Goal: Contribute content: Contribute content

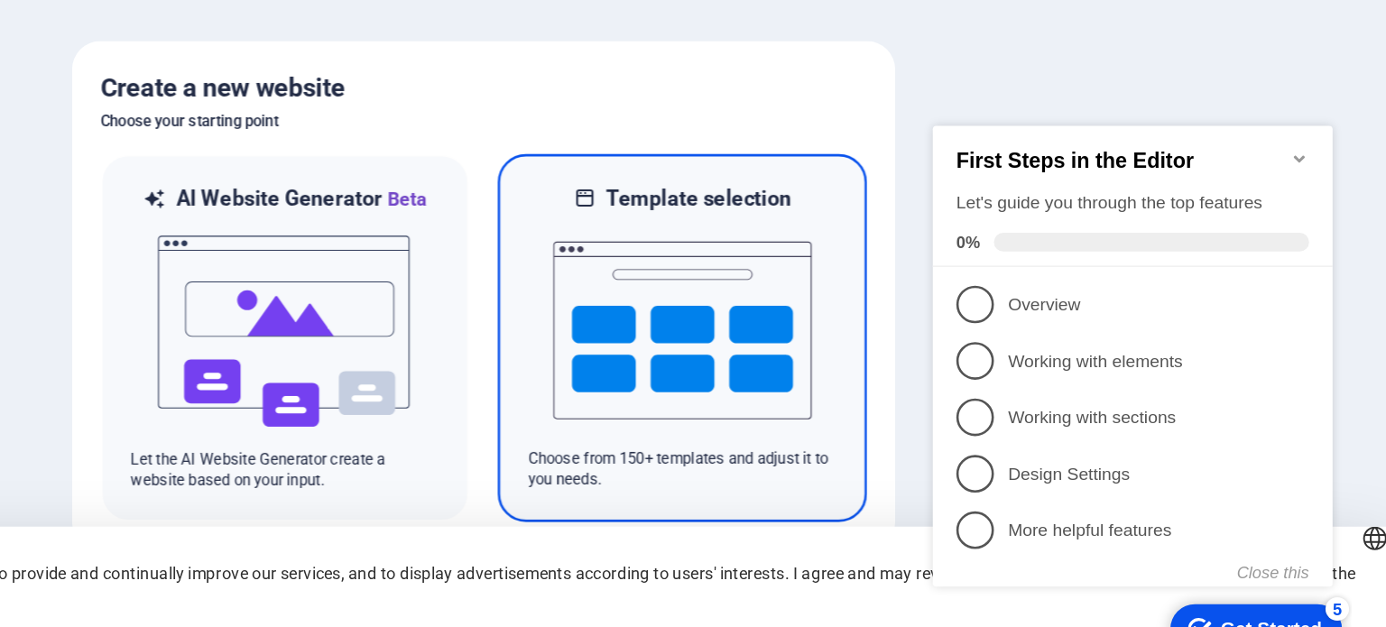
click at [813, 309] on img at bounding box center [845, 340] width 198 height 180
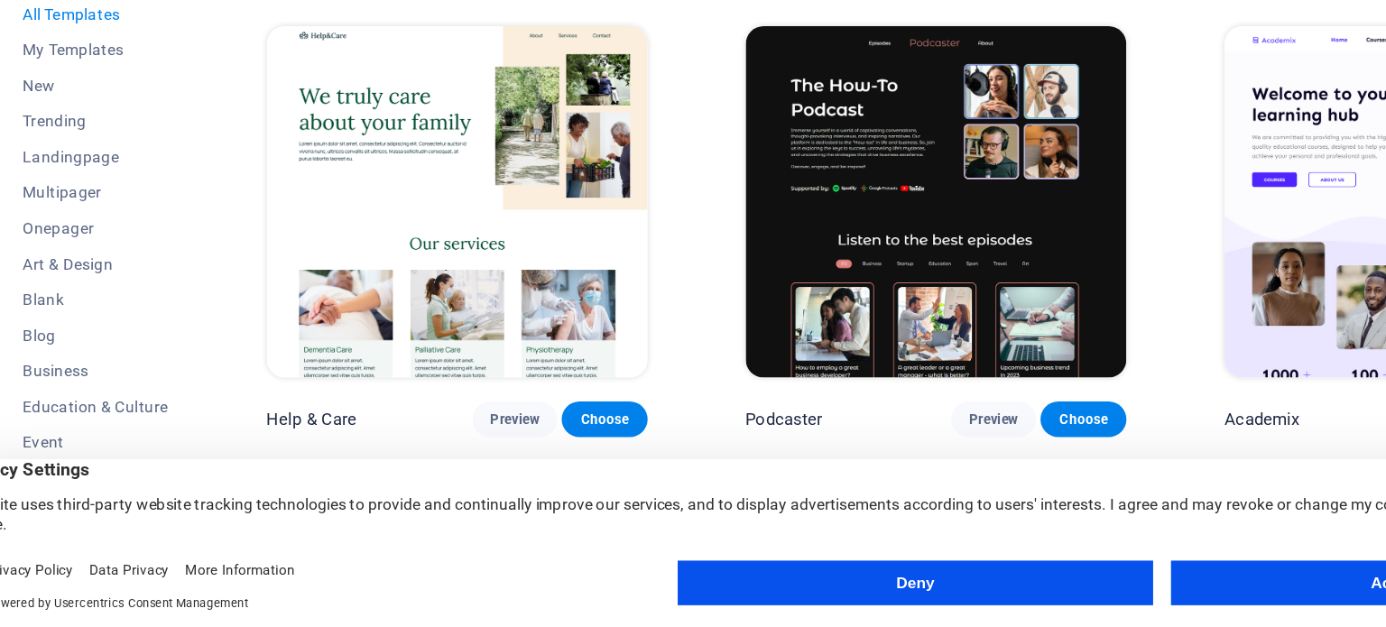
drag, startPoint x: 813, startPoint y: 309, endPoint x: 969, endPoint y: 187, distance: 198.5
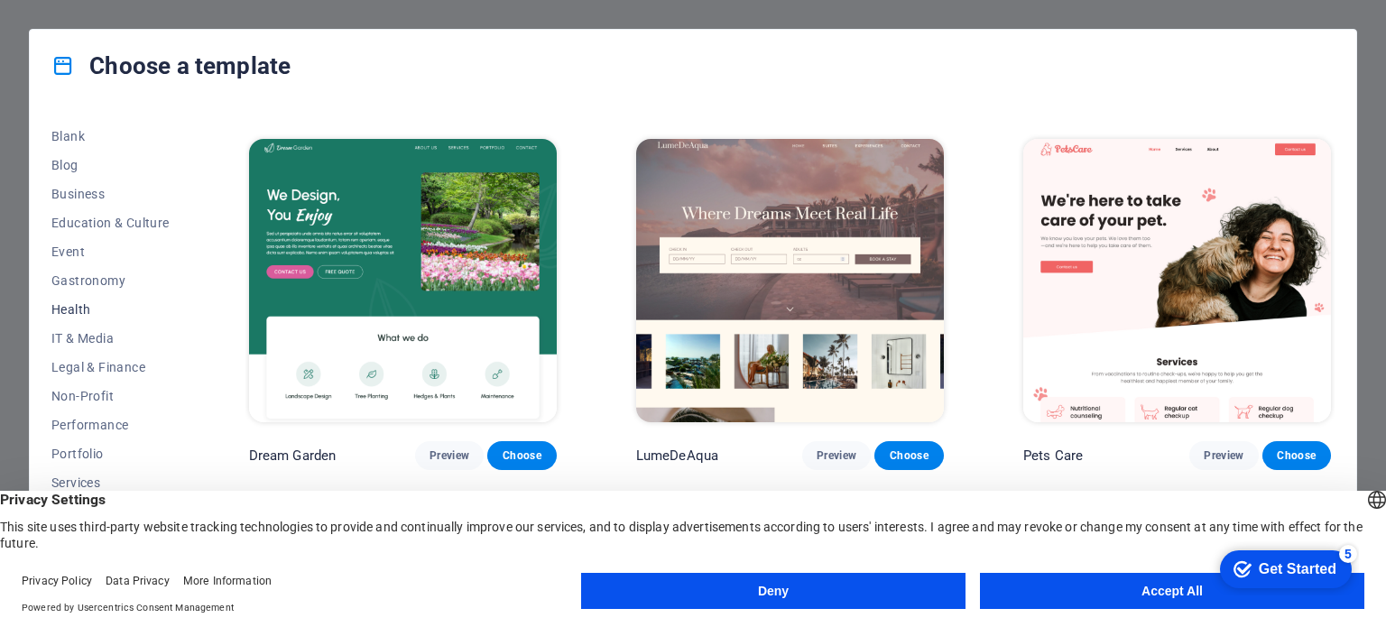
scroll to position [290, 0]
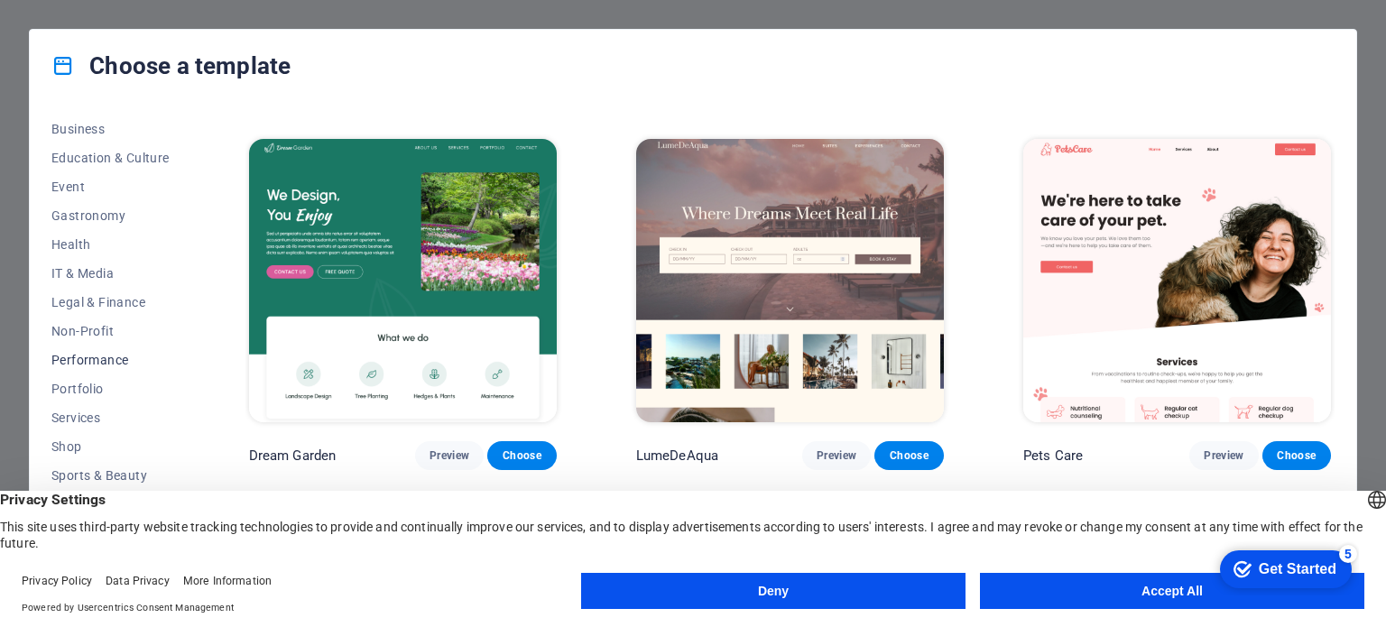
click at [128, 360] on span "Performance" at bounding box center [110, 360] width 118 height 14
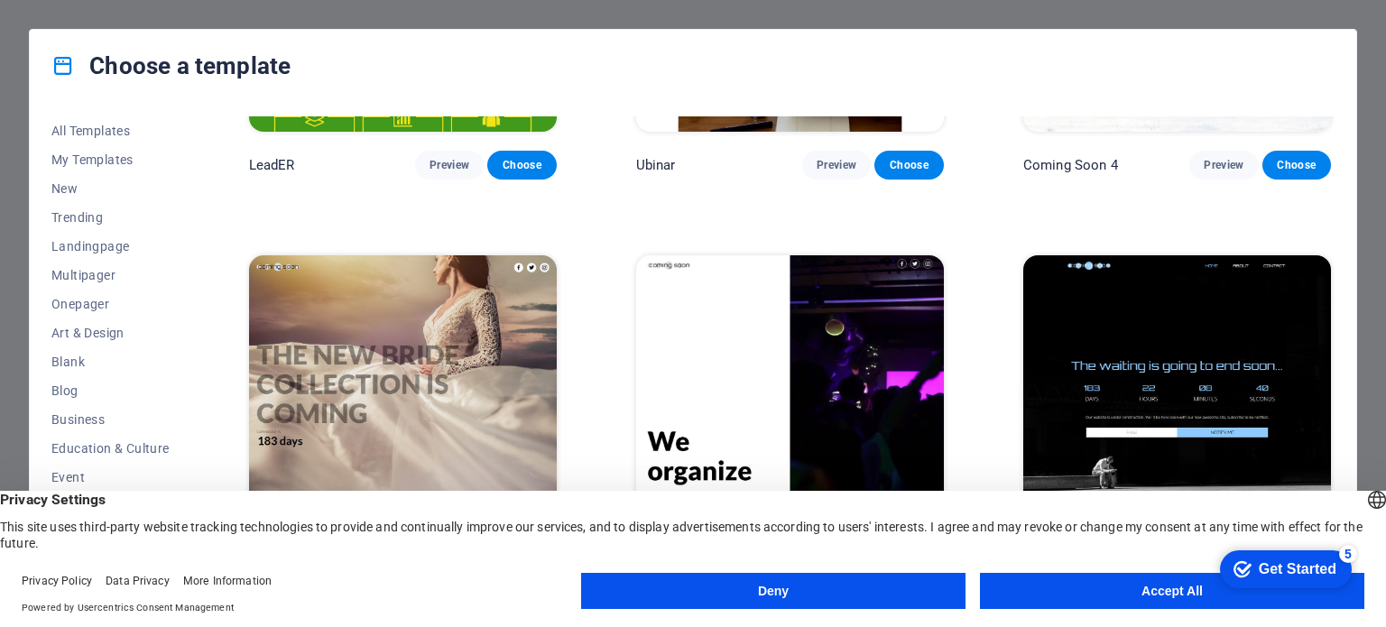
scroll to position [0, 0]
click at [1086, 581] on button "Accept All" at bounding box center [1172, 591] width 384 height 36
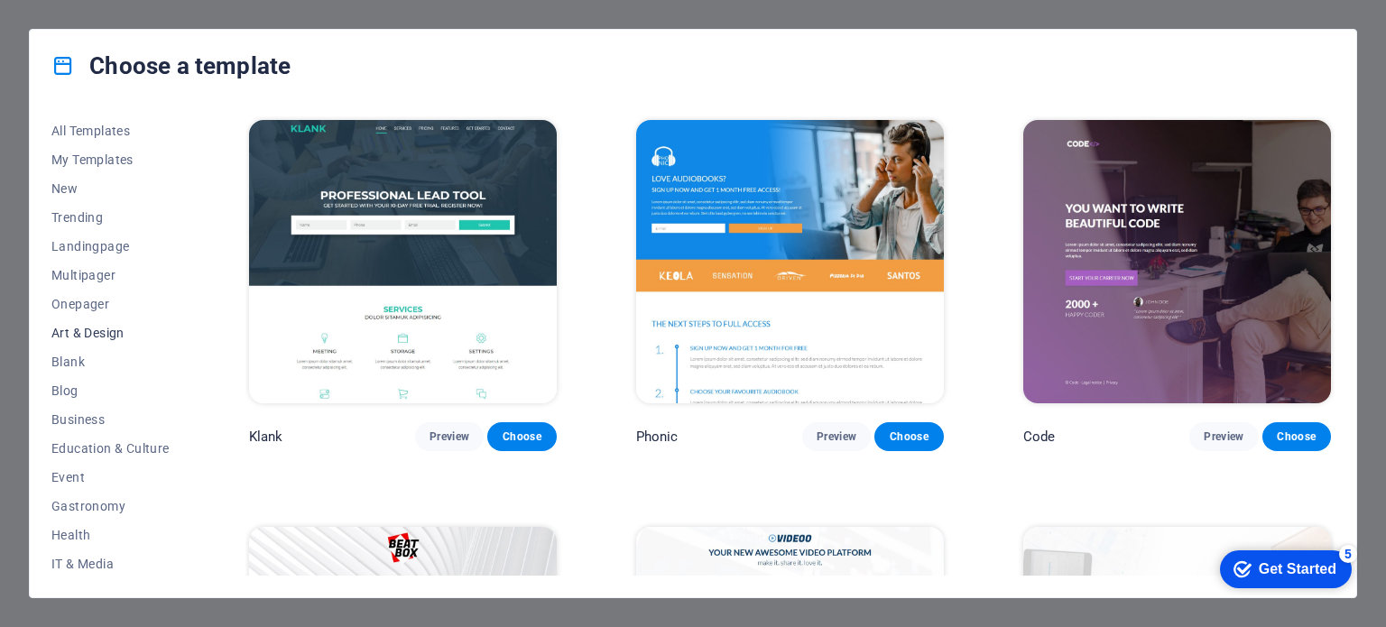
click at [103, 327] on span "Art & Design" at bounding box center [110, 333] width 118 height 14
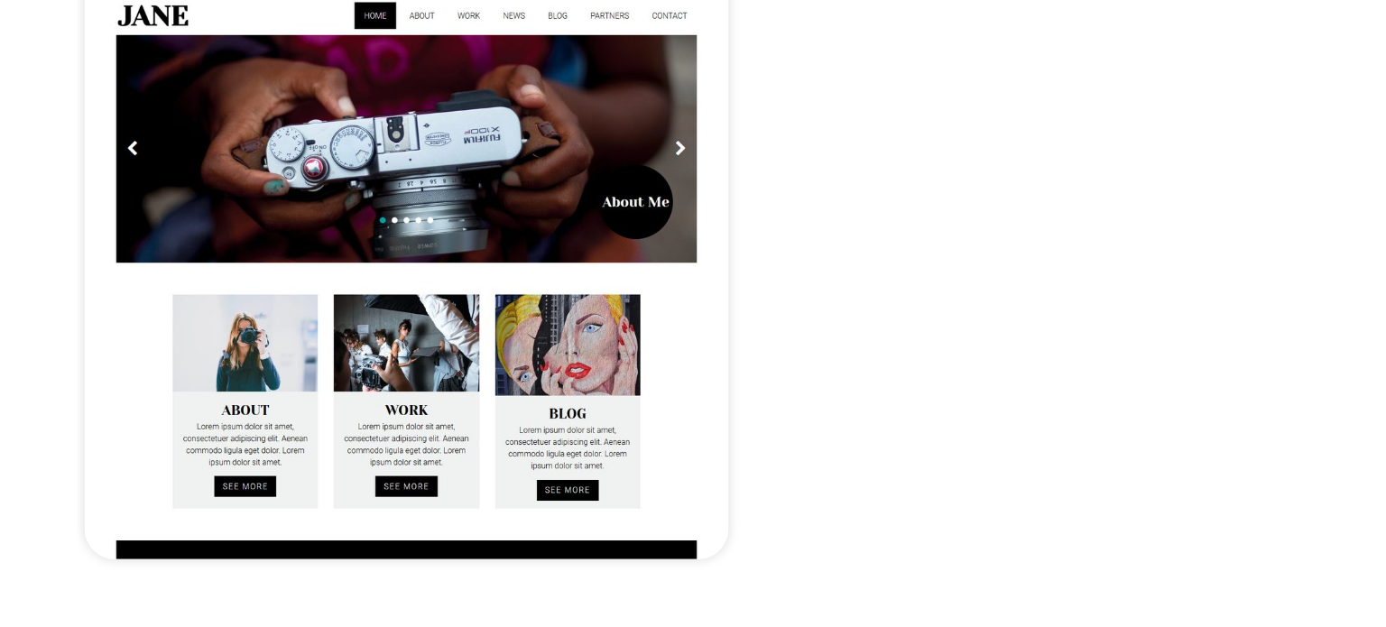
click at [373, 464] on img at bounding box center [403, 417] width 308 height 283
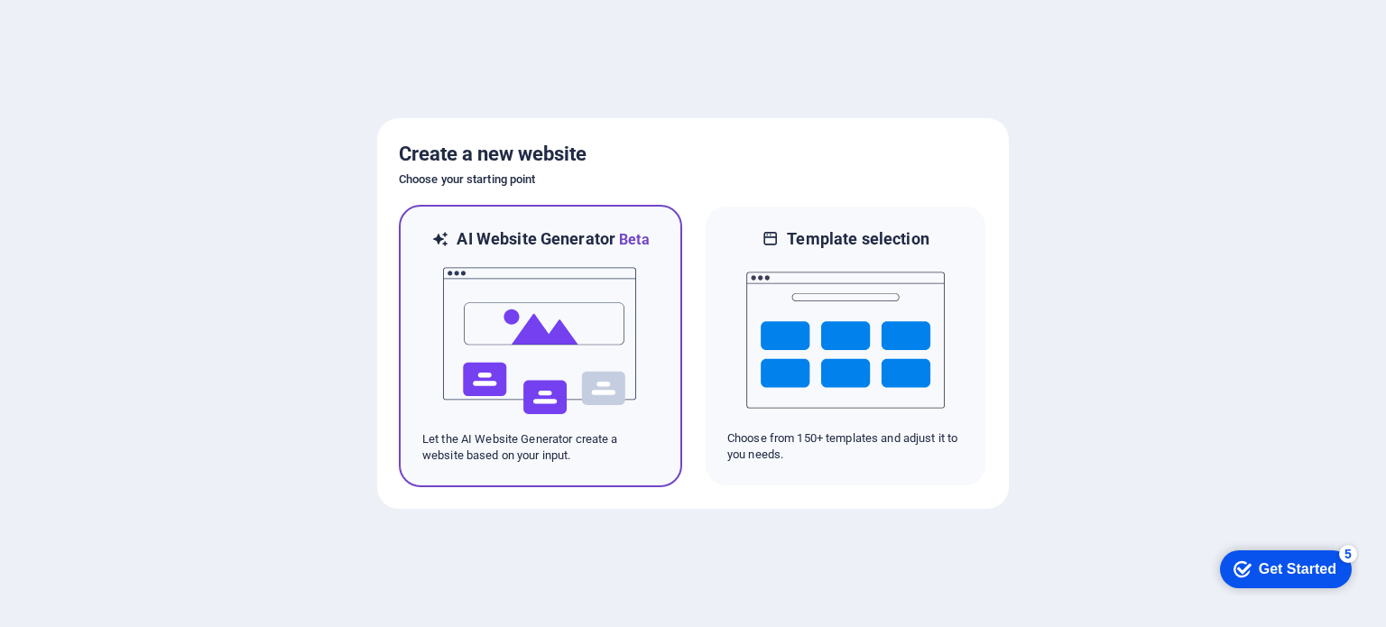
click at [556, 309] on img at bounding box center [540, 341] width 198 height 180
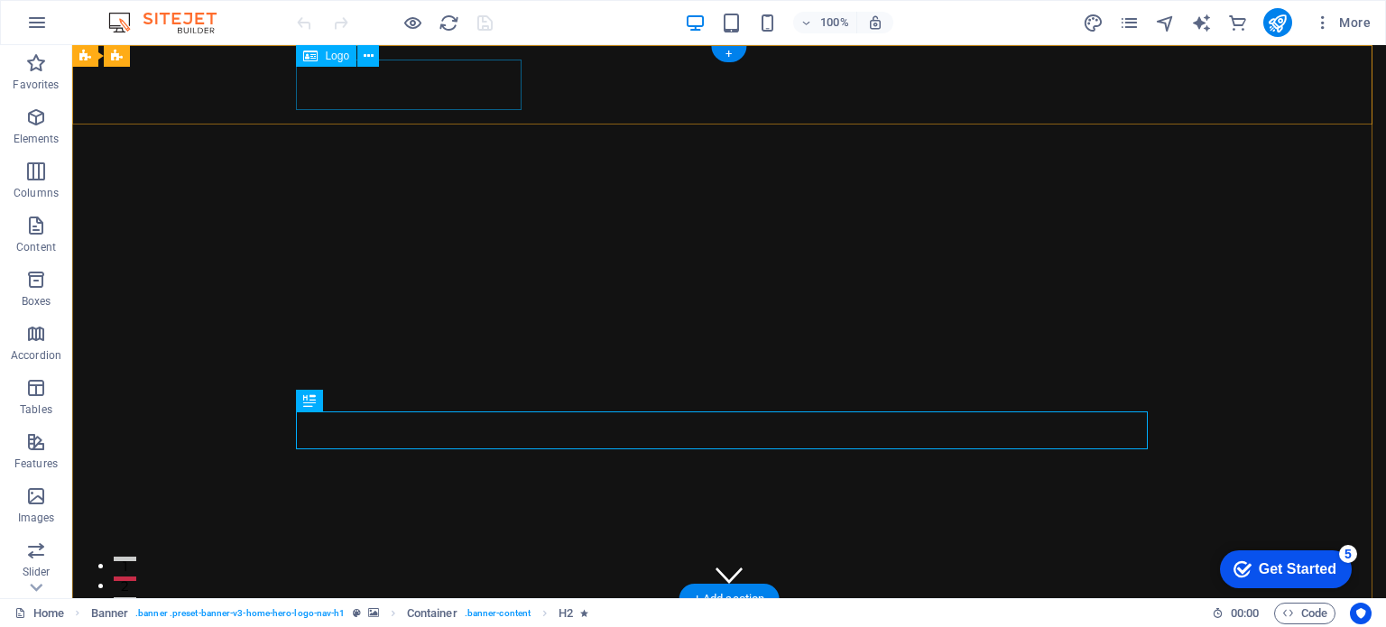
click at [433, 613] on div "BOND GIRL" at bounding box center [729, 638] width 852 height 51
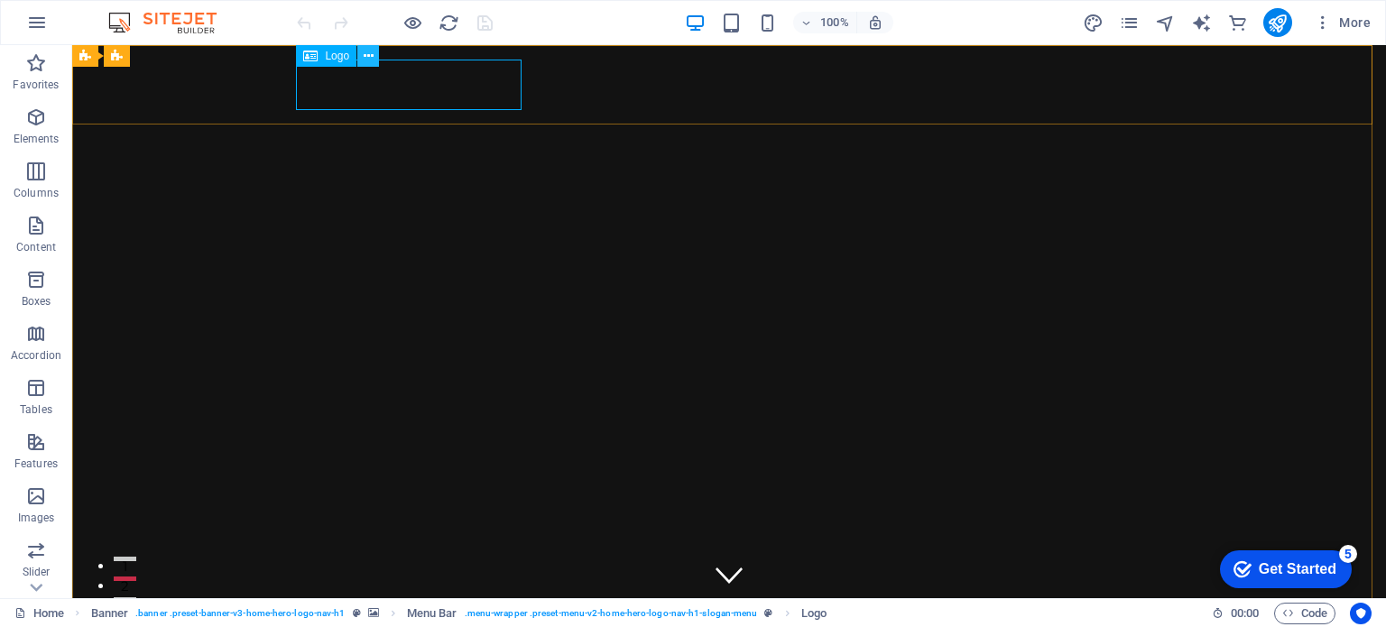
click at [368, 52] on icon at bounding box center [369, 56] width 10 height 19
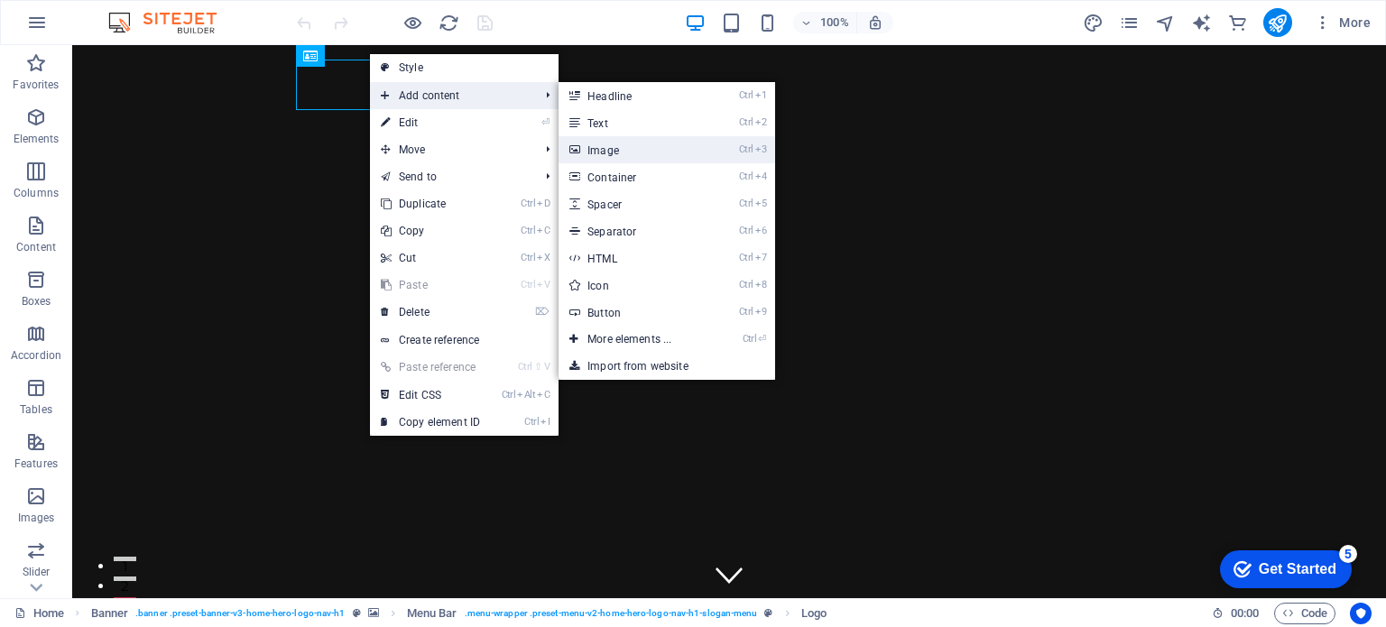
click at [606, 148] on link "Ctrl 3 Image" at bounding box center [632, 149] width 149 height 27
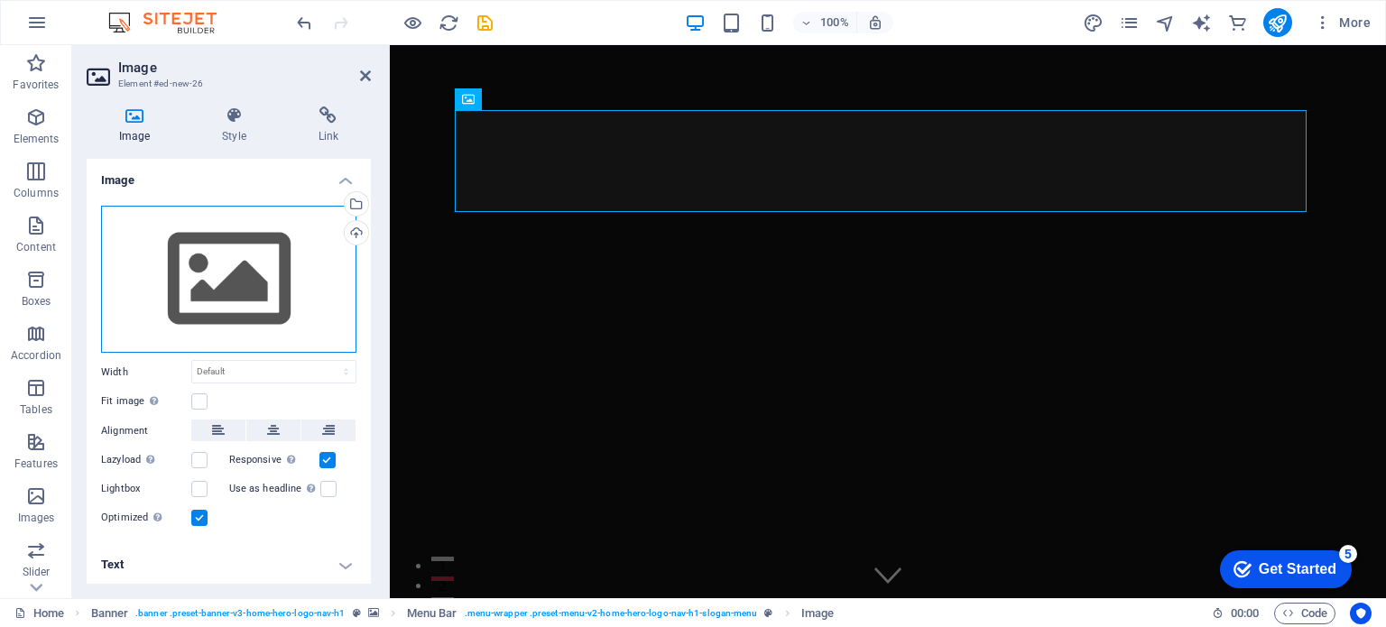
click at [250, 284] on div "Drag files here, click to choose files or select files from Files or our free s…" at bounding box center [228, 280] width 255 height 148
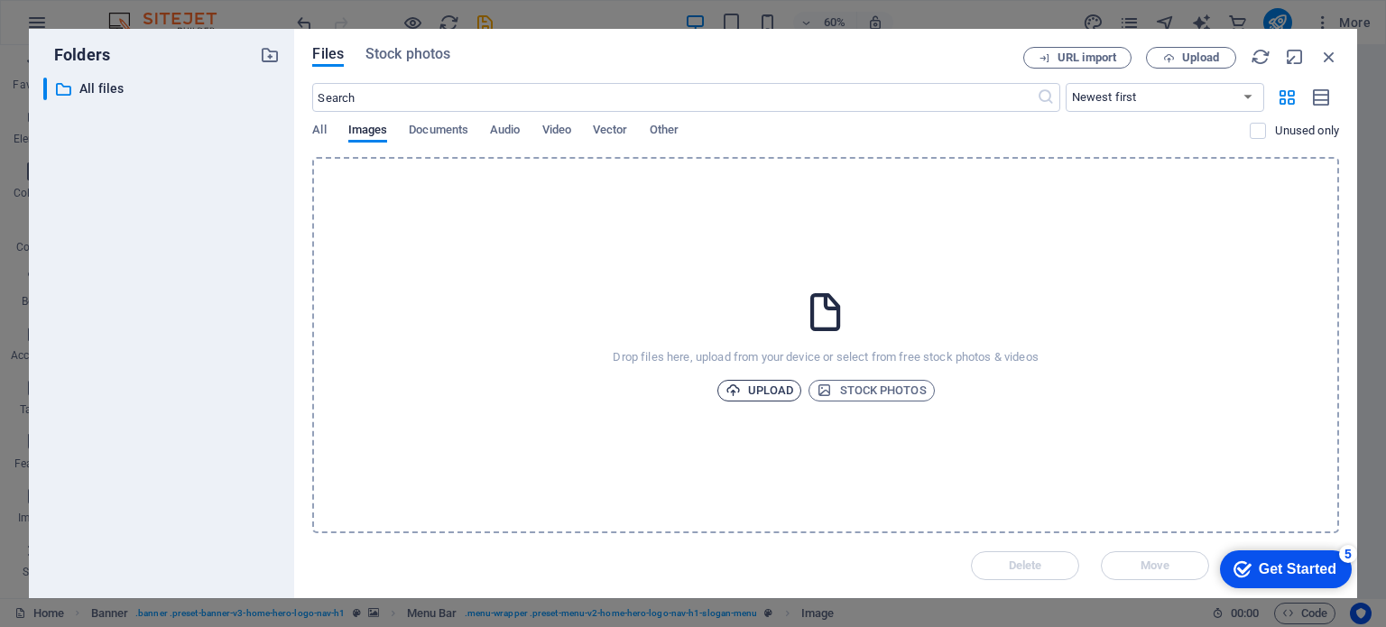
click at [757, 389] on span "Upload" at bounding box center [759, 391] width 69 height 22
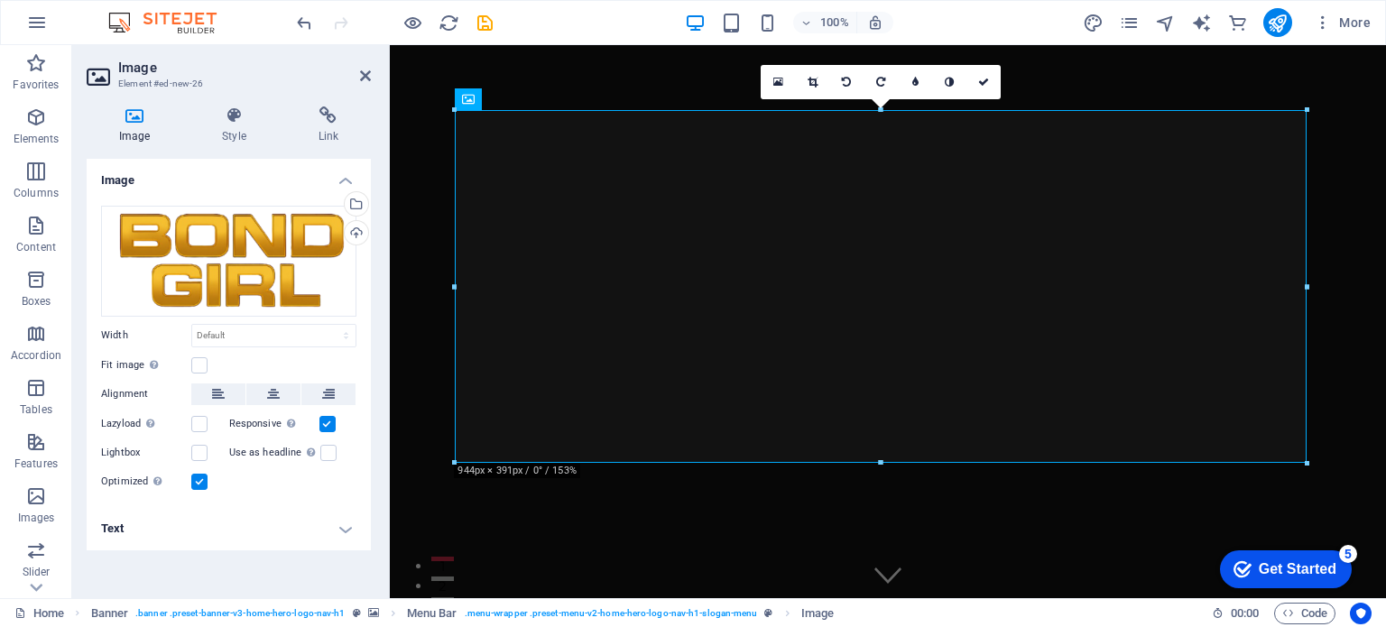
click at [1292, 563] on div "Get Started" at bounding box center [1297, 569] width 78 height 16
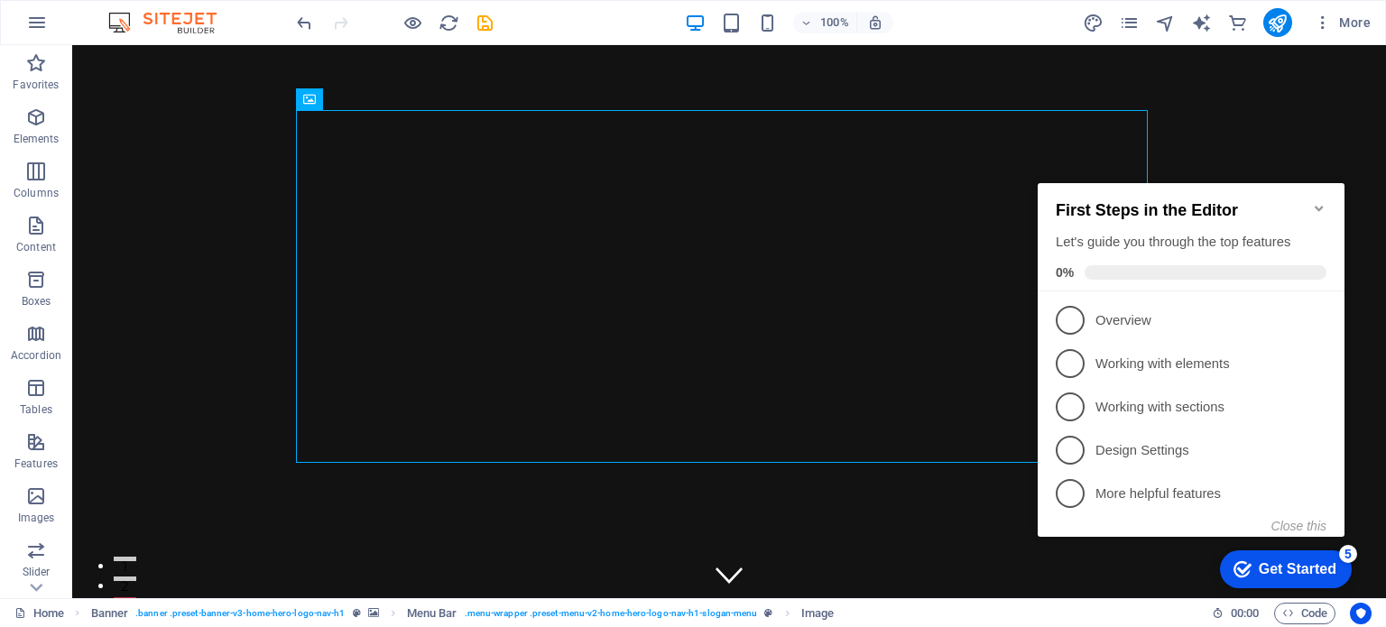
click at [1179, 557] on div "checkmark Get Started 5 First Steps in the Editor Let's guide you through the t…" at bounding box center [1194, 375] width 328 height 439
click at [1318, 206] on icon "Minimize checklist" at bounding box center [1318, 208] width 8 height 5
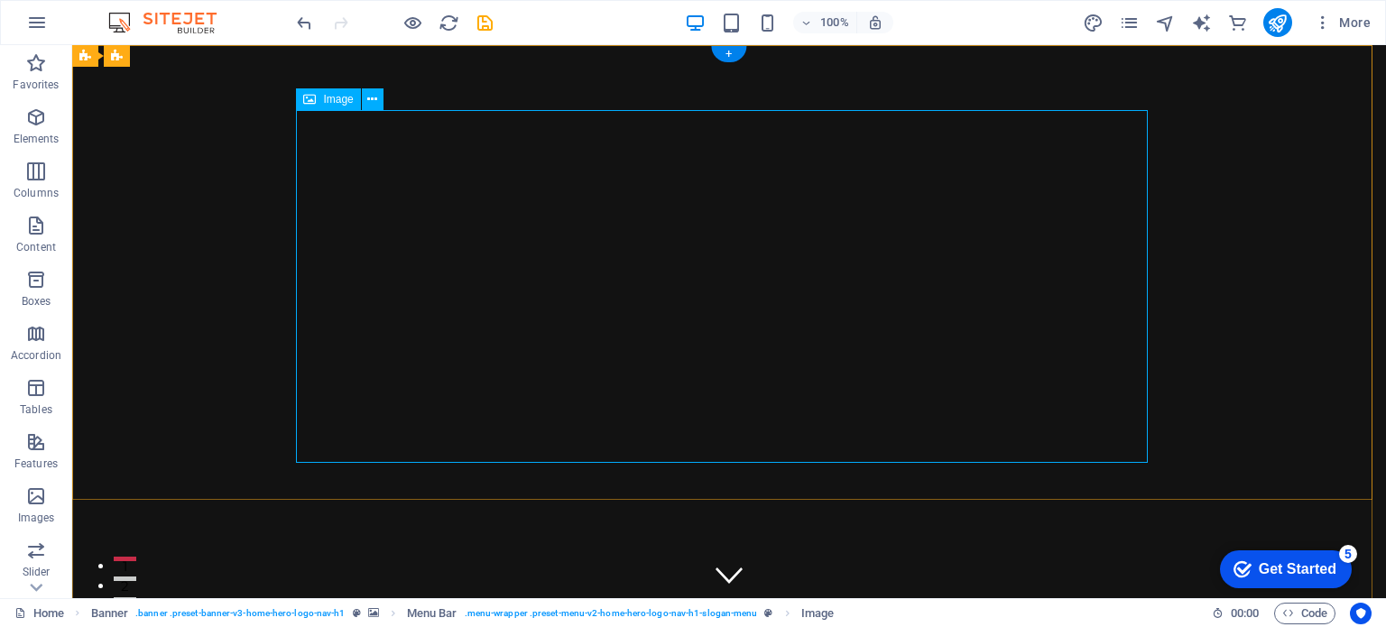
click at [303, 107] on icon at bounding box center [309, 99] width 13 height 22
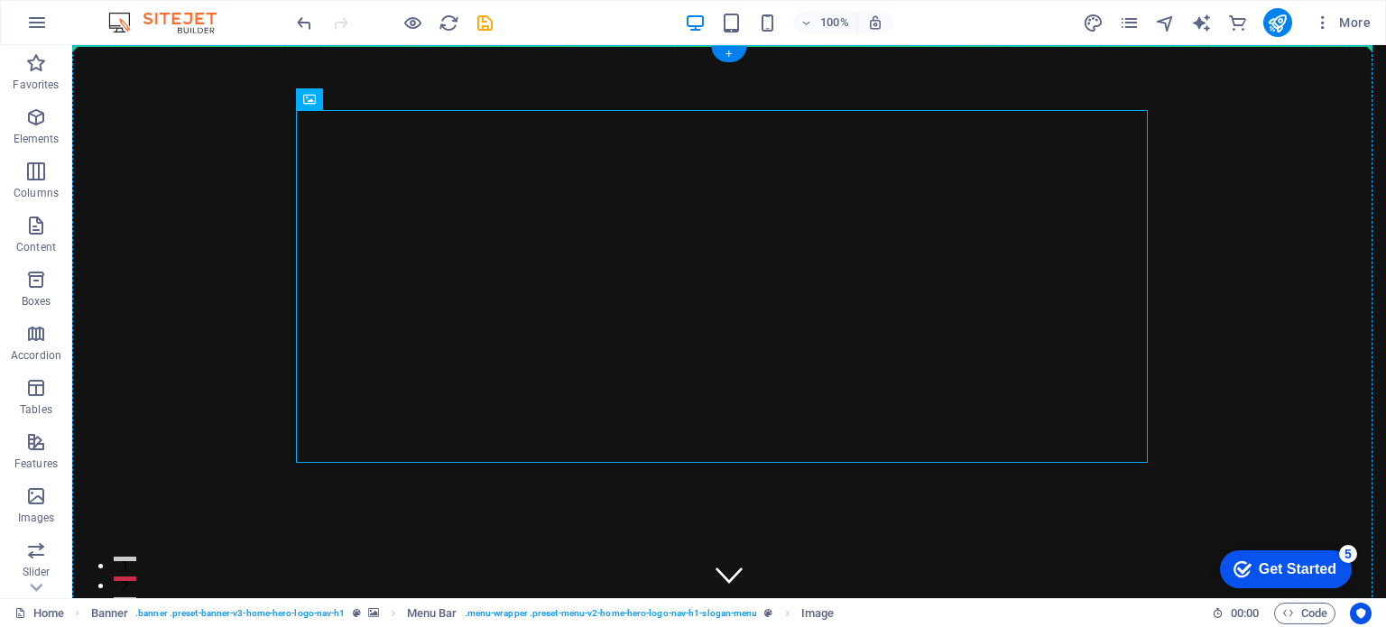
drag, startPoint x: 303, startPoint y: 124, endPoint x: 289, endPoint y: 119, distance: 15.4
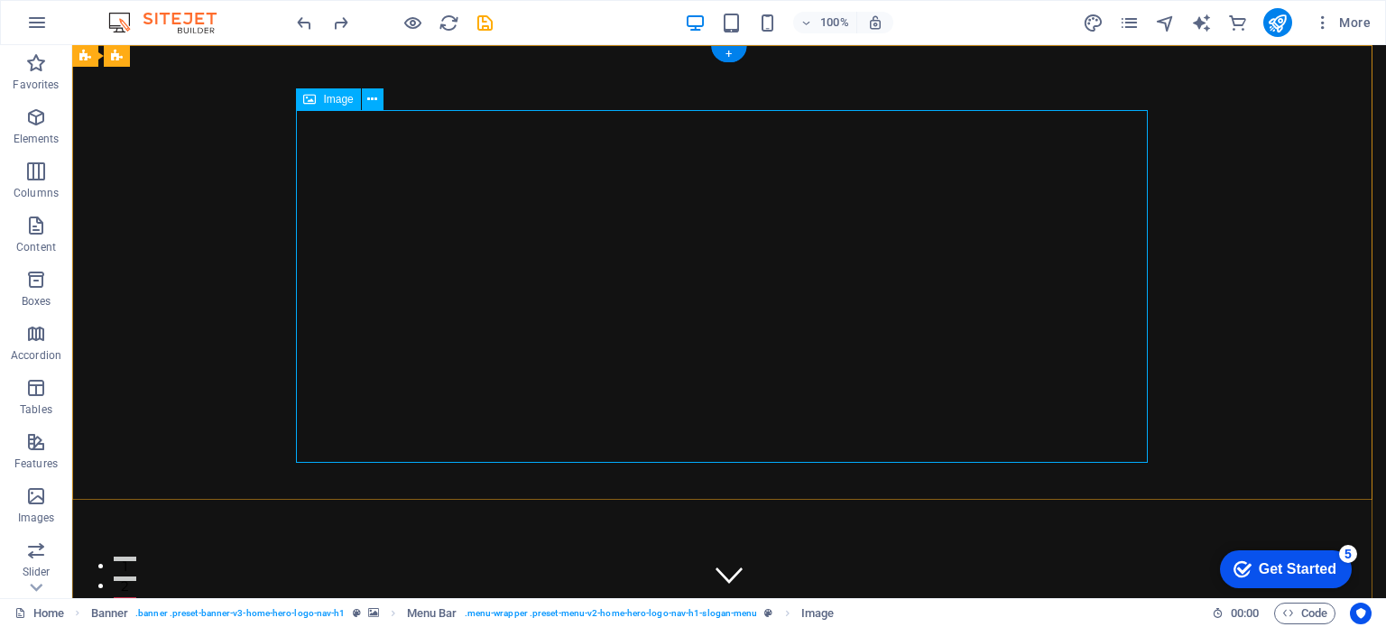
click at [376, 103] on icon at bounding box center [372, 98] width 10 height 19
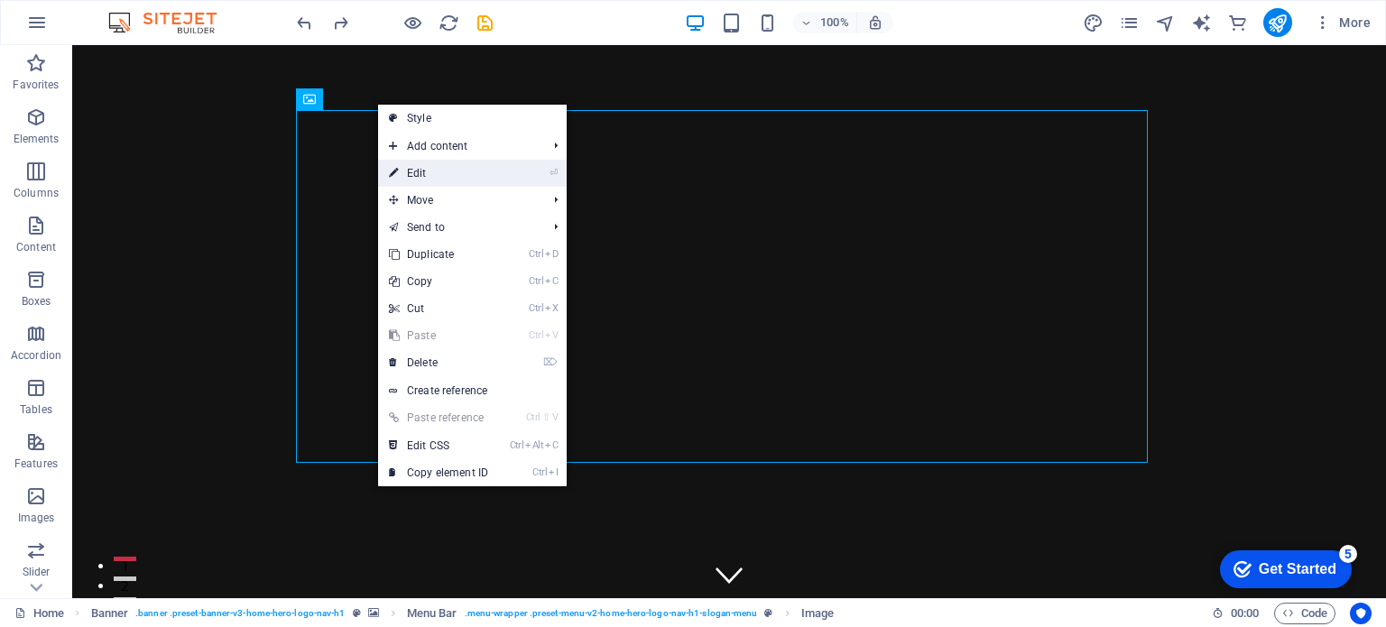
click at [400, 178] on link "⏎ Edit" at bounding box center [438, 173] width 121 height 27
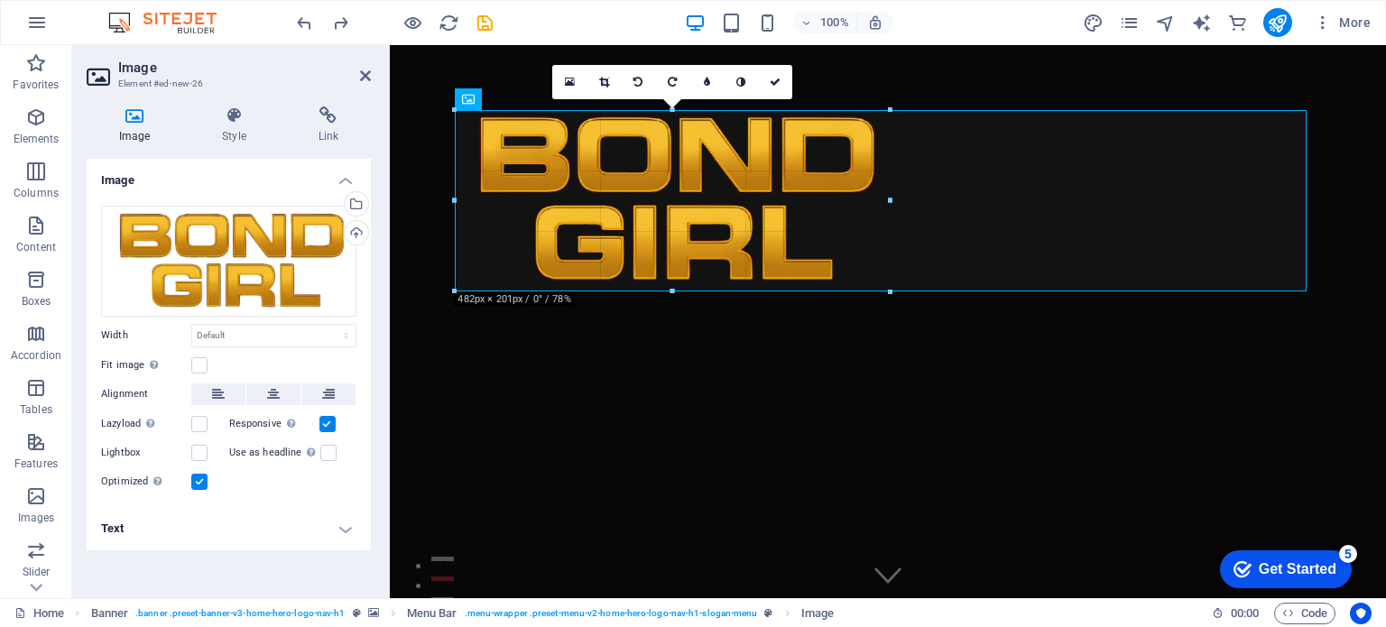
drag, startPoint x: 453, startPoint y: 107, endPoint x: 874, endPoint y: 317, distance: 470.4
type input "482"
select select "px"
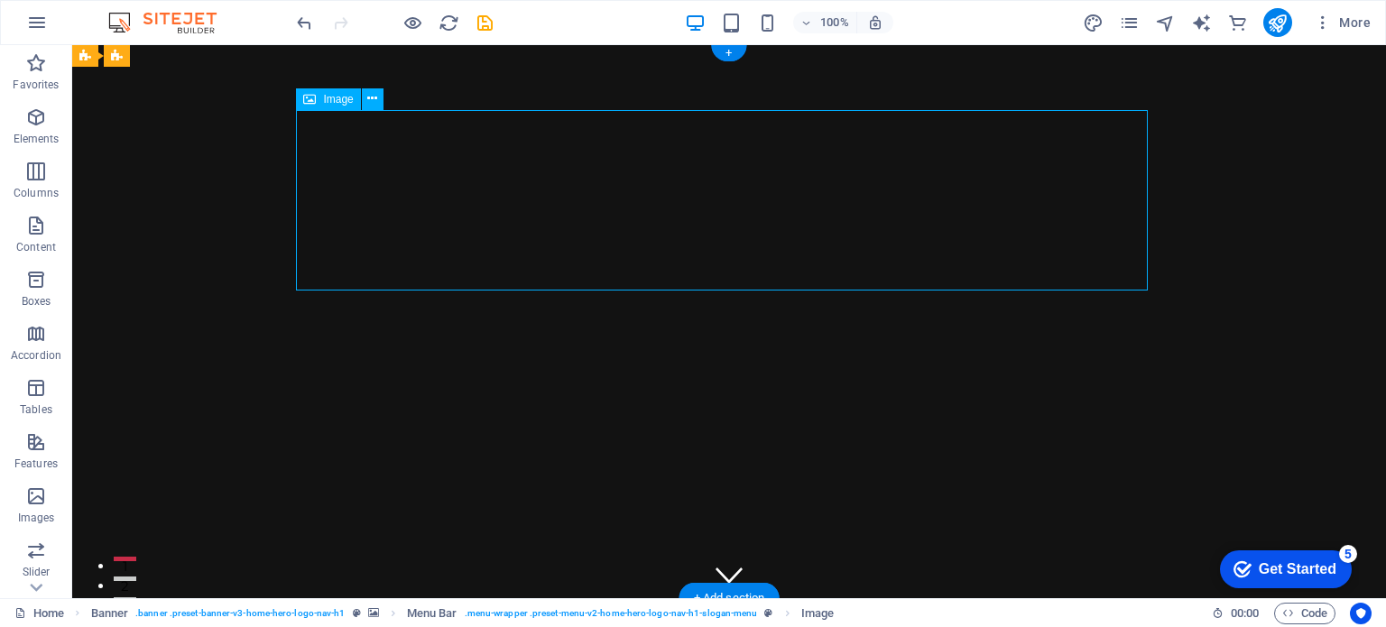
drag, startPoint x: 429, startPoint y: 148, endPoint x: 318, endPoint y: 165, distance: 113.2
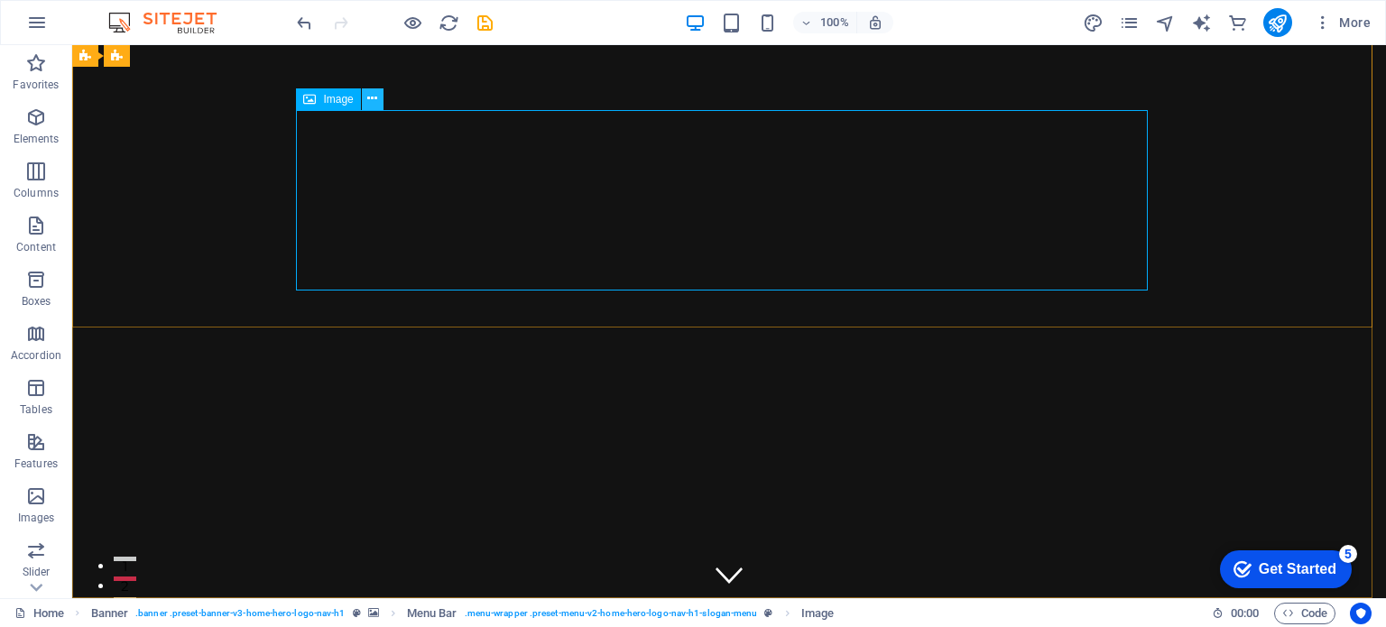
click at [375, 98] on icon at bounding box center [372, 98] width 10 height 19
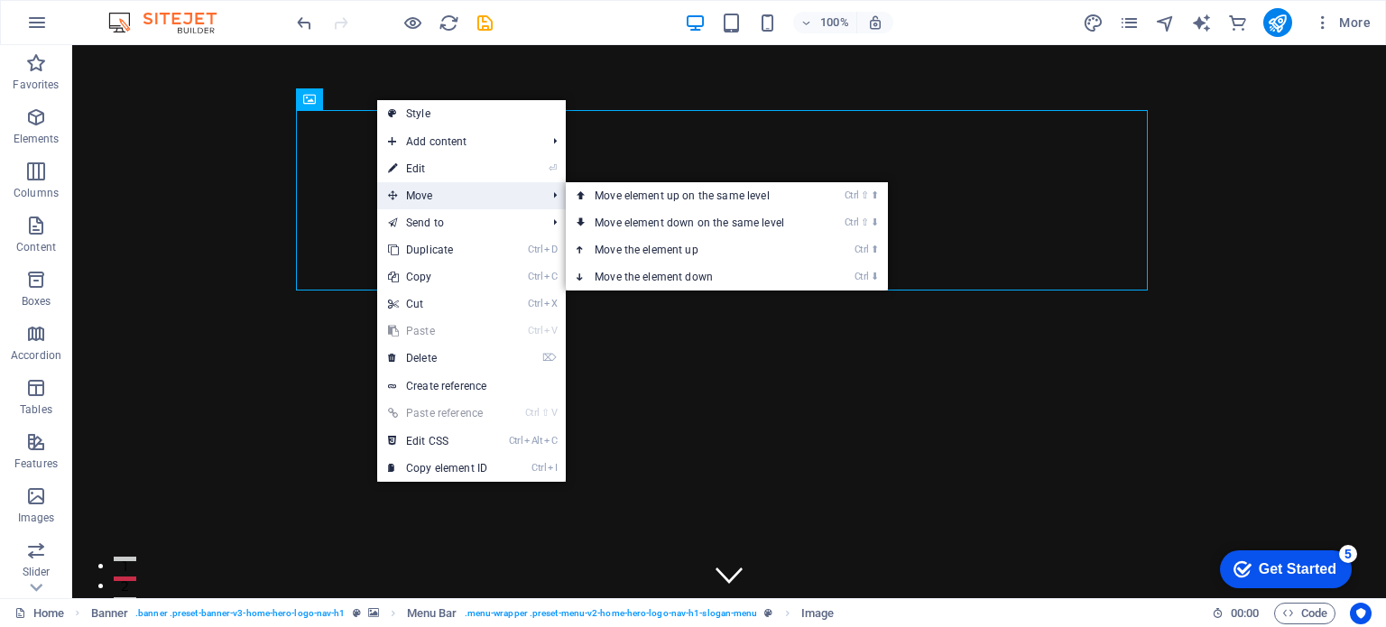
click at [406, 191] on span "Move" at bounding box center [457, 195] width 161 height 27
click at [631, 198] on link "Ctrl ⇧ ⬆ Move element up on the same level" at bounding box center [693, 195] width 254 height 27
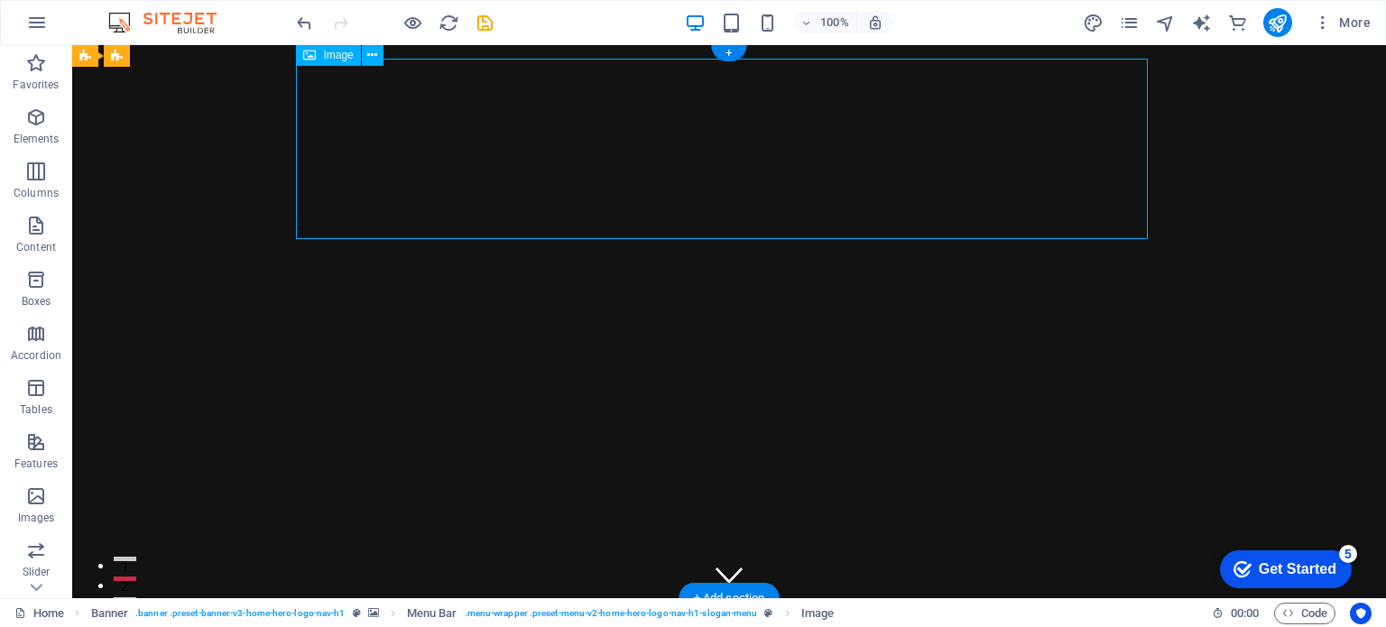
drag, startPoint x: 447, startPoint y: 129, endPoint x: 324, endPoint y: 140, distance: 123.2
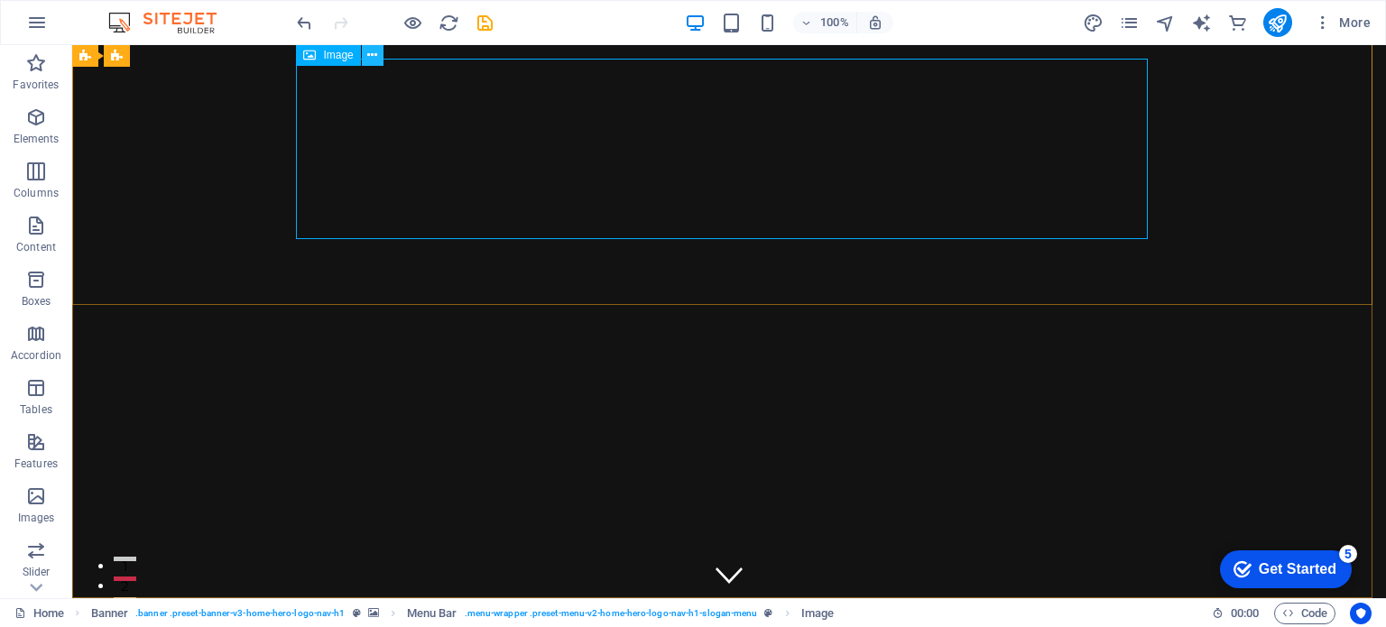
click at [368, 51] on icon at bounding box center [372, 55] width 10 height 19
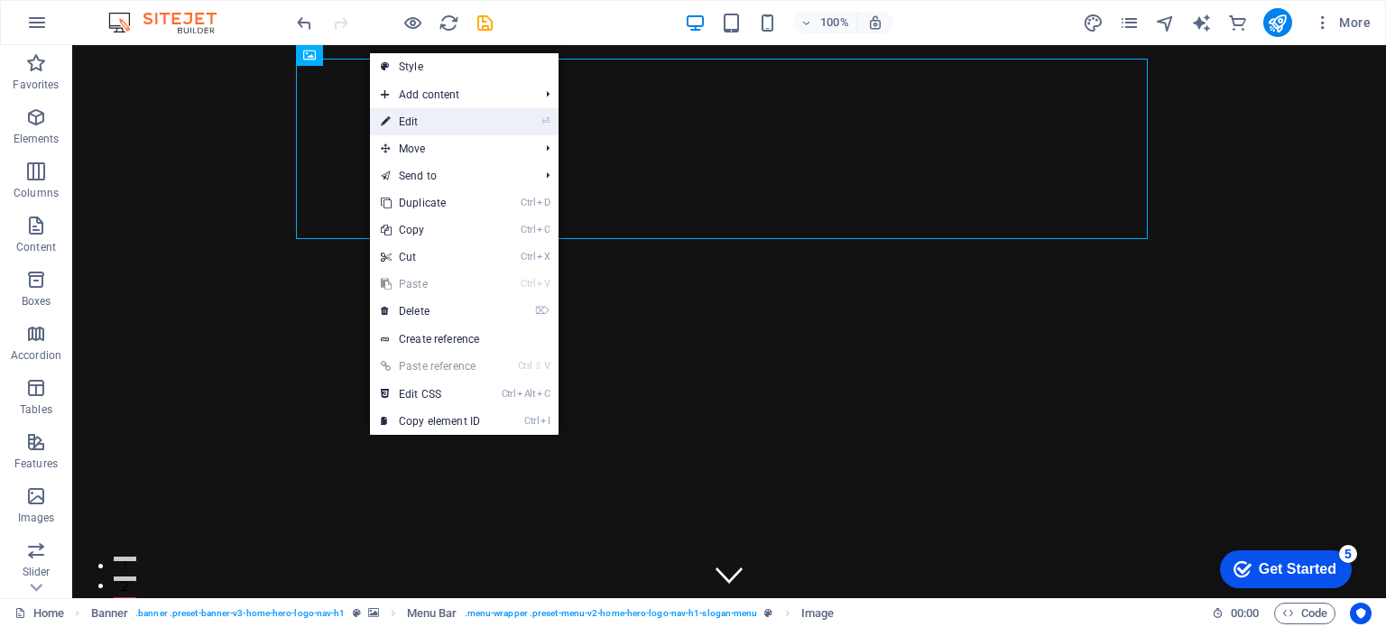
click at [455, 127] on link "⏎ Edit" at bounding box center [430, 121] width 121 height 27
select select "px"
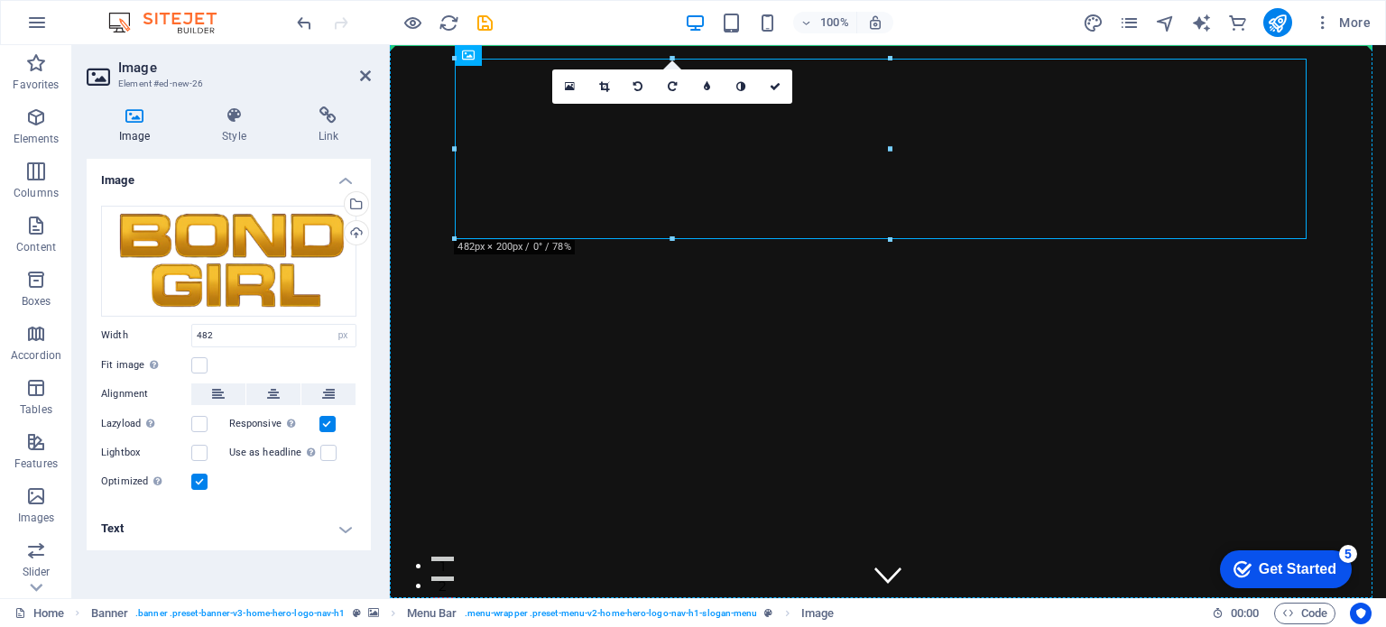
drag, startPoint x: 482, startPoint y: 165, endPoint x: 431, endPoint y: 161, distance: 50.7
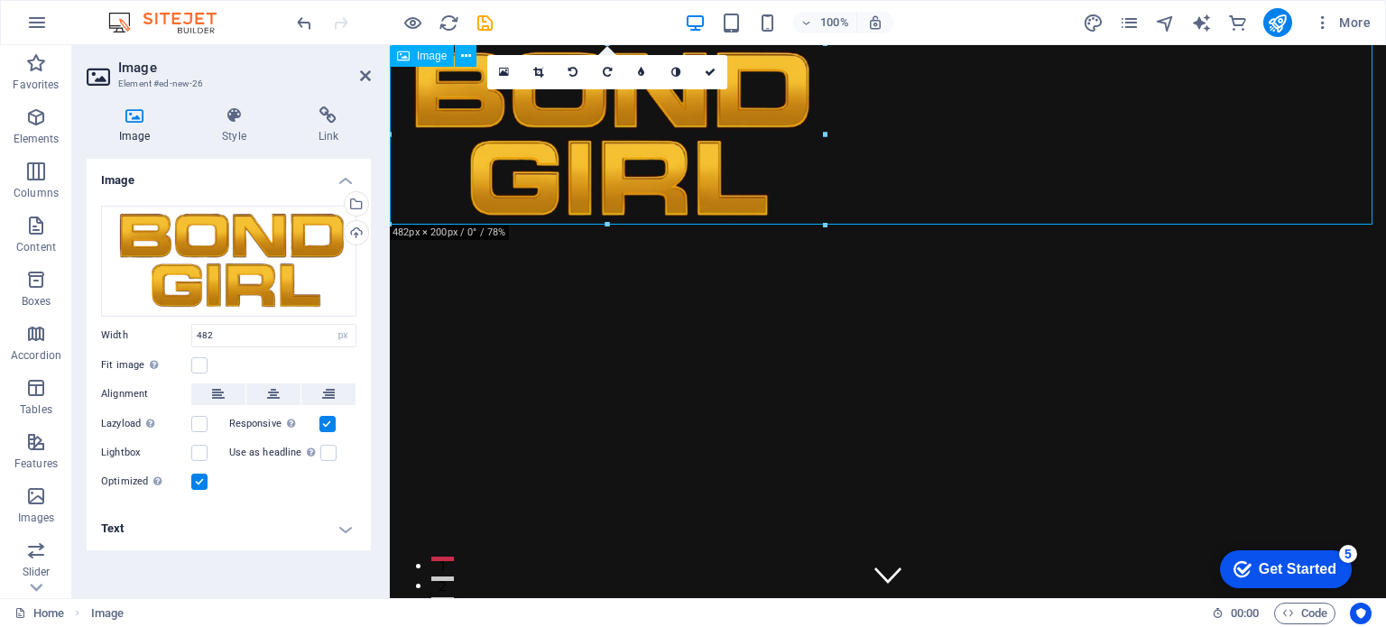
drag, startPoint x: 693, startPoint y: 171, endPoint x: 699, endPoint y: 216, distance: 44.6
click at [699, 216] on figure at bounding box center [888, 135] width 996 height 180
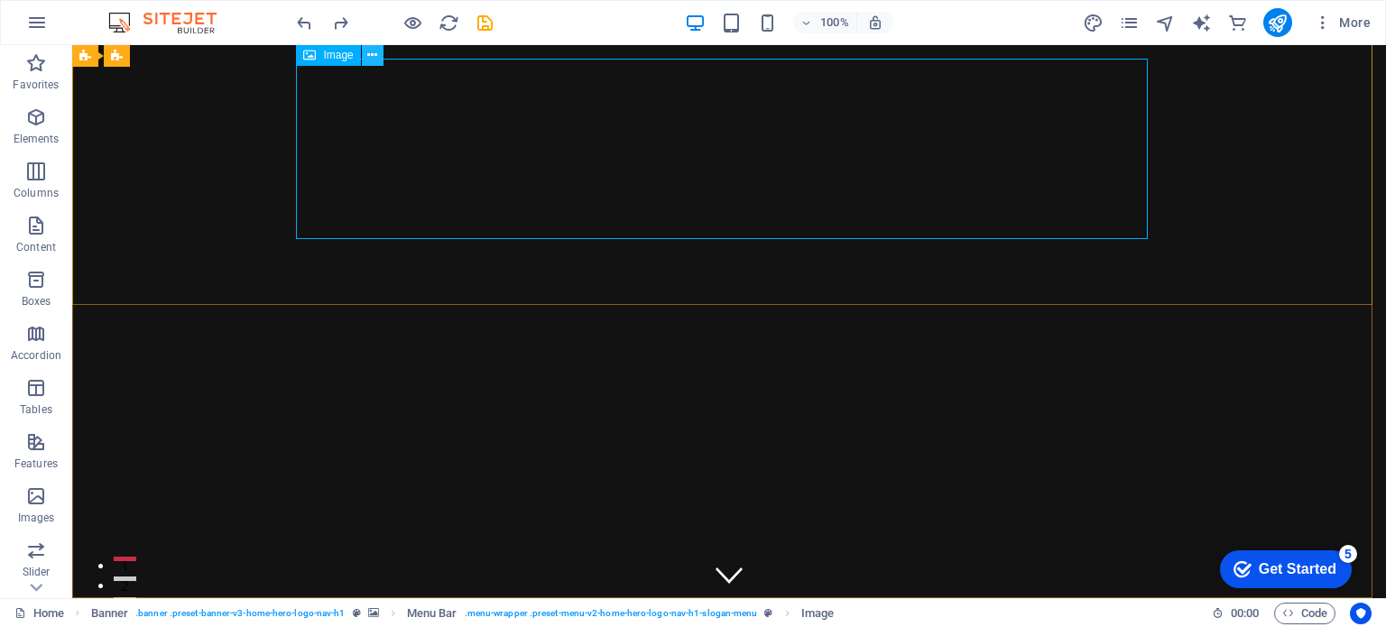
click at [374, 51] on icon at bounding box center [372, 55] width 10 height 19
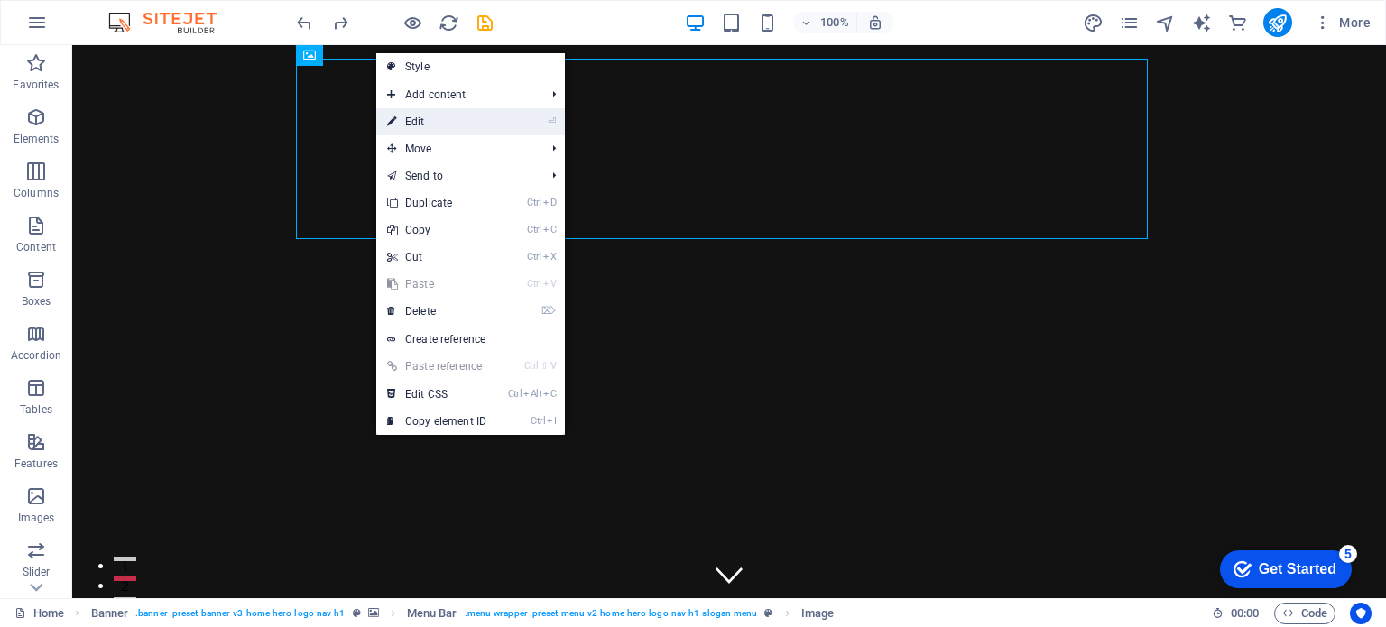
click at [416, 118] on link "⏎ Edit" at bounding box center [436, 121] width 121 height 27
select select "px"
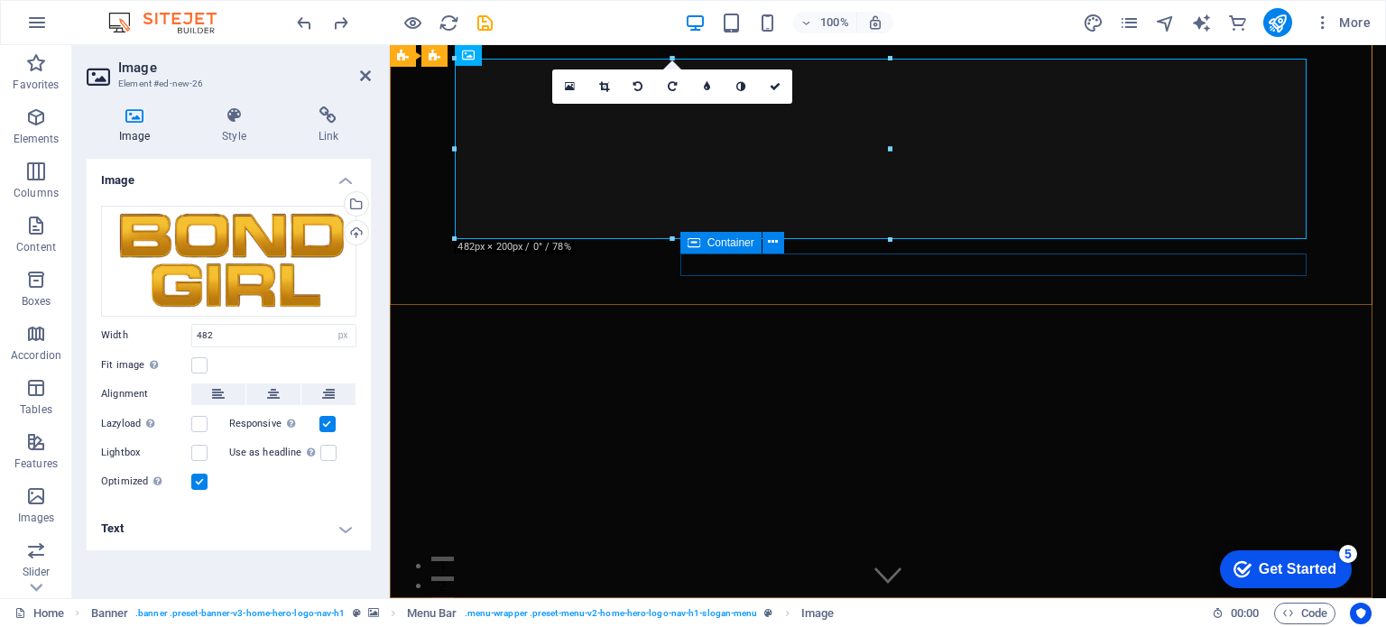
drag, startPoint x: 1281, startPoint y: 290, endPoint x: 993, endPoint y: 274, distance: 288.2
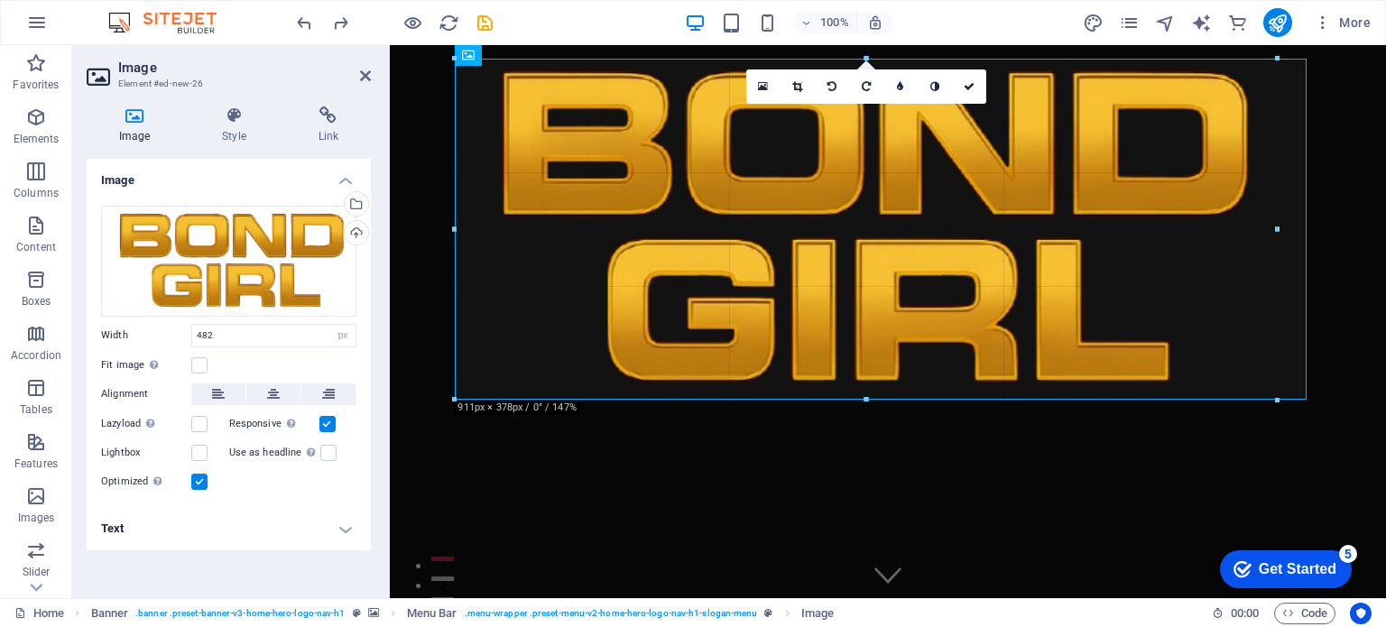
drag, startPoint x: 893, startPoint y: 237, endPoint x: 1274, endPoint y: 230, distance: 380.7
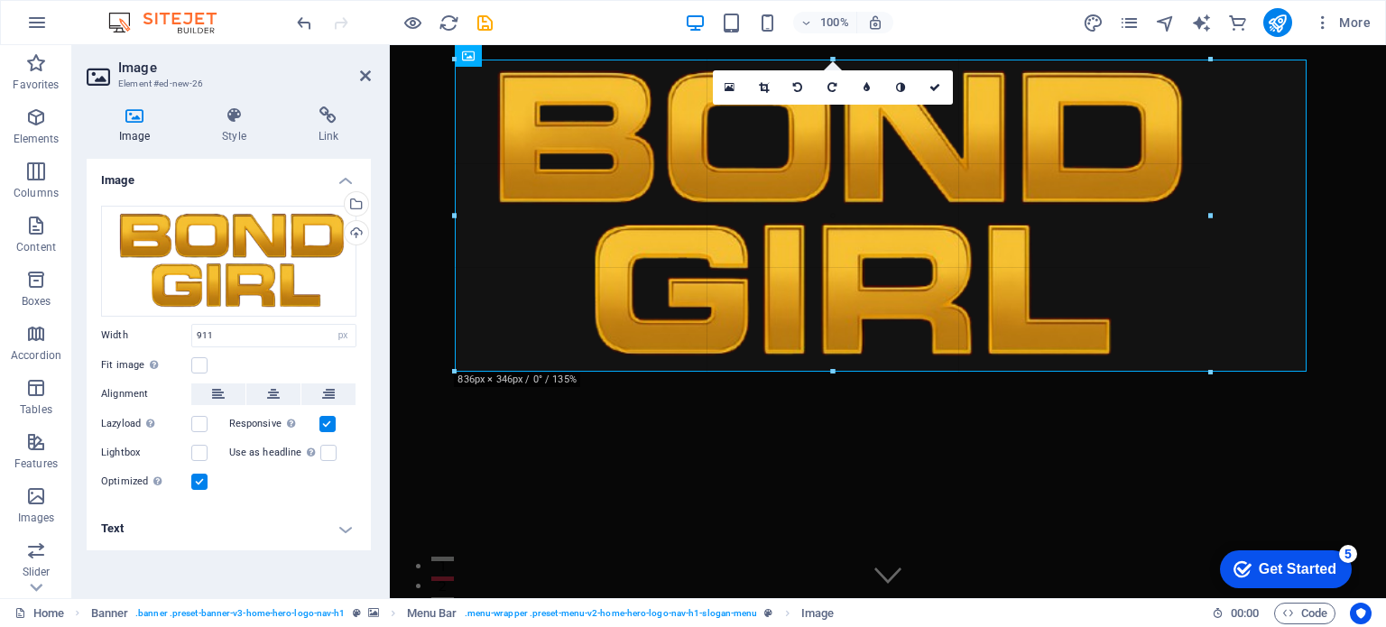
drag, startPoint x: 452, startPoint y: 63, endPoint x: 148, endPoint y: 48, distance: 304.4
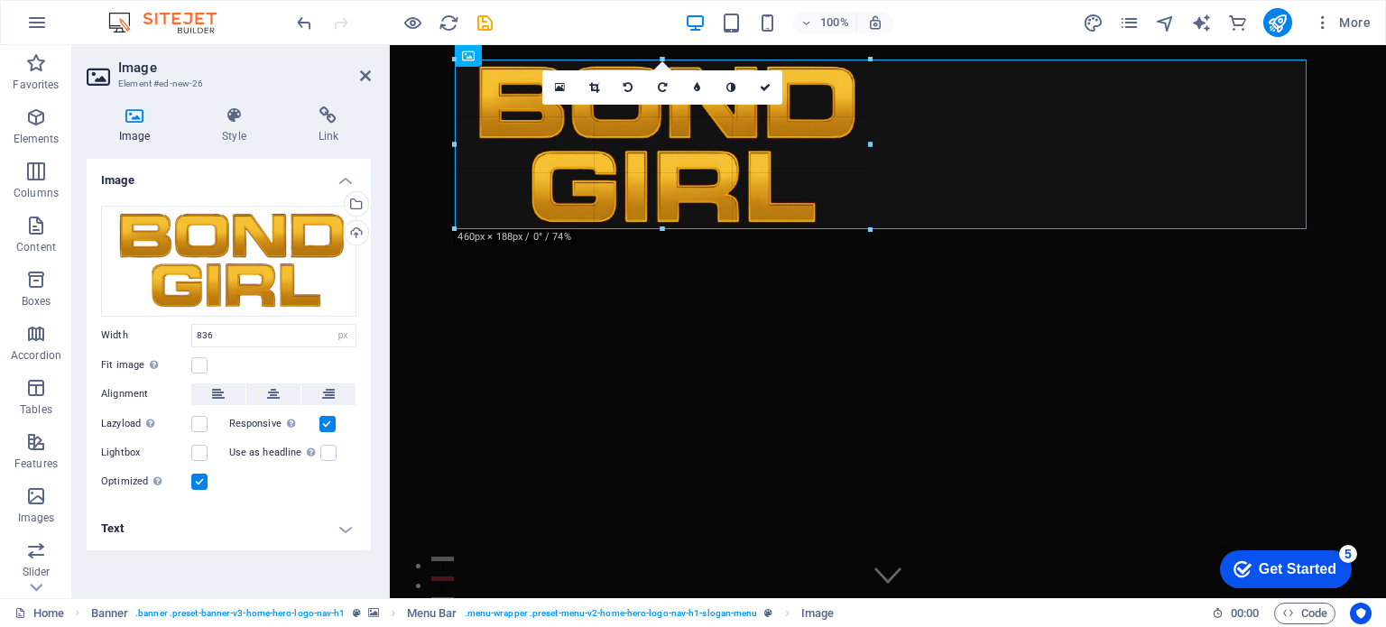
drag, startPoint x: 455, startPoint y: 216, endPoint x: 796, endPoint y: 235, distance: 341.5
type input "460"
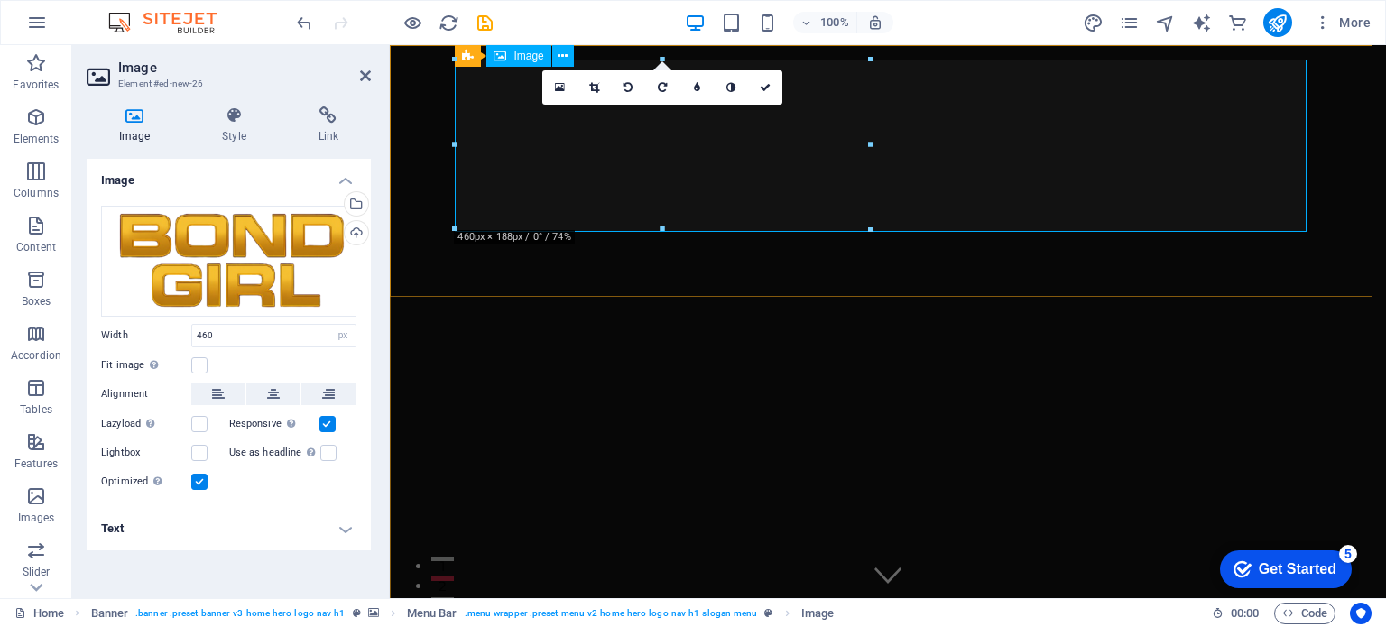
drag, startPoint x: 868, startPoint y: 243, endPoint x: 1081, endPoint y: 275, distance: 215.3
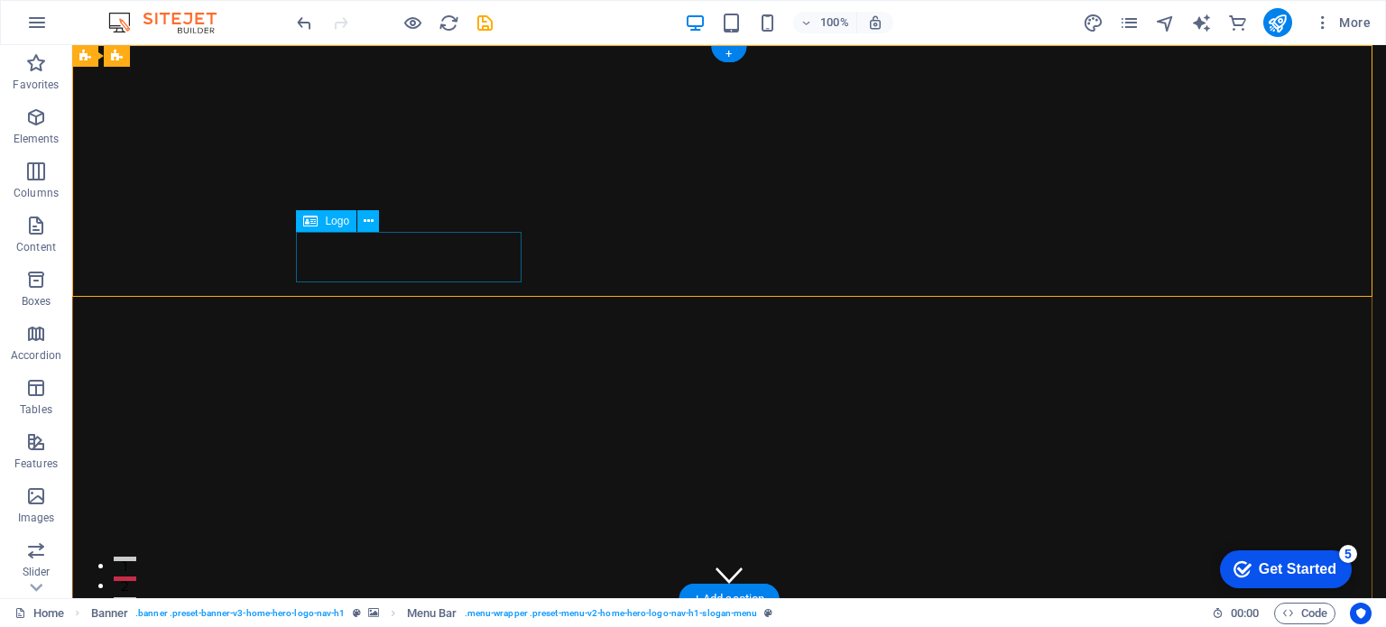
click at [371, 221] on icon at bounding box center [369, 221] width 10 height 19
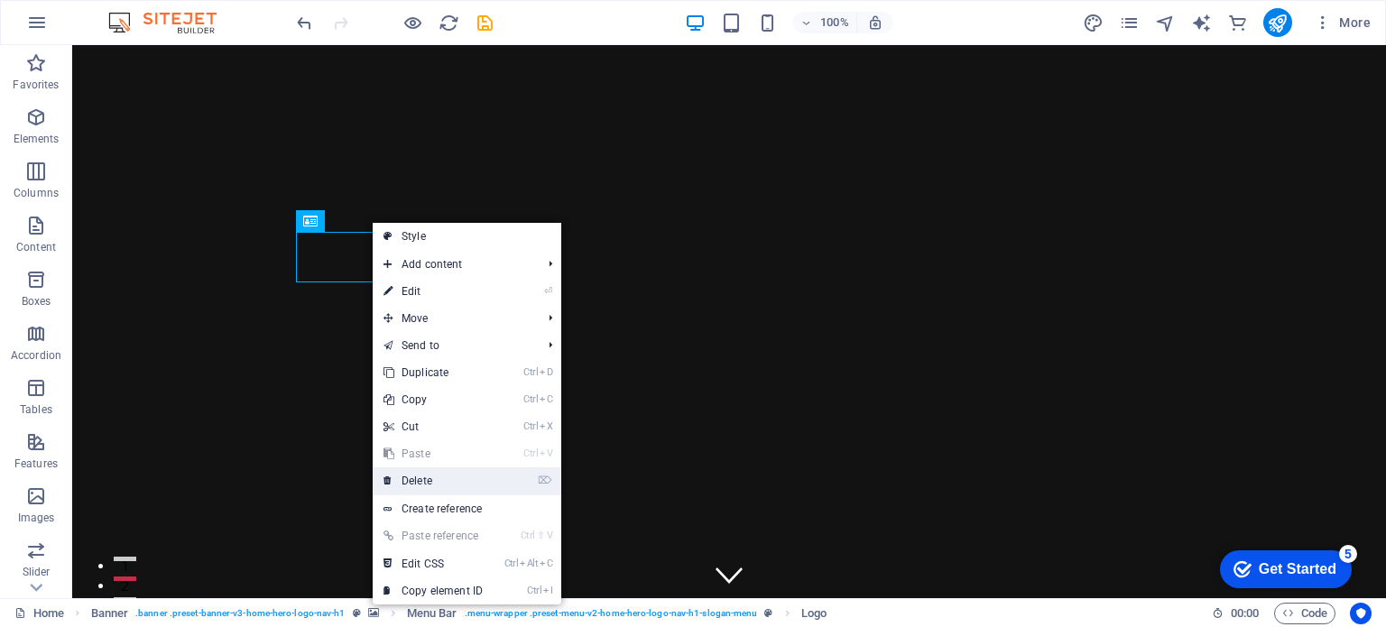
click at [471, 477] on link "⌦ Delete" at bounding box center [433, 480] width 121 height 27
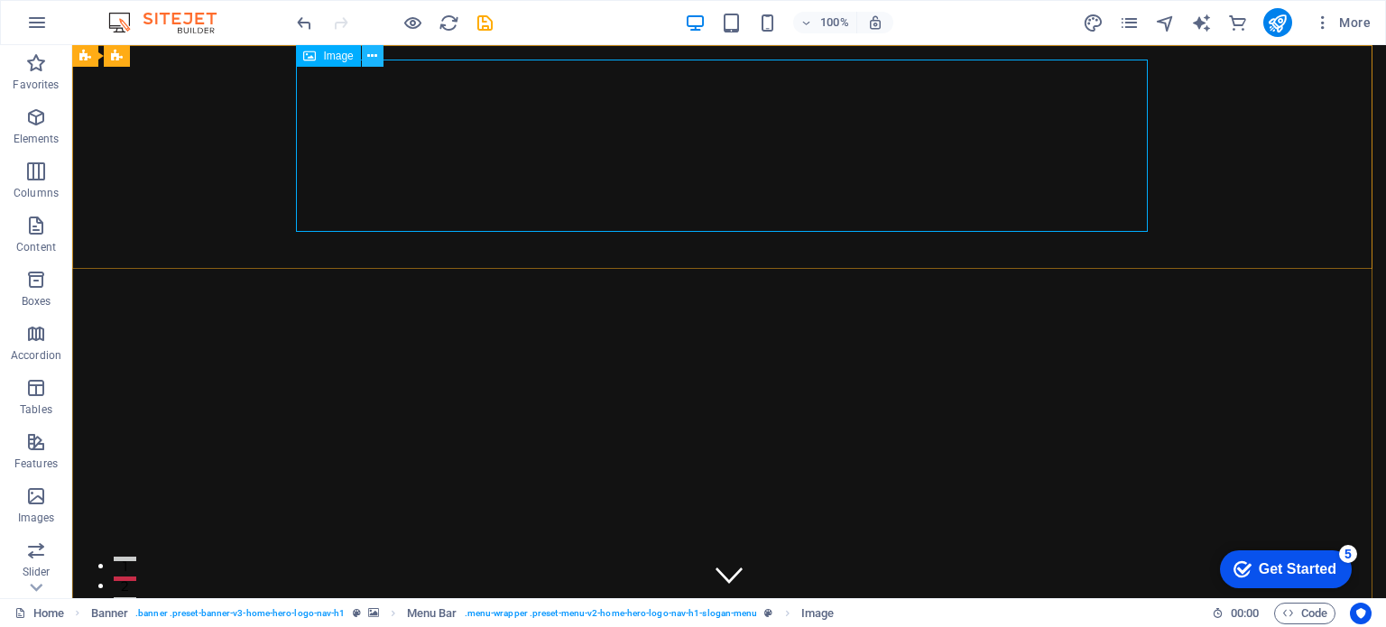
click at [374, 60] on icon at bounding box center [372, 56] width 10 height 19
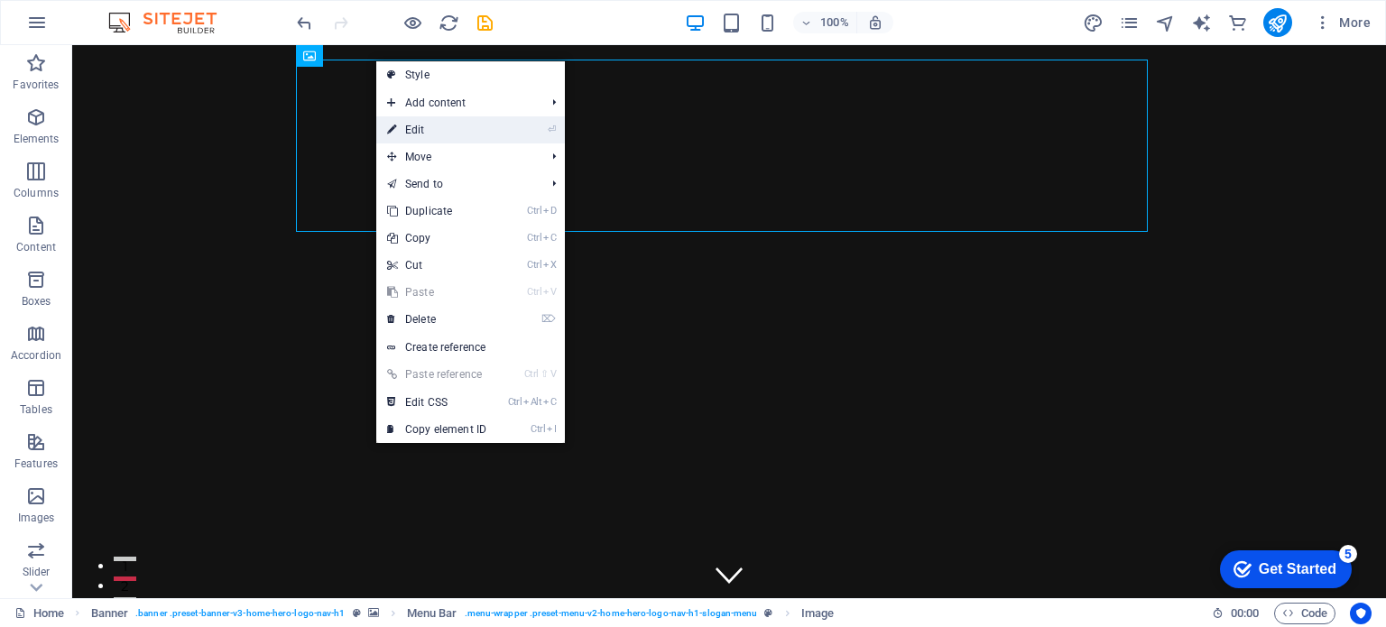
click at [410, 124] on link "⏎ Edit" at bounding box center [436, 129] width 121 height 27
select select "px"
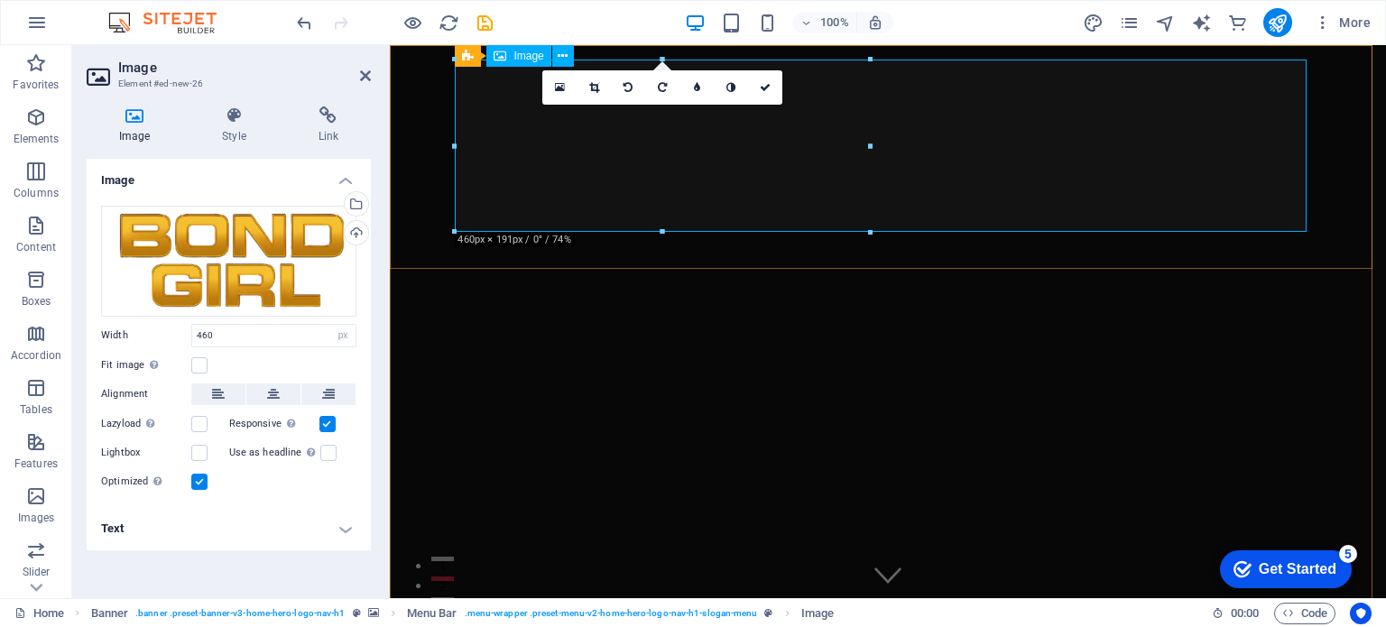
drag, startPoint x: 1258, startPoint y: 183, endPoint x: 787, endPoint y: 140, distance: 473.8
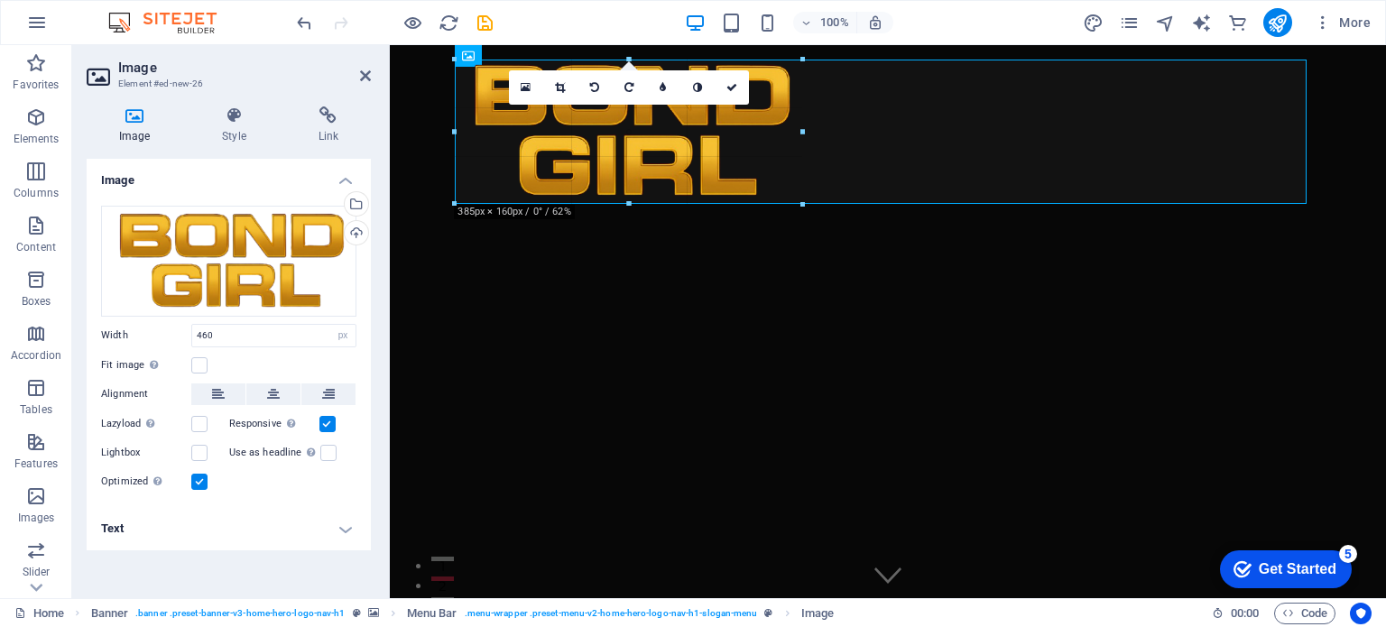
drag, startPoint x: 874, startPoint y: 147, endPoint x: 797, endPoint y: 148, distance: 76.7
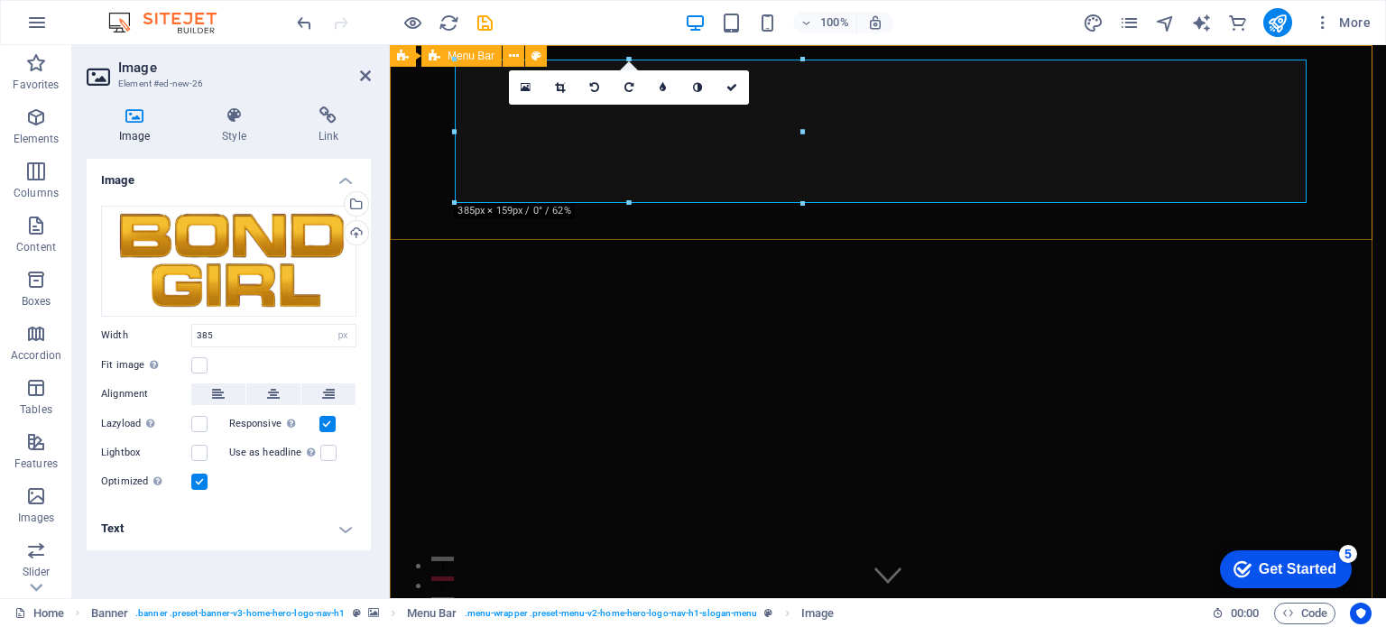
drag, startPoint x: 844, startPoint y: 181, endPoint x: 424, endPoint y: 136, distance: 422.8
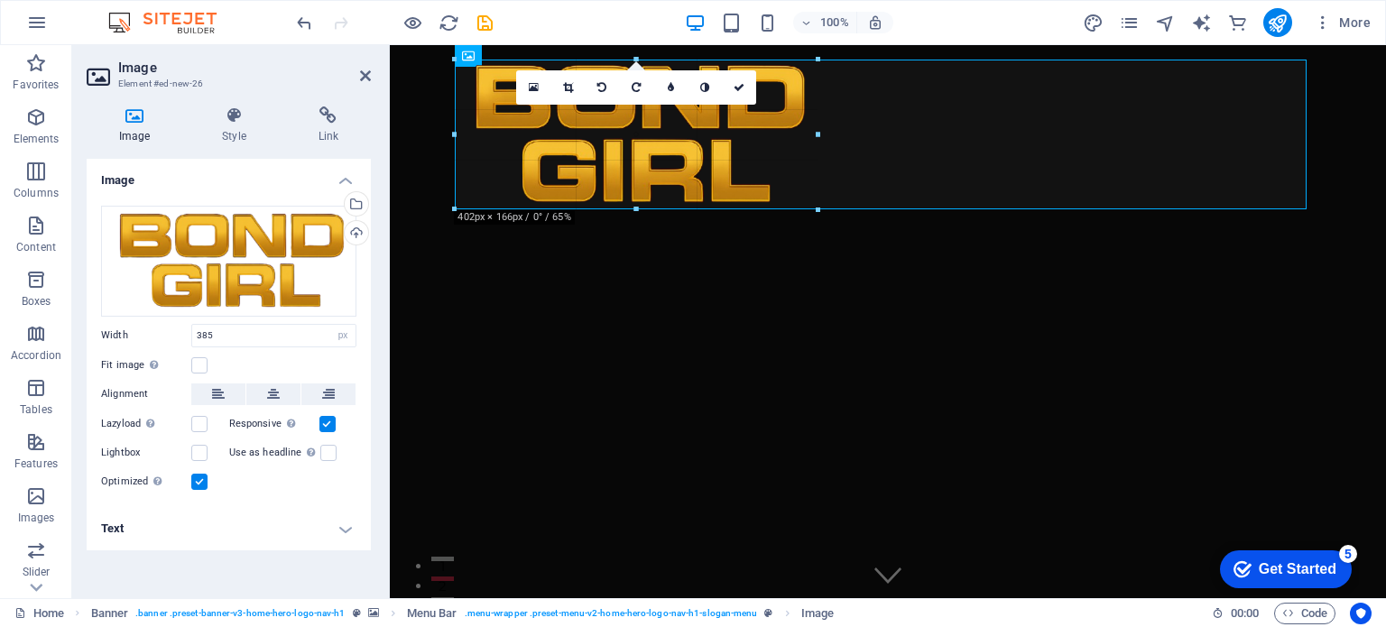
drag, startPoint x: 456, startPoint y: 135, endPoint x: 435, endPoint y: 133, distance: 20.9
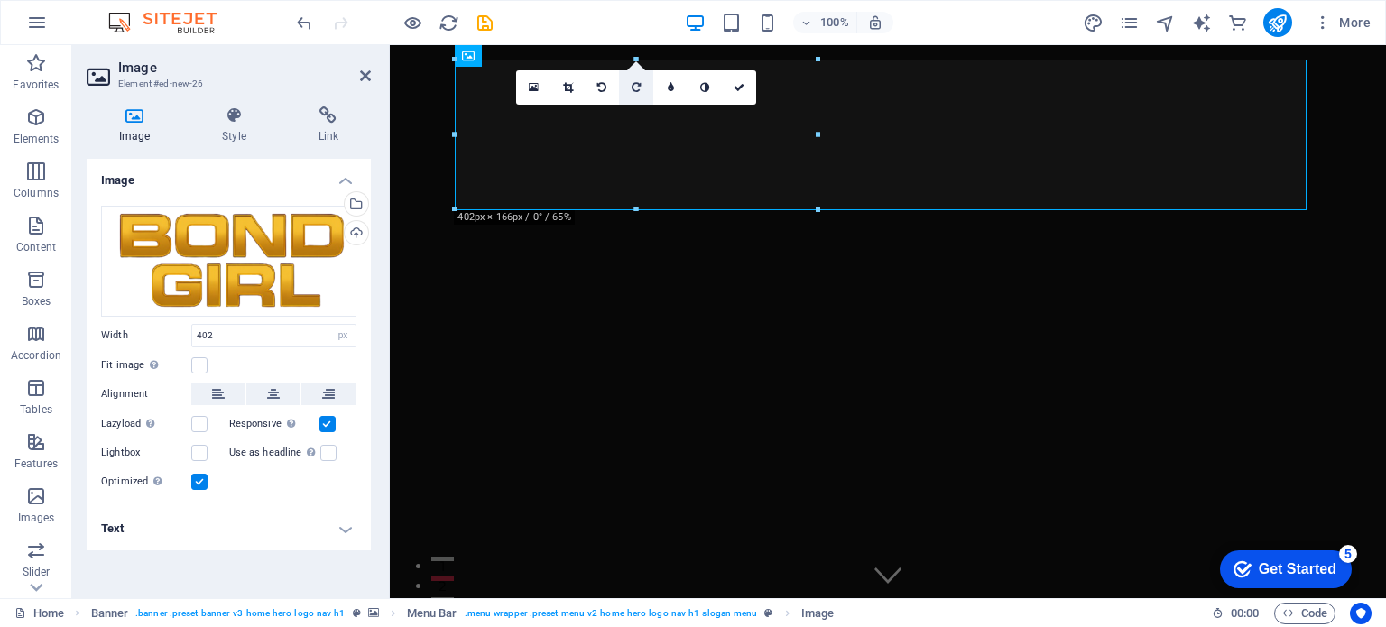
click at [639, 89] on icon at bounding box center [635, 87] width 9 height 11
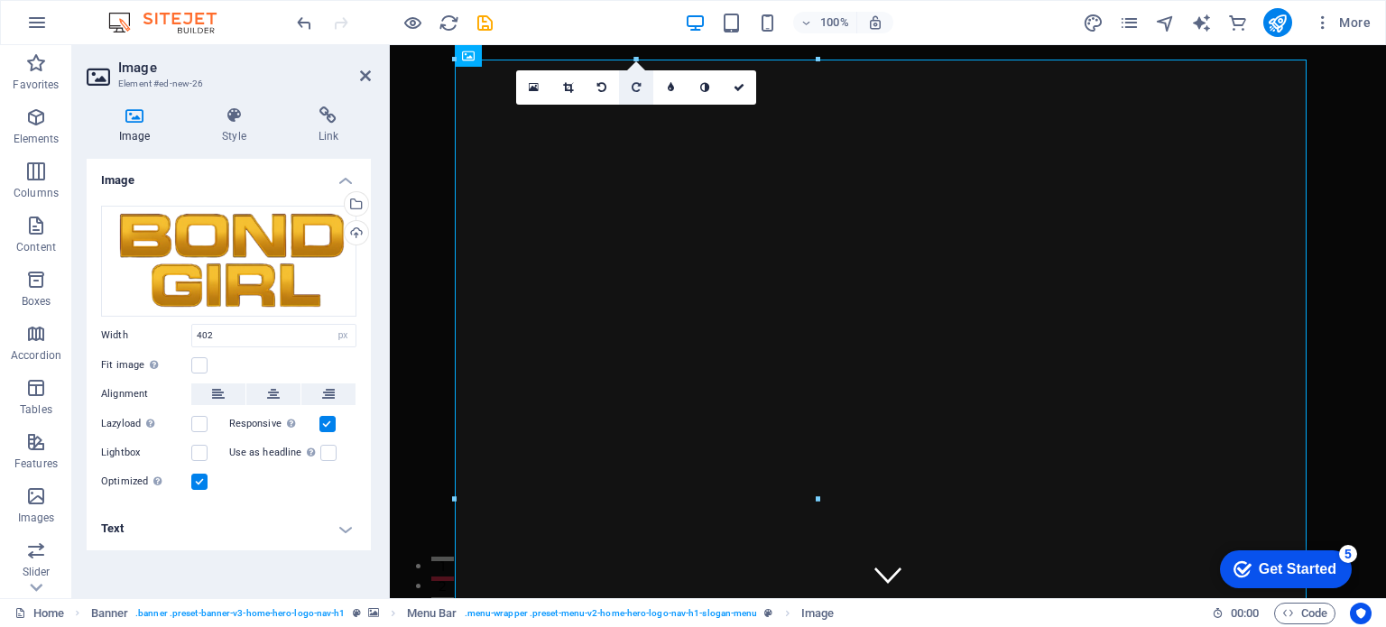
click at [632, 82] on icon at bounding box center [635, 87] width 9 height 11
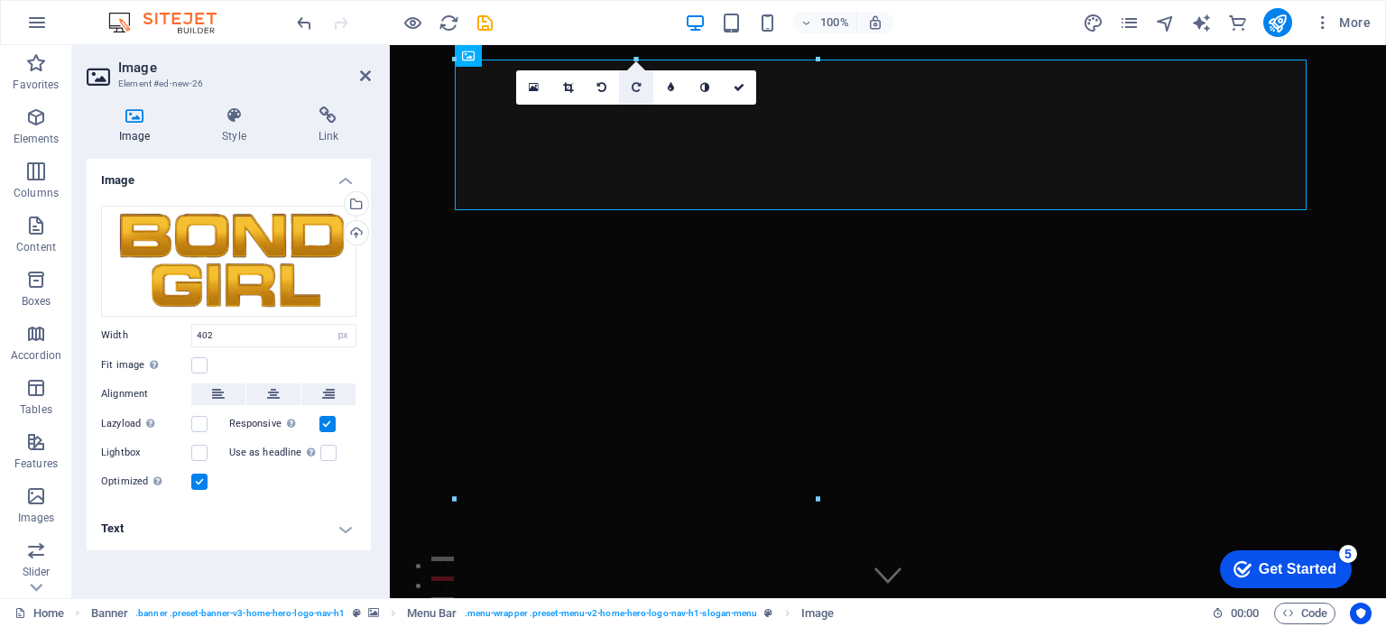
click at [631, 78] on link at bounding box center [636, 87] width 34 height 34
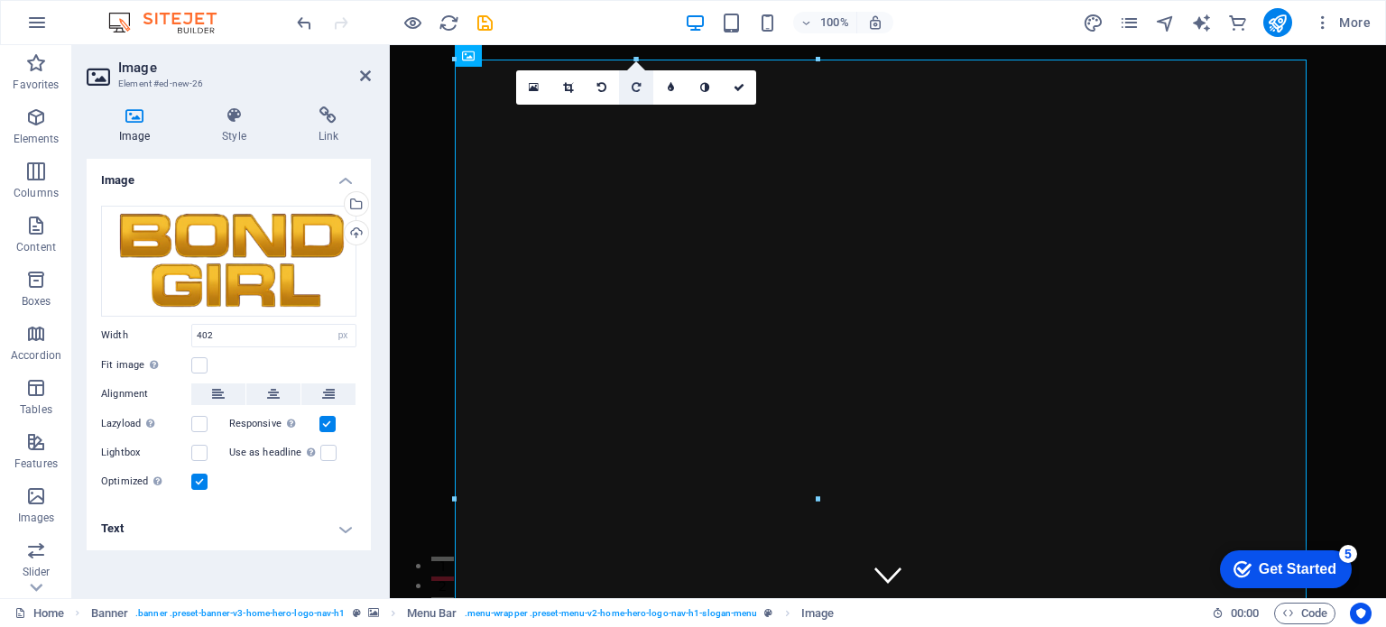
click at [638, 89] on icon at bounding box center [635, 87] width 9 height 11
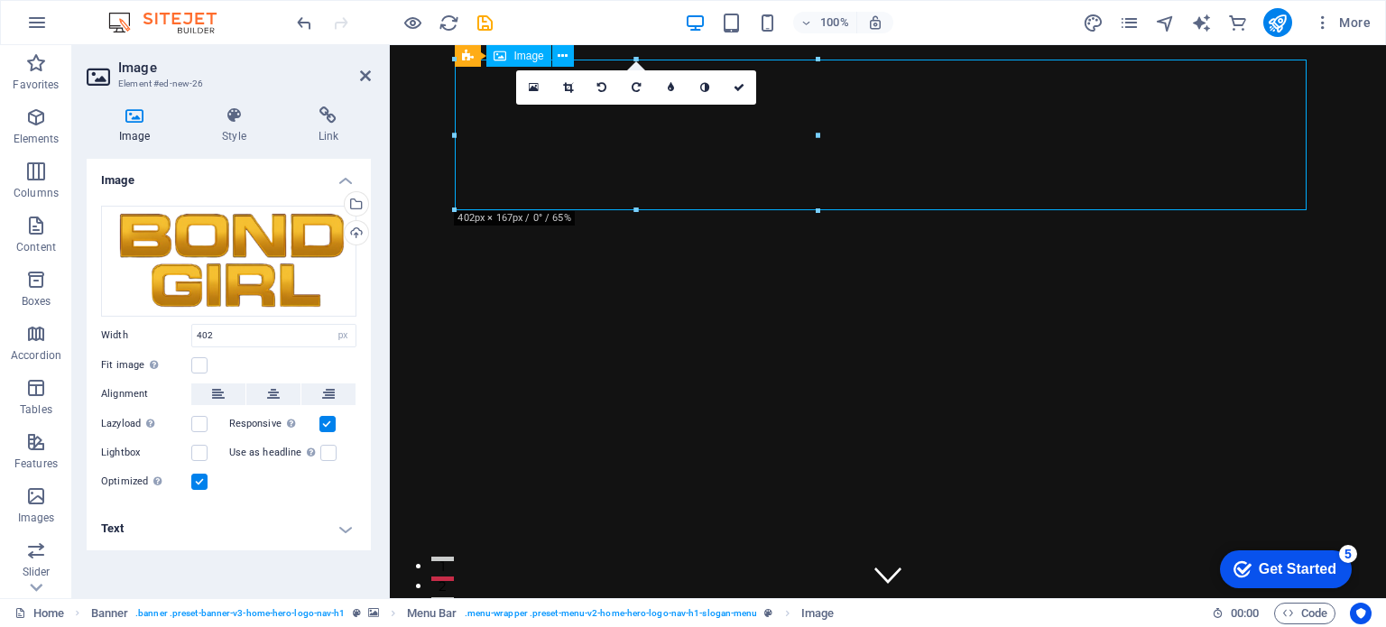
drag, startPoint x: 838, startPoint y: 160, endPoint x: 624, endPoint y: 187, distance: 215.5
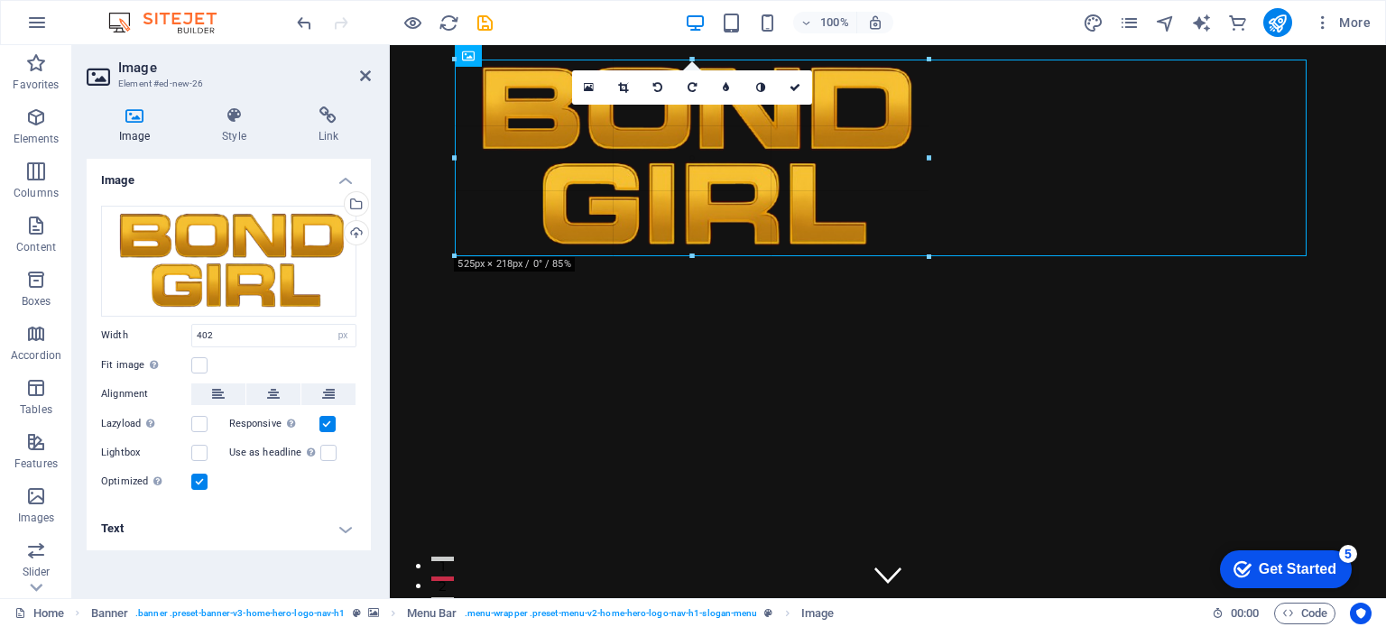
drag, startPoint x: 455, startPoint y: 134, endPoint x: 343, endPoint y: 149, distance: 112.8
type input "525"
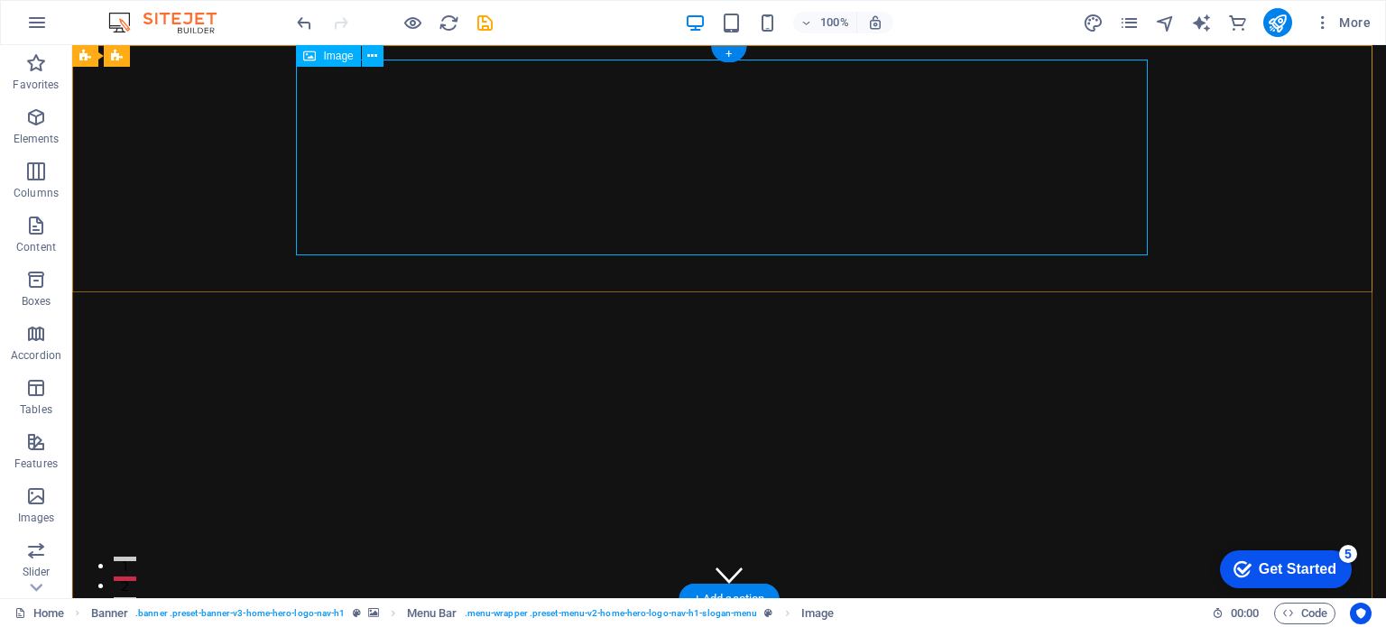
drag, startPoint x: 1109, startPoint y: 234, endPoint x: 861, endPoint y: 139, distance: 265.5
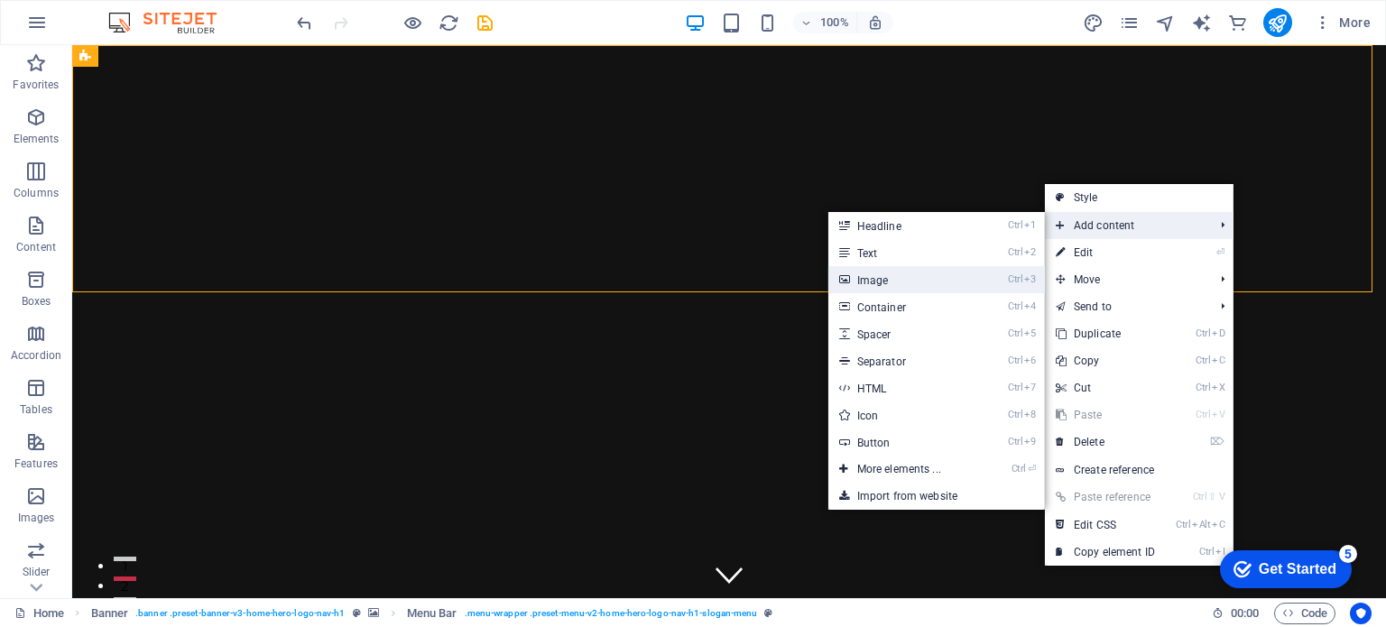
click at [923, 284] on link "Ctrl 3 Image" at bounding box center [902, 279] width 149 height 27
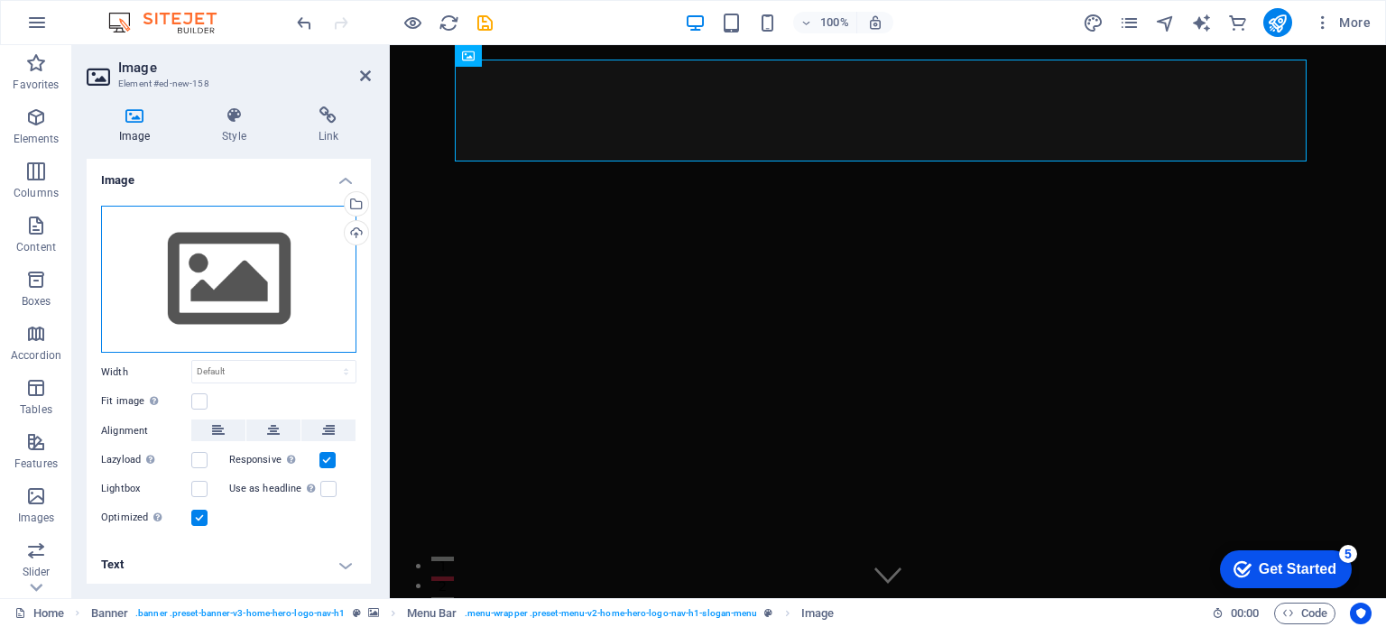
click at [256, 275] on div "Drag files here, click to choose files or select files from Files or our free s…" at bounding box center [228, 280] width 255 height 148
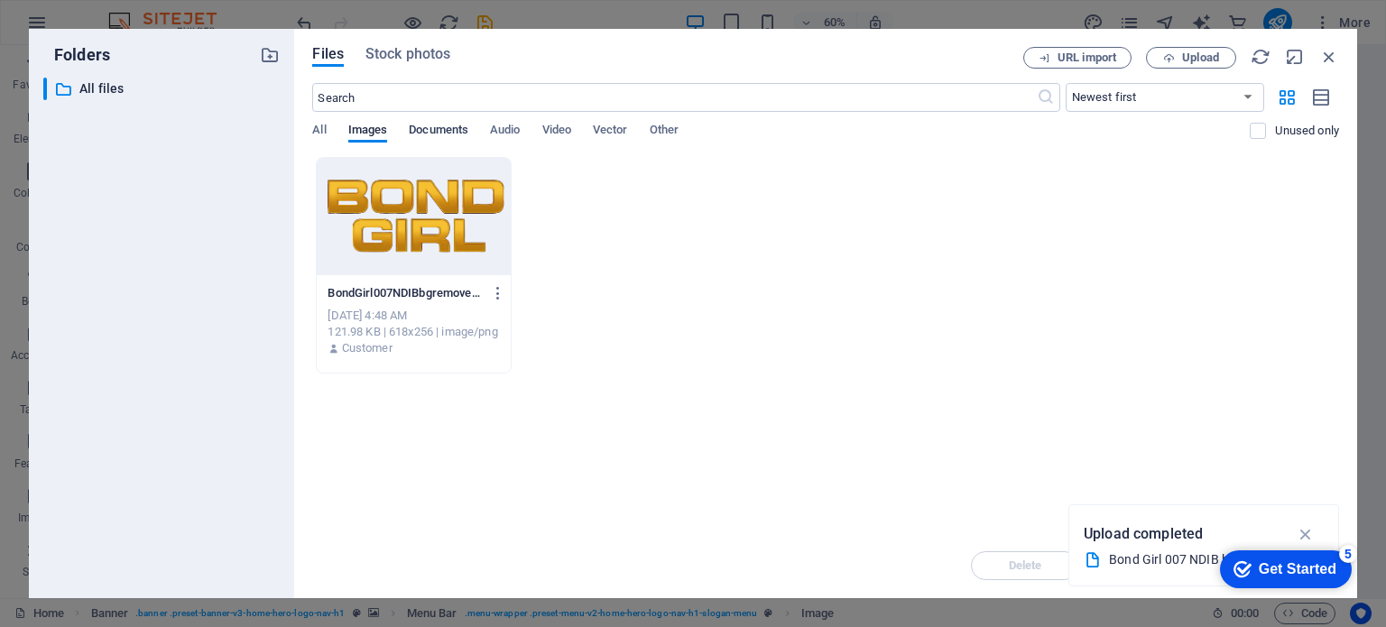
click at [461, 132] on span "Documents" at bounding box center [439, 131] width 60 height 25
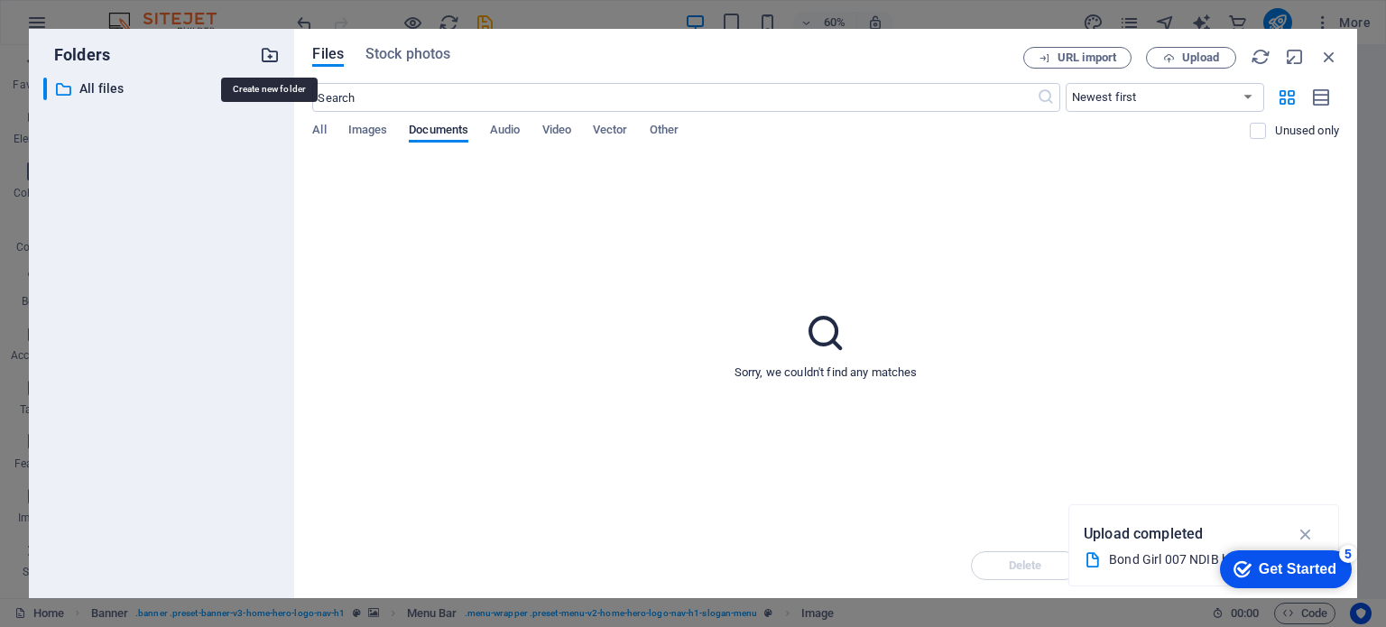
click at [267, 54] on icon "button" at bounding box center [270, 55] width 20 height 20
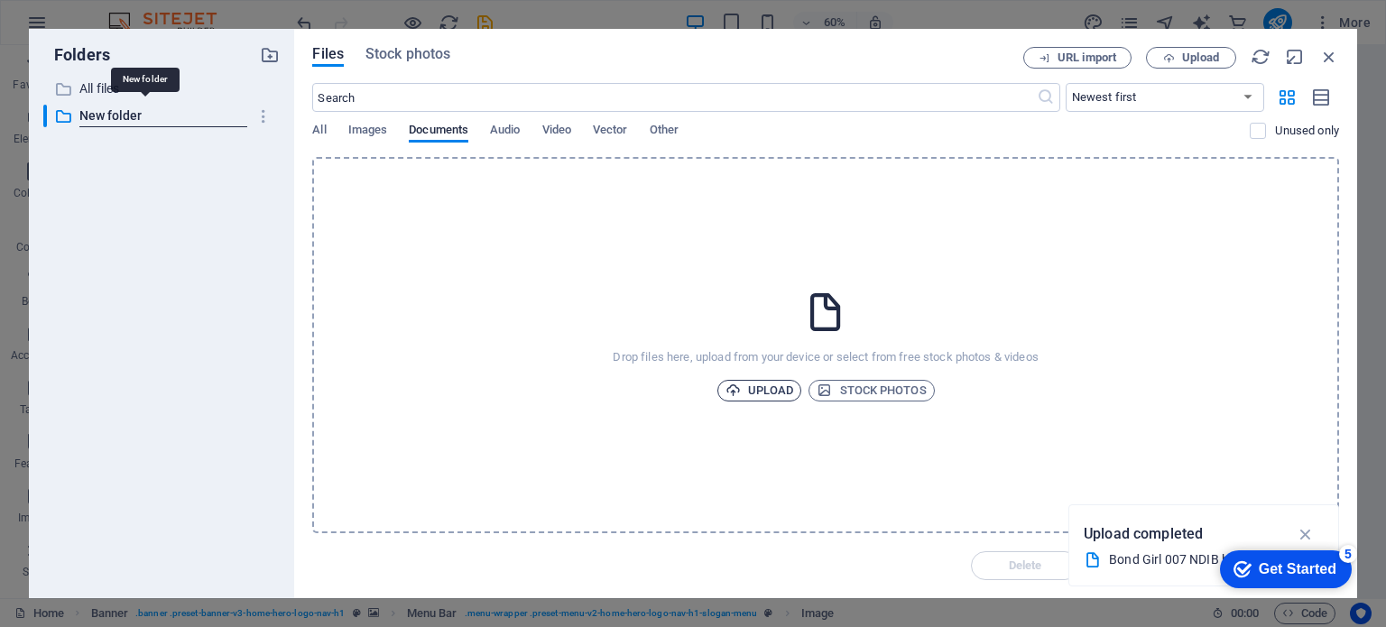
click at [754, 388] on span "Upload" at bounding box center [759, 391] width 69 height 22
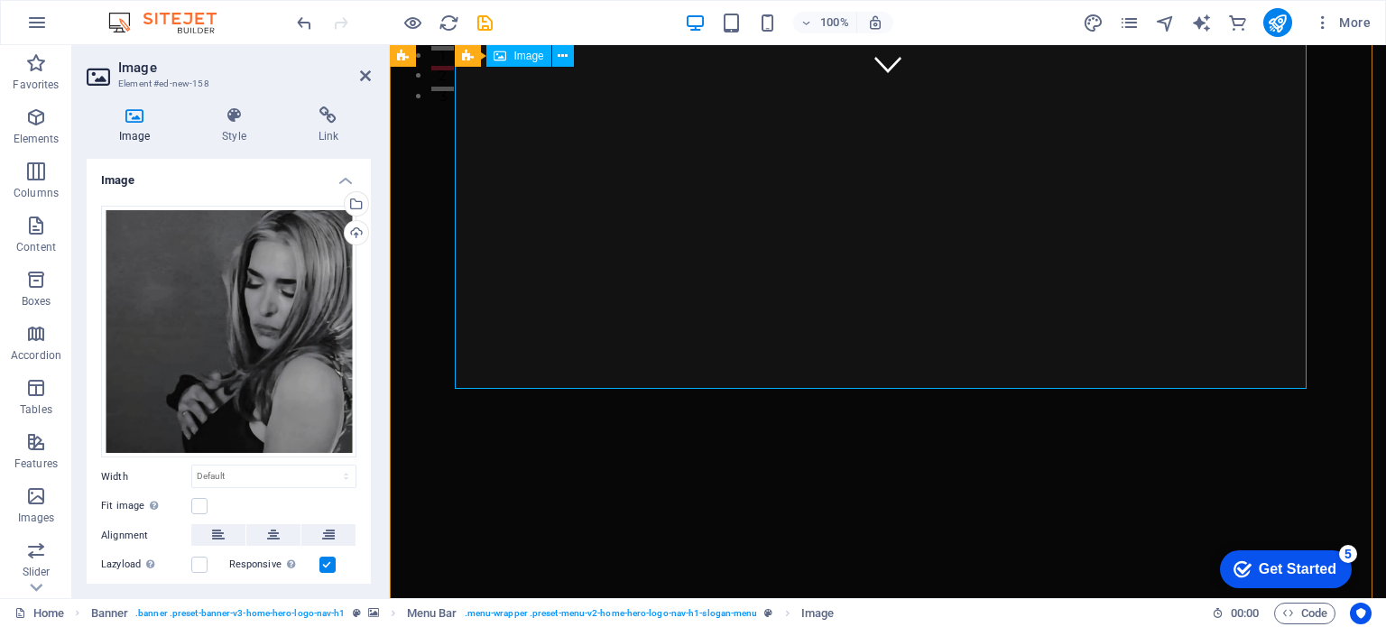
scroll to position [511, 0]
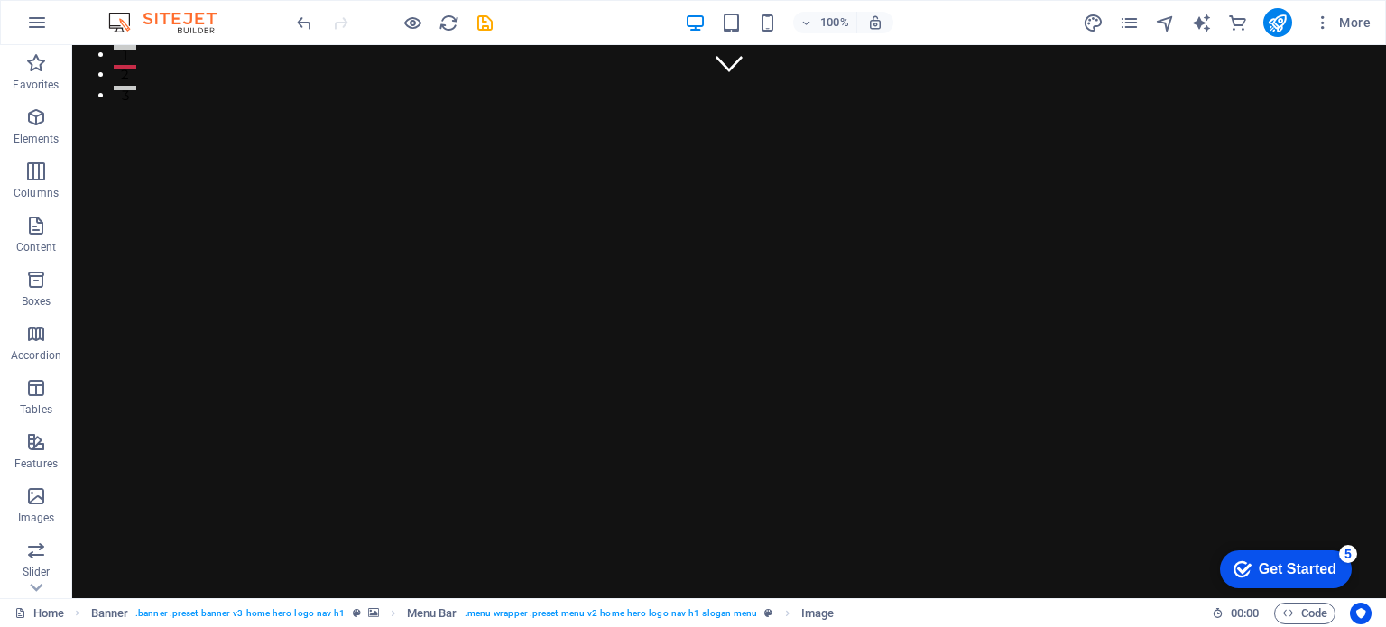
drag, startPoint x: 512, startPoint y: 451, endPoint x: 680, endPoint y: 237, distance: 271.8
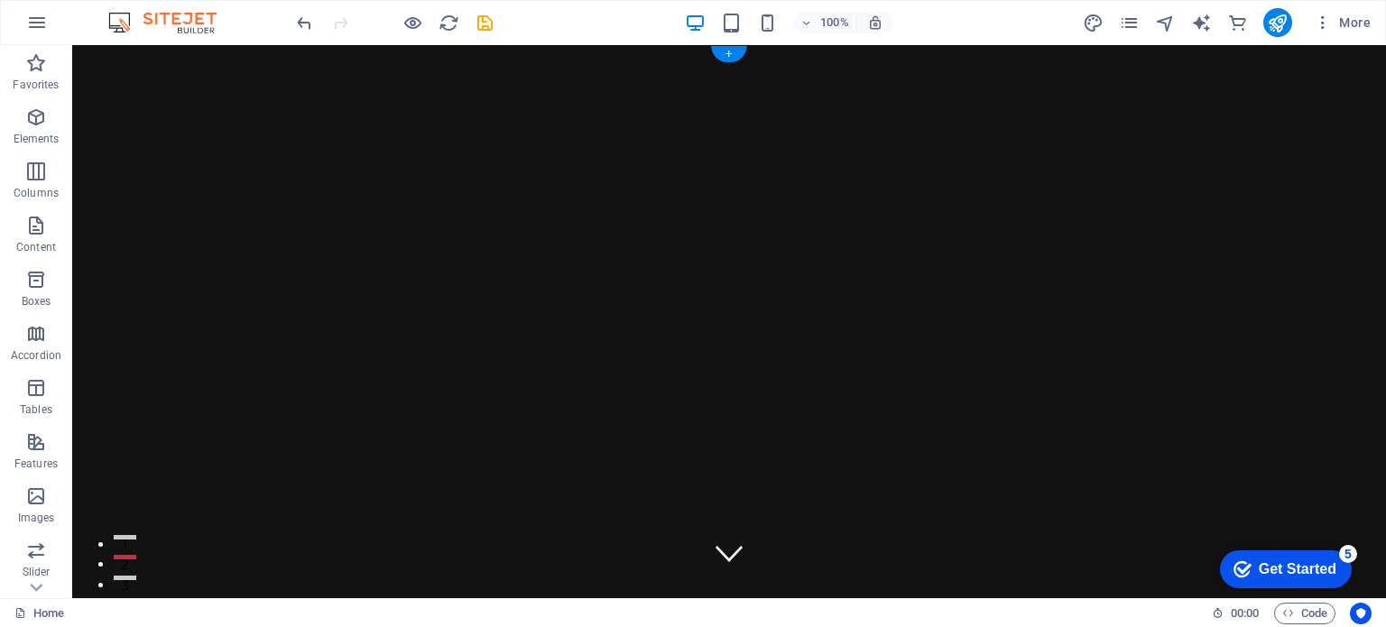
scroll to position [0, 0]
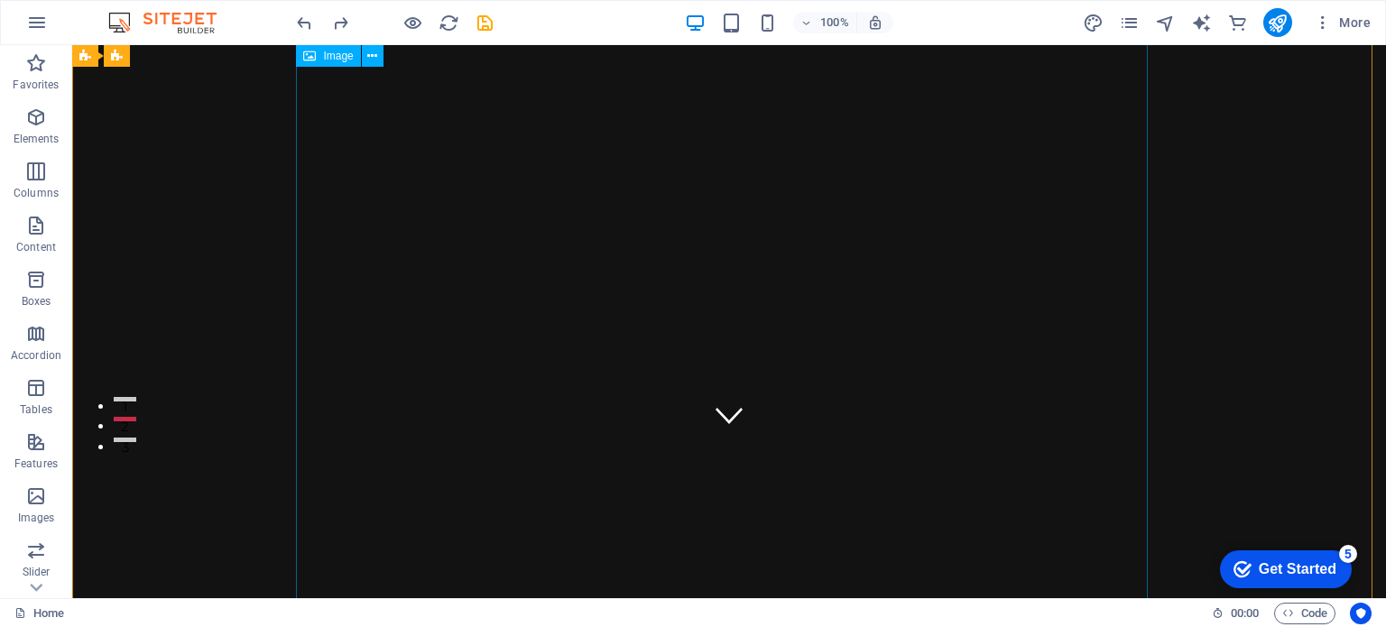
scroll to position [0, 0]
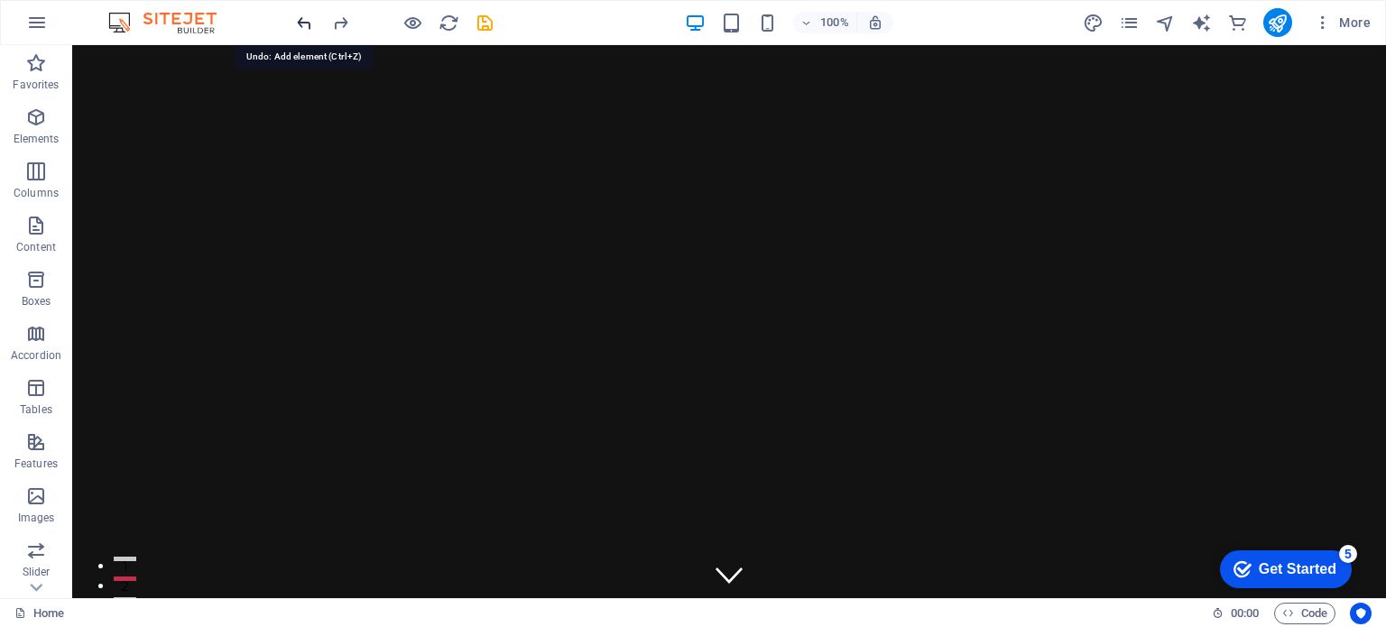
click at [343, 22] on div at bounding box center [394, 22] width 202 height 29
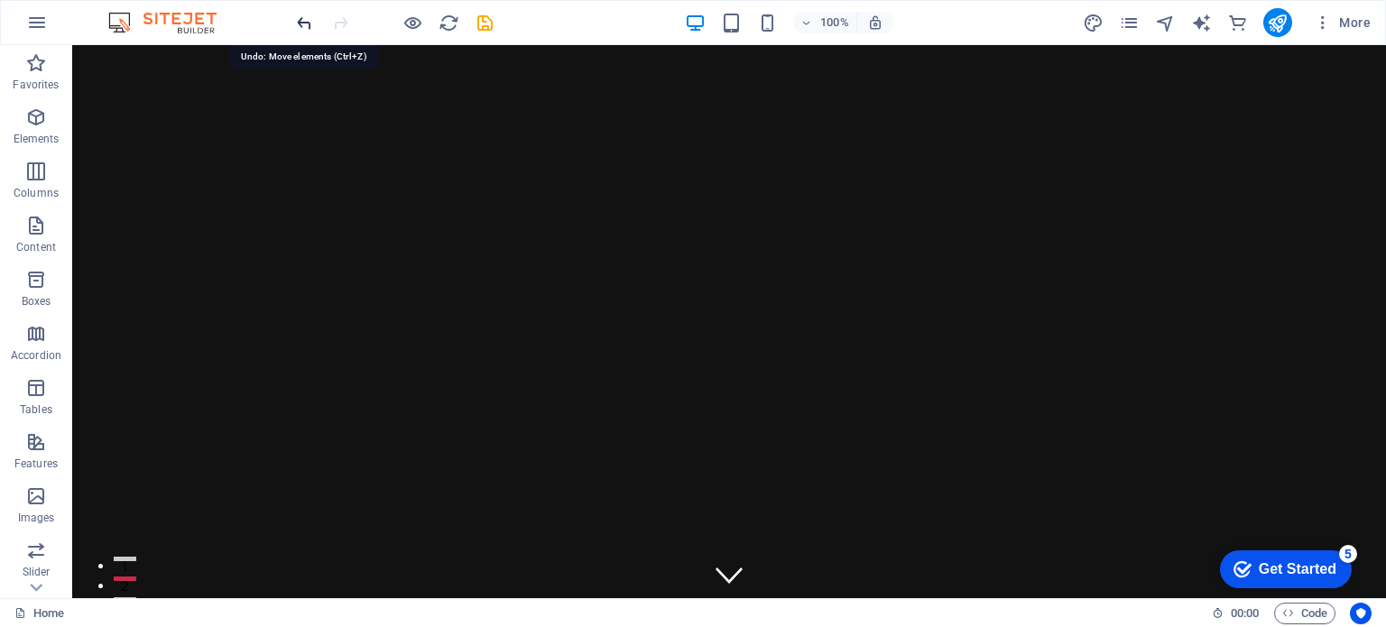
click at [0, 0] on icon "button" at bounding box center [0, 0] width 0 height 0
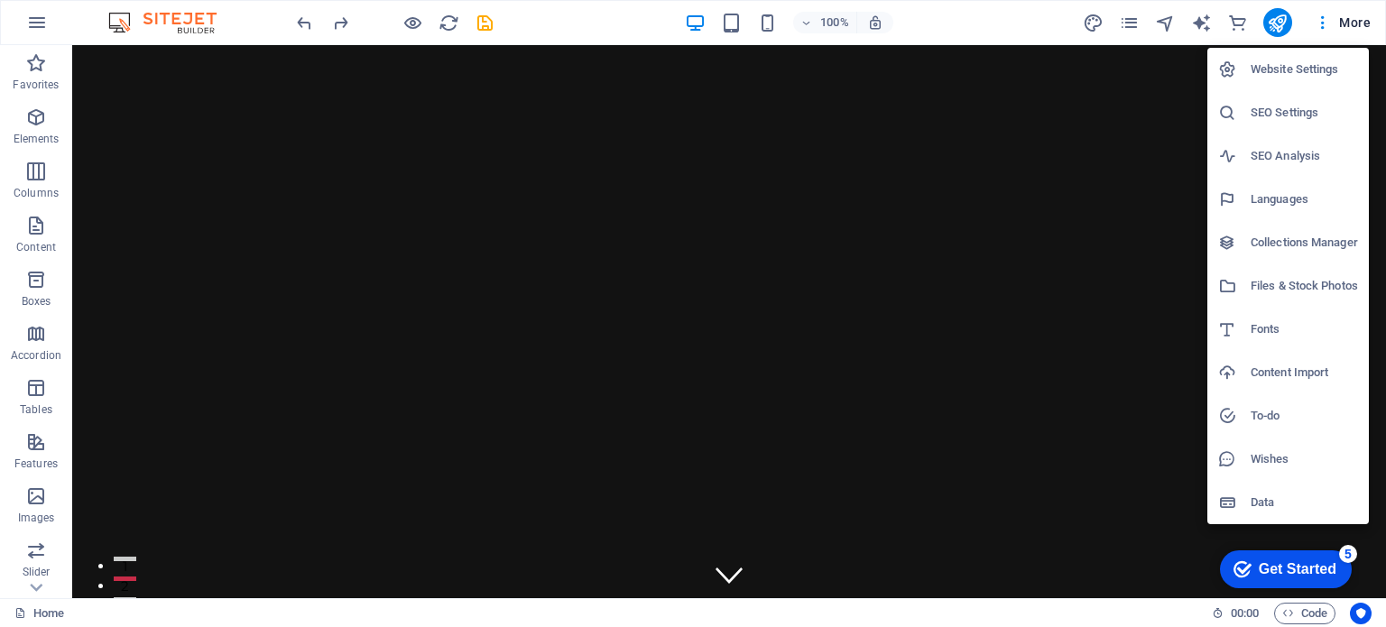
click at [1322, 382] on h6 "Content Import" at bounding box center [1303, 373] width 107 height 22
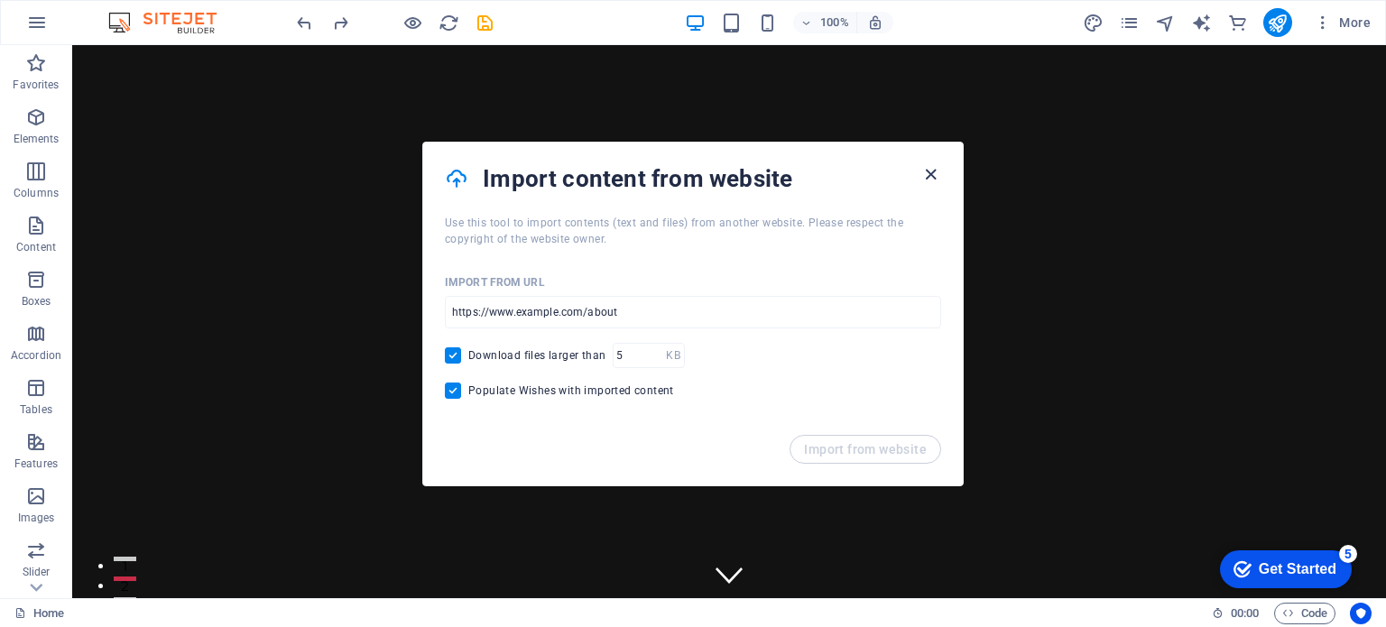
click at [939, 171] on icon "button" at bounding box center [930, 174] width 21 height 21
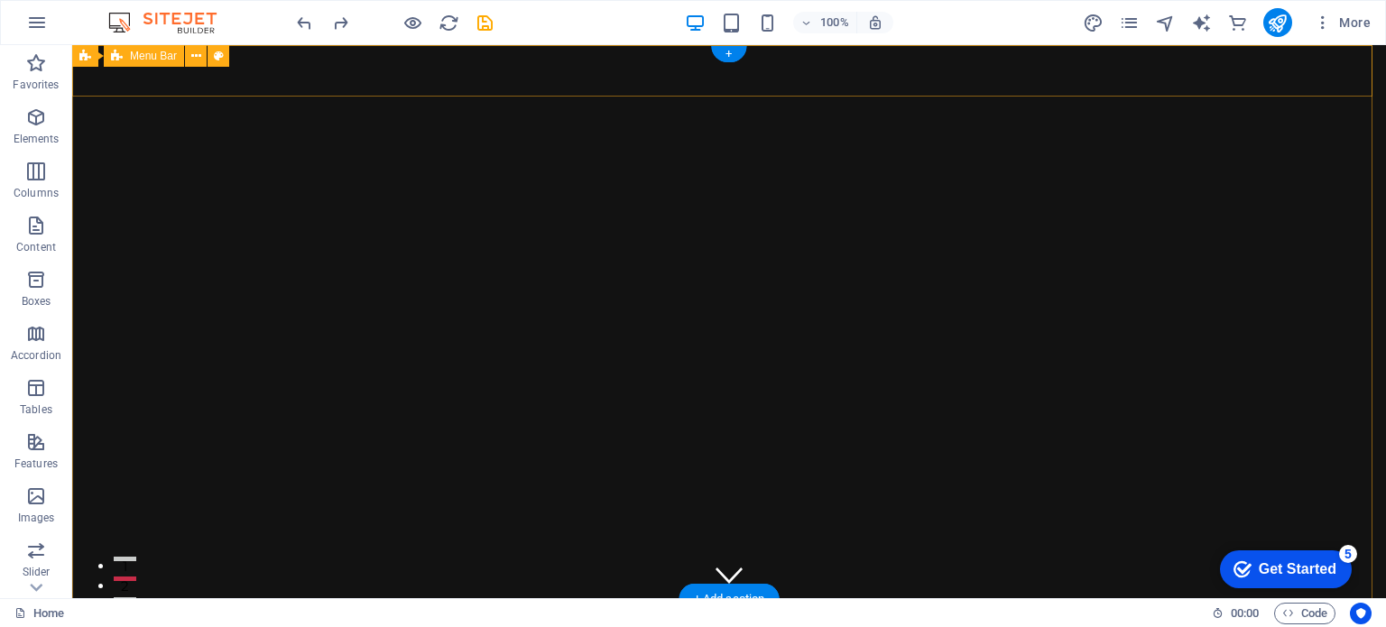
click at [211, 599] on div "Home About Testimonials Gallery Contact" at bounding box center [728, 624] width 1313 height 51
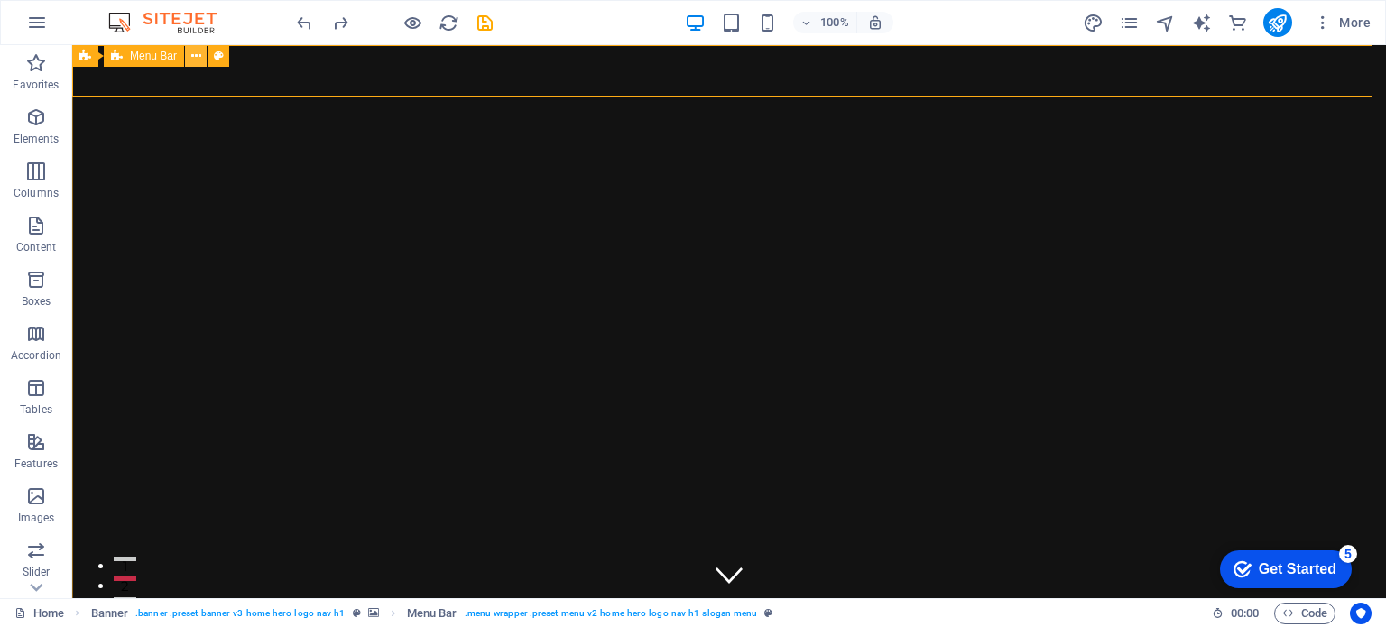
click at [195, 55] on icon at bounding box center [196, 56] width 10 height 19
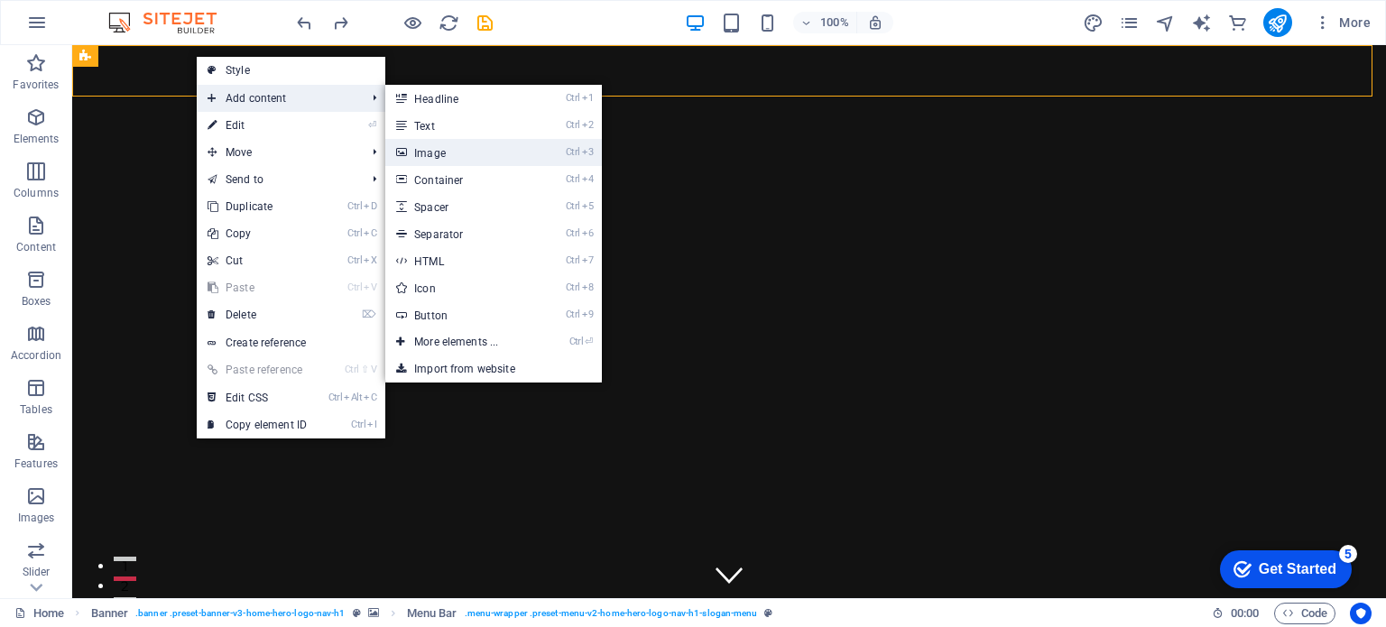
click at [480, 140] on link "Ctrl 3 Image" at bounding box center [459, 152] width 149 height 27
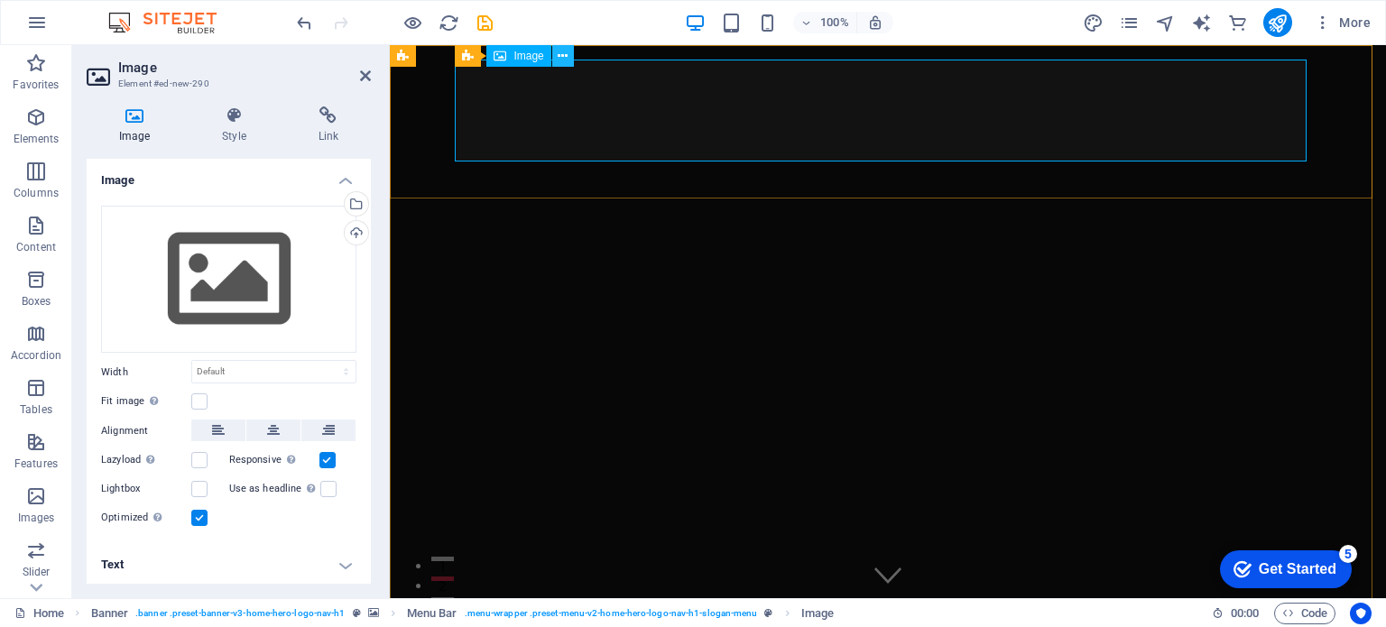
click at [559, 64] on icon at bounding box center [562, 56] width 10 height 19
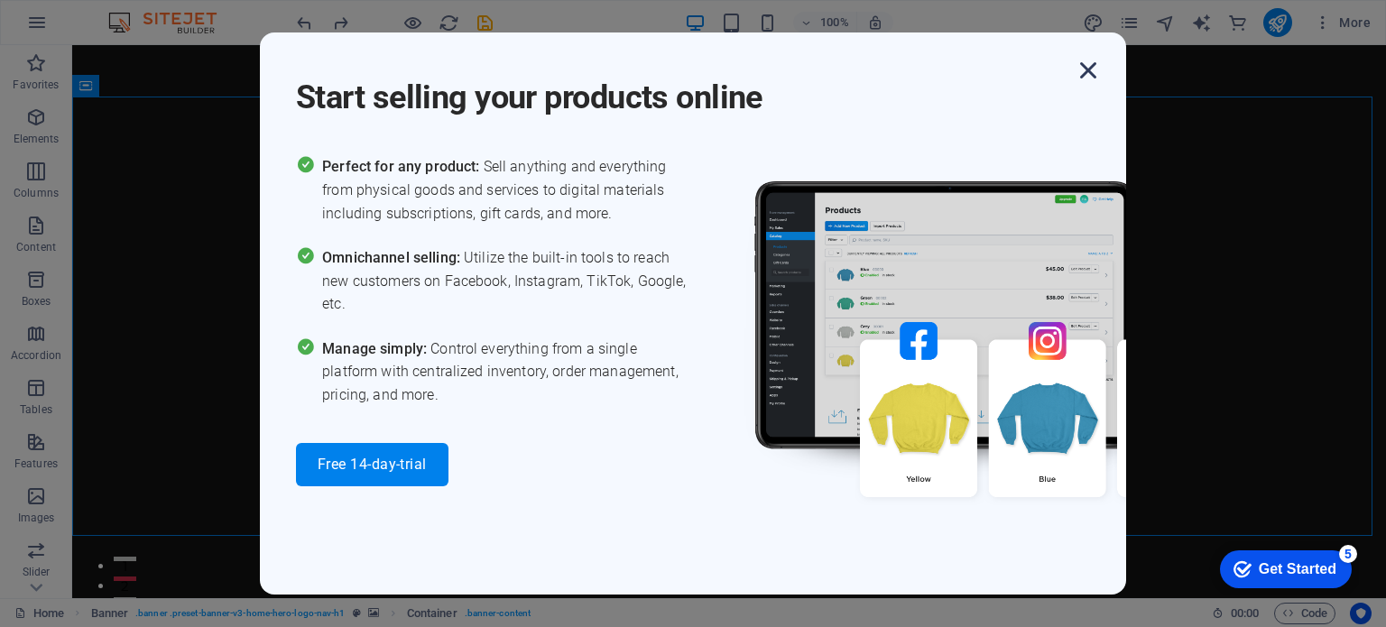
click at [1094, 64] on icon "button" at bounding box center [1088, 70] width 32 height 32
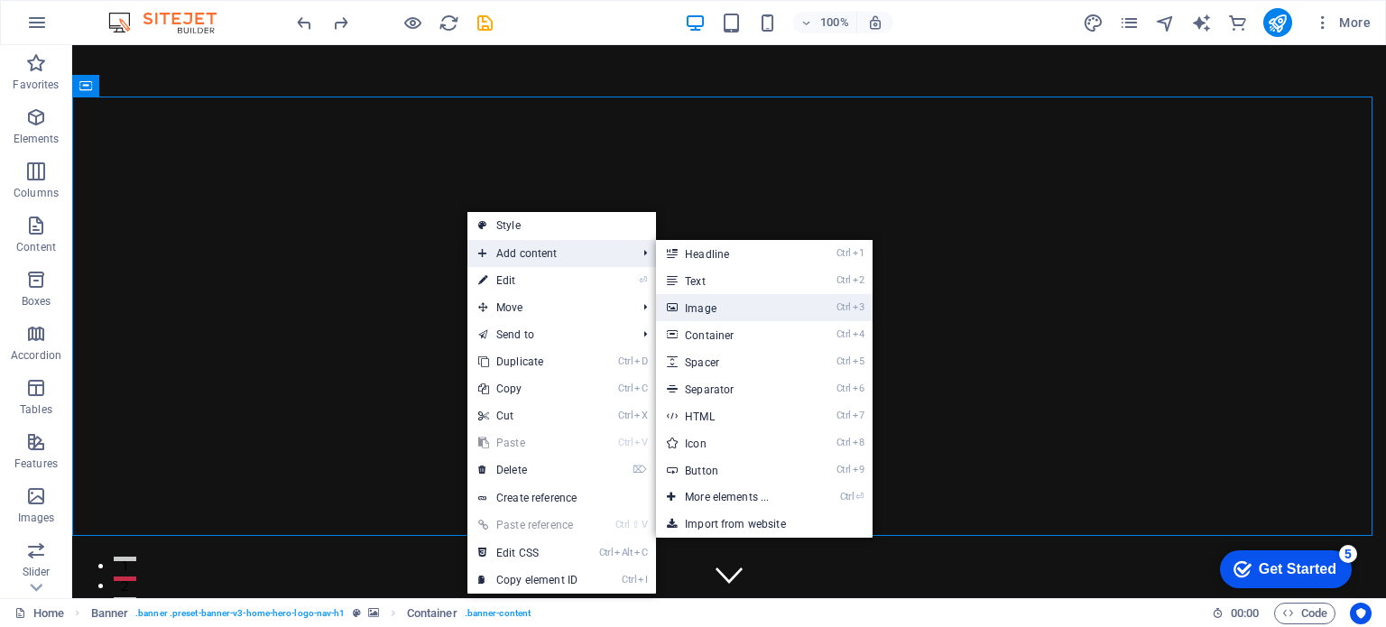
click at [731, 311] on link "Ctrl 3 Image" at bounding box center [730, 307] width 149 height 27
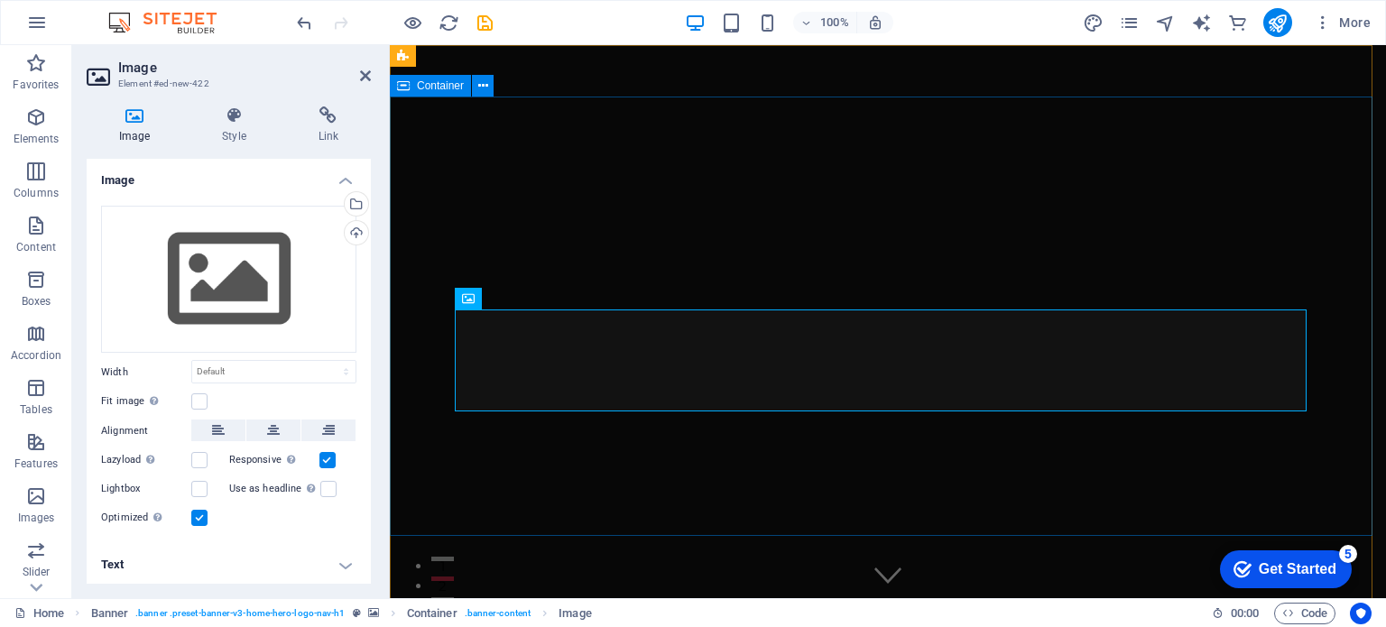
drag, startPoint x: 704, startPoint y: 338, endPoint x: 698, endPoint y: 286, distance: 52.6
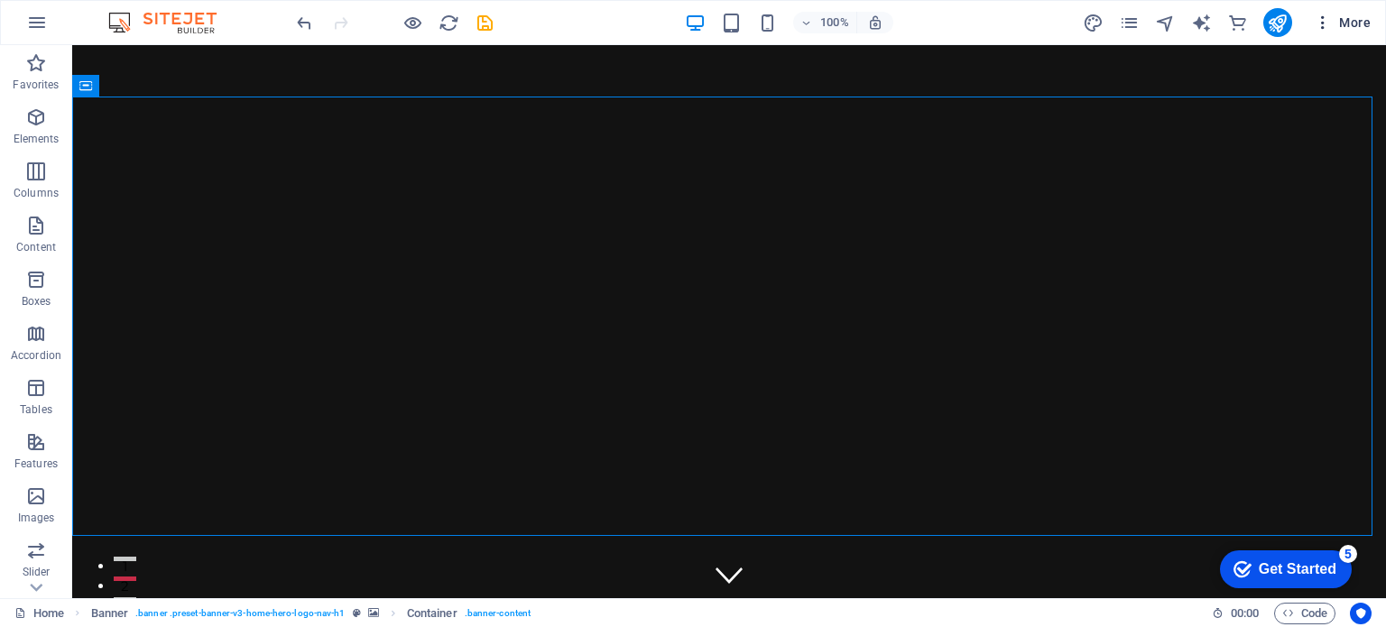
click at [0, 0] on icon "button" at bounding box center [0, 0] width 0 height 0
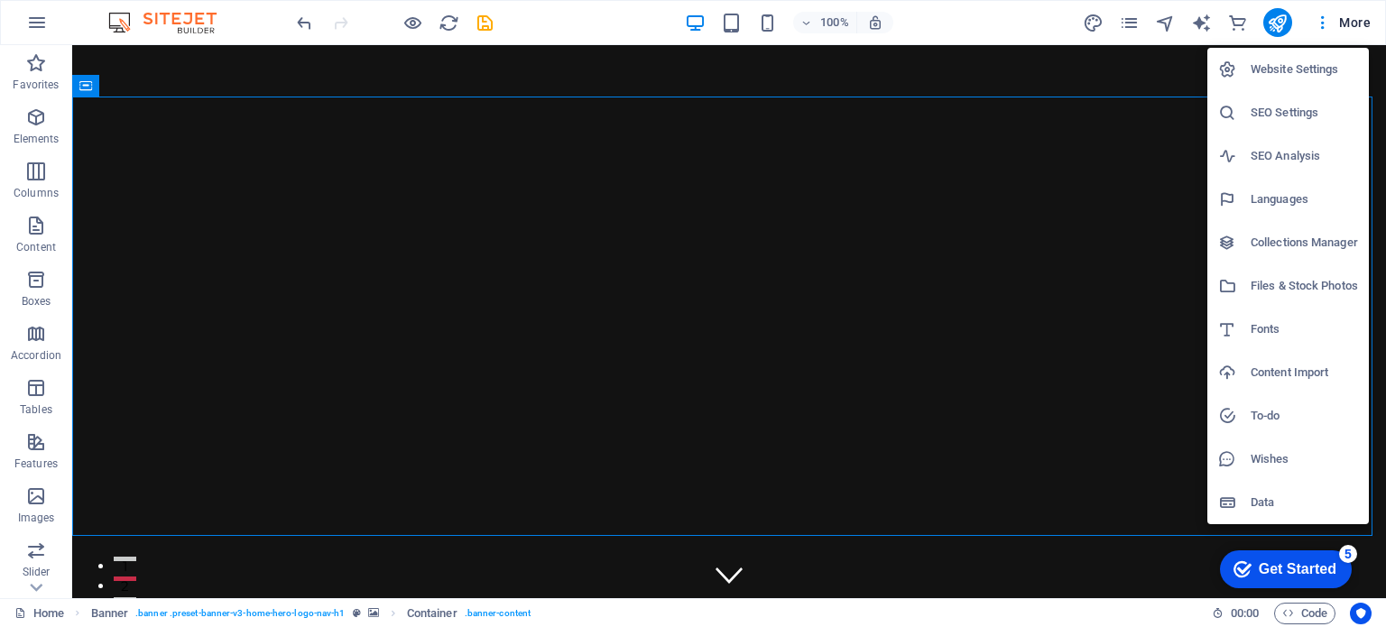
click at [1277, 562] on div "Get Started" at bounding box center [1297, 569] width 78 height 16
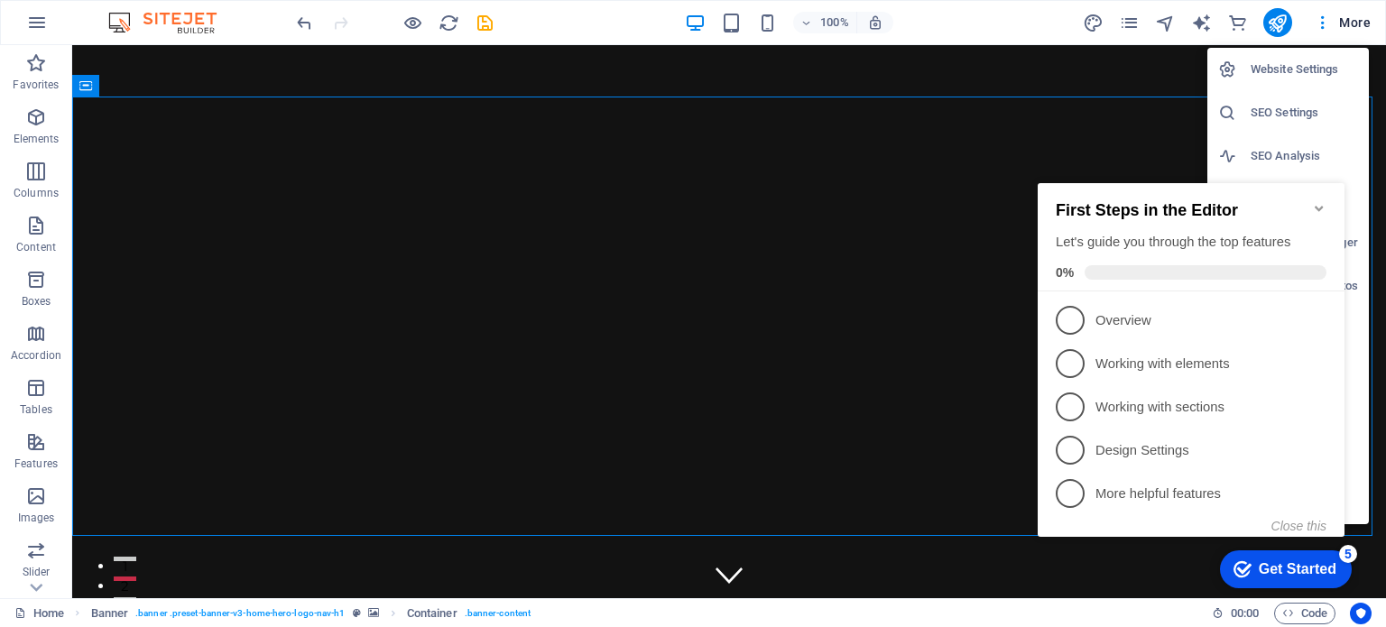
click at [1301, 561] on div "Get Started" at bounding box center [1297, 569] width 78 height 16
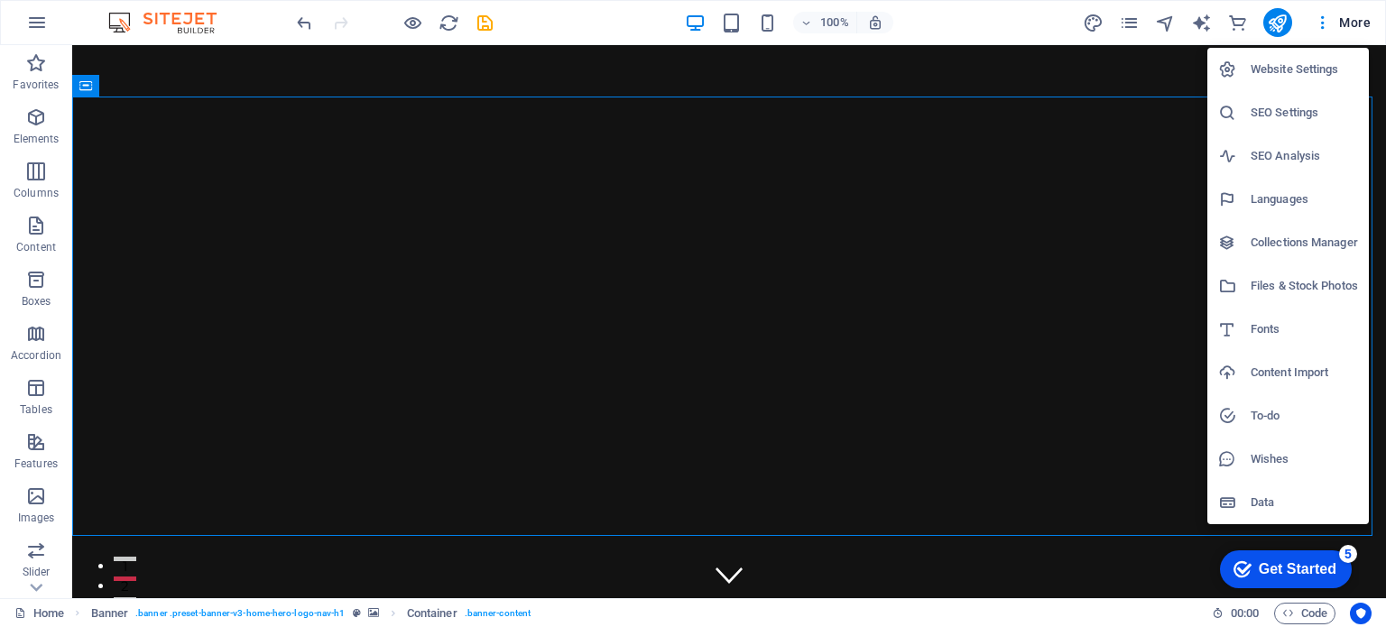
click at [1301, 561] on div "Get Started" at bounding box center [1297, 569] width 78 height 16
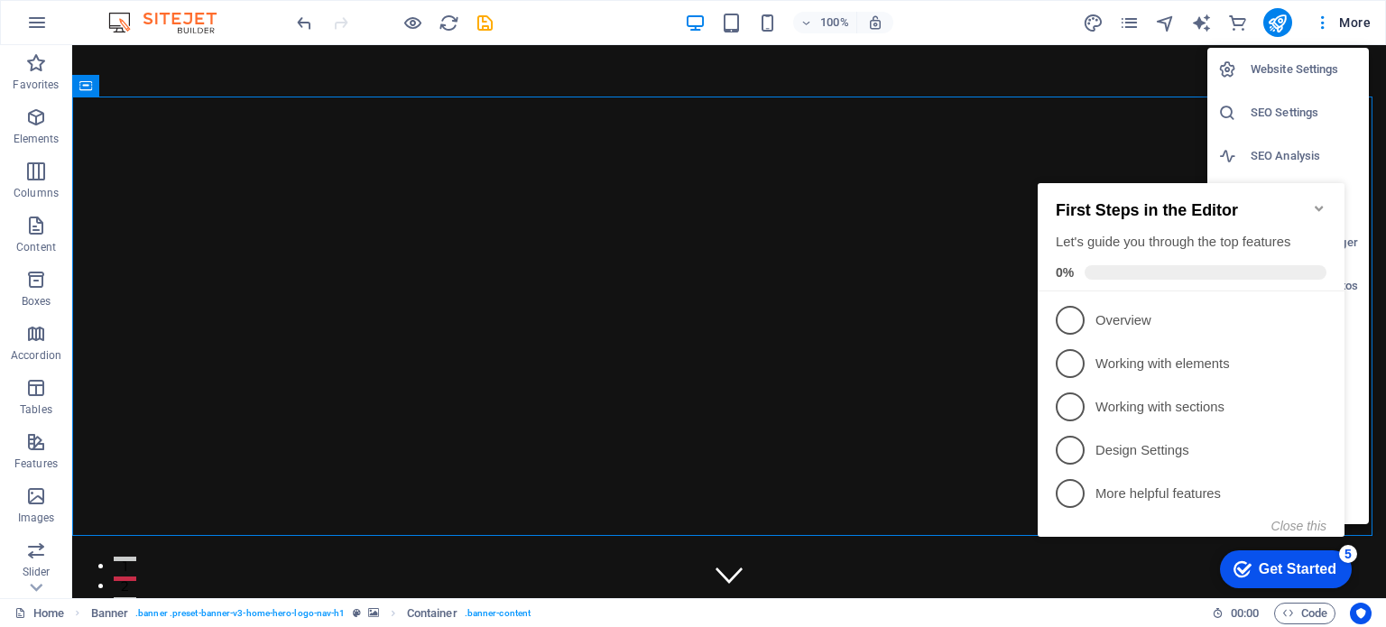
click at [1301, 561] on div "Get Started" at bounding box center [1297, 569] width 78 height 16
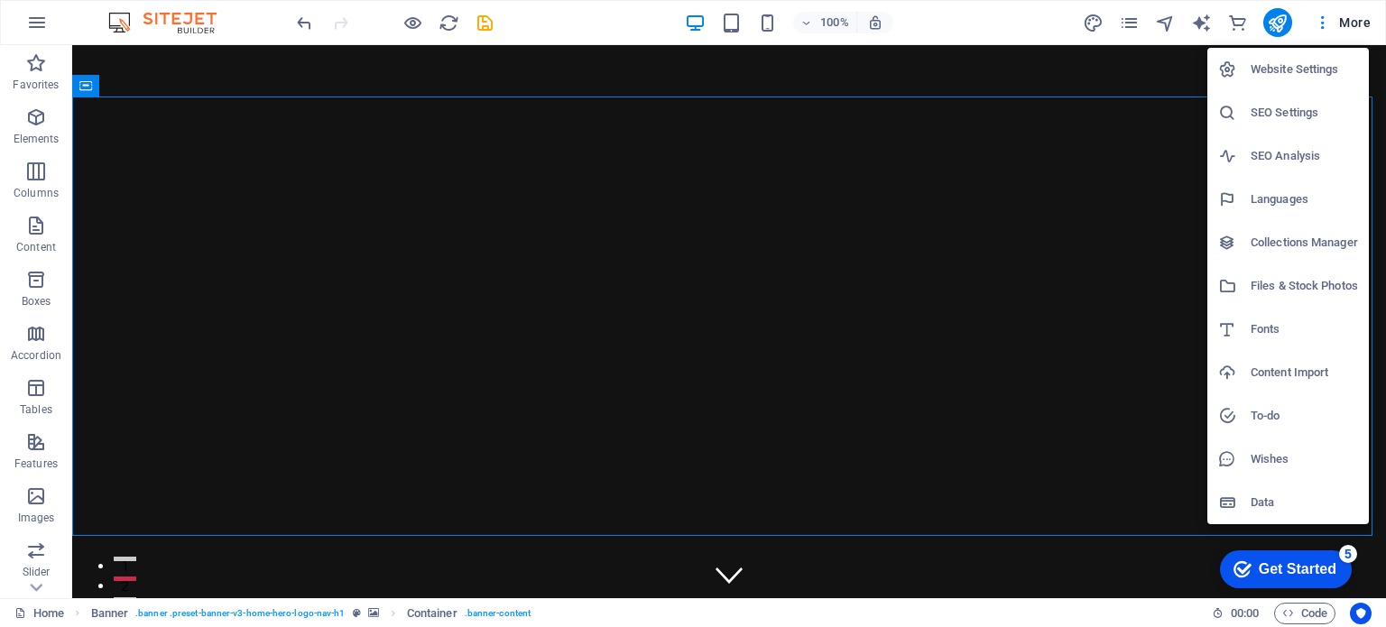
click at [1309, 71] on h6 "Website Settings" at bounding box center [1303, 70] width 107 height 22
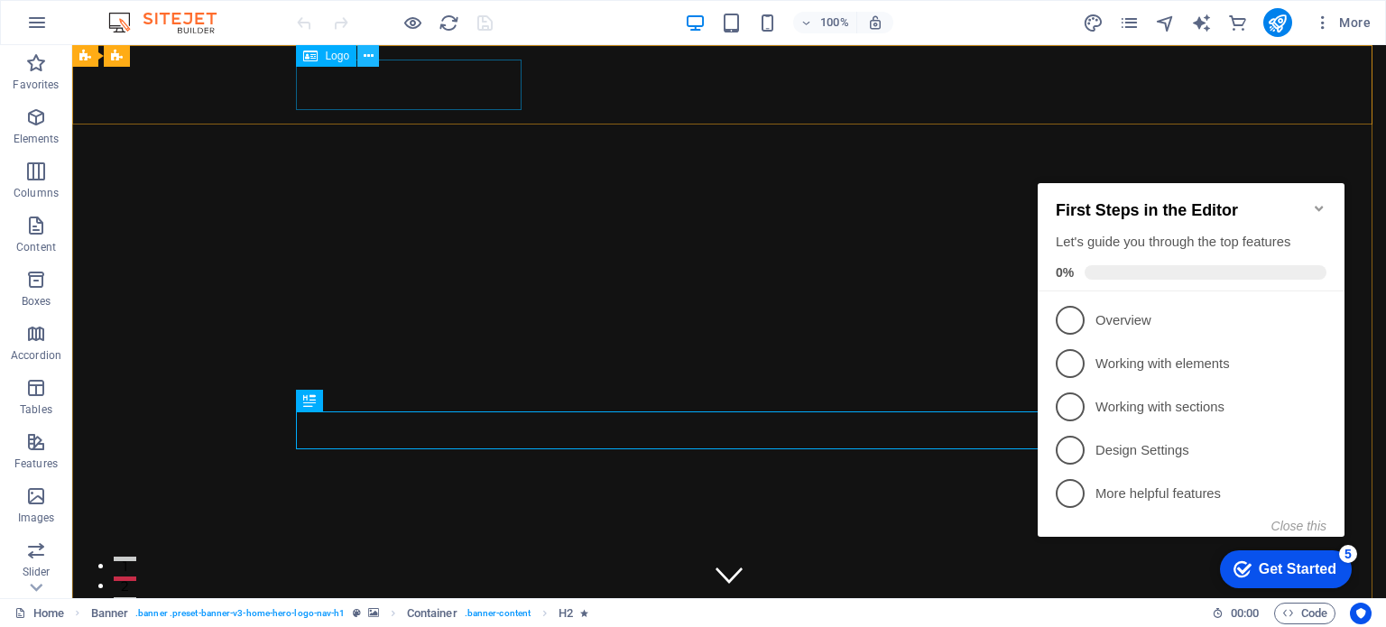
click at [372, 53] on icon at bounding box center [369, 56] width 10 height 19
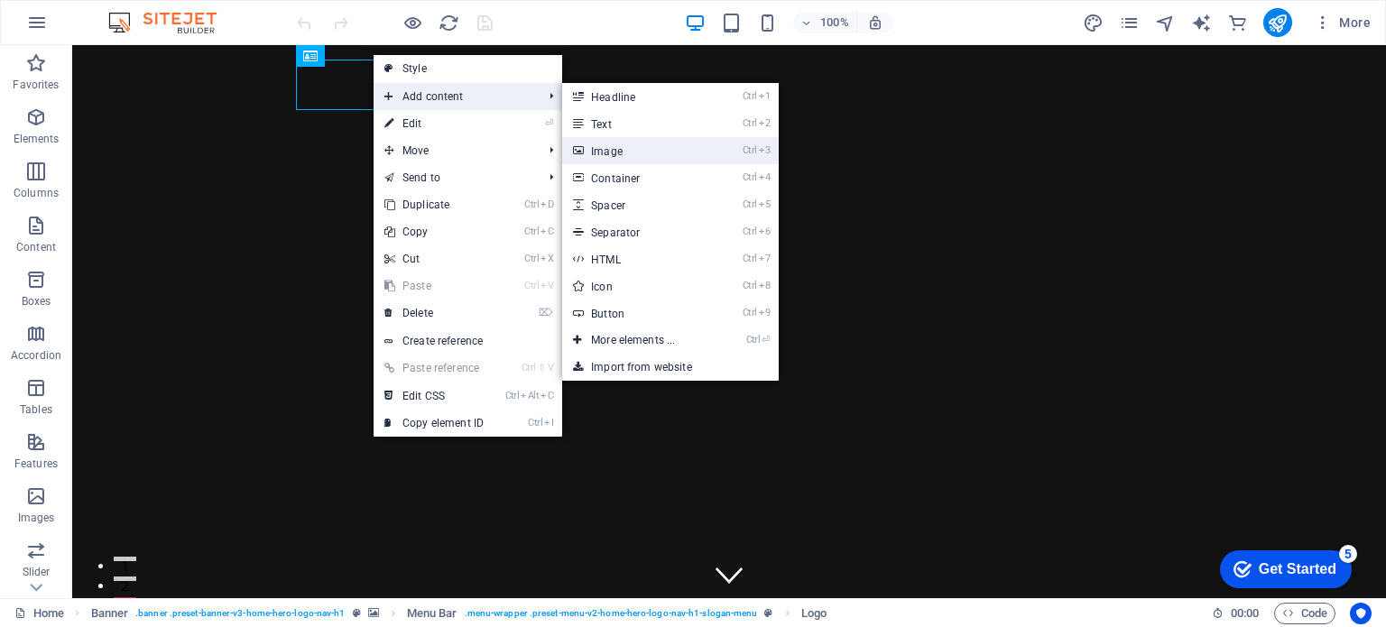
click at [608, 153] on link "Ctrl 3 Image" at bounding box center [636, 150] width 149 height 27
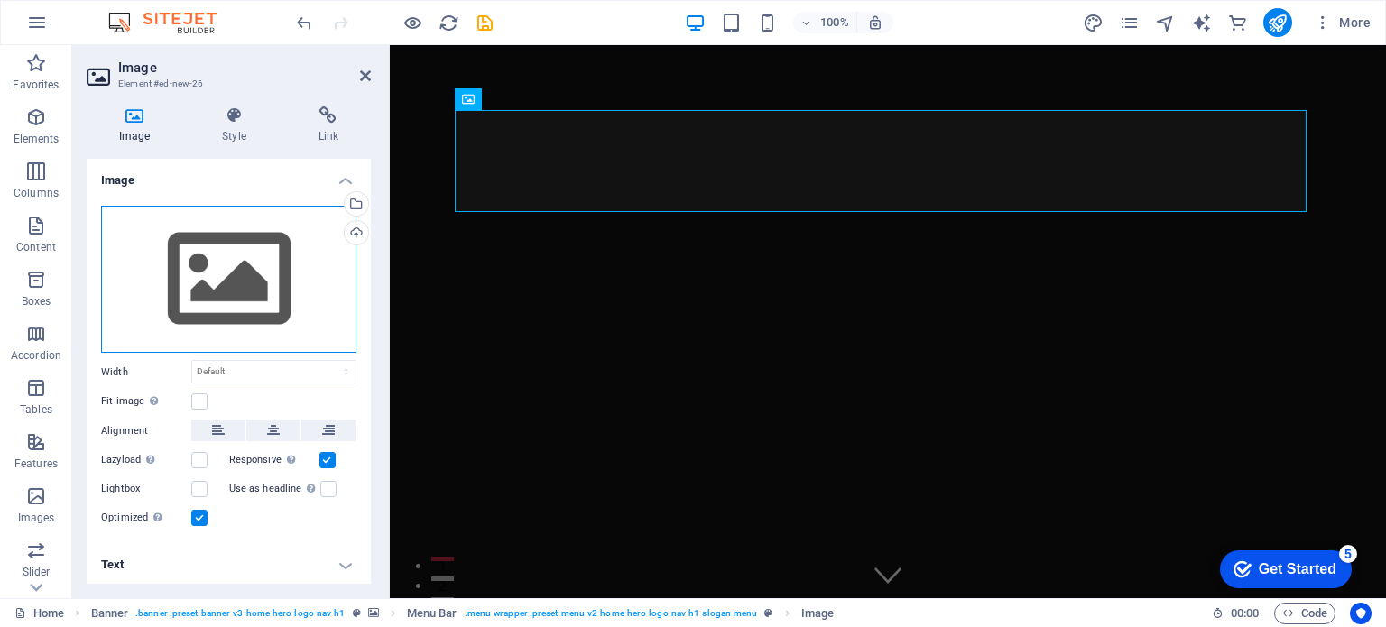
click at [218, 267] on div "Drag files here, click to choose files or select files from Files or our free s…" at bounding box center [228, 280] width 255 height 148
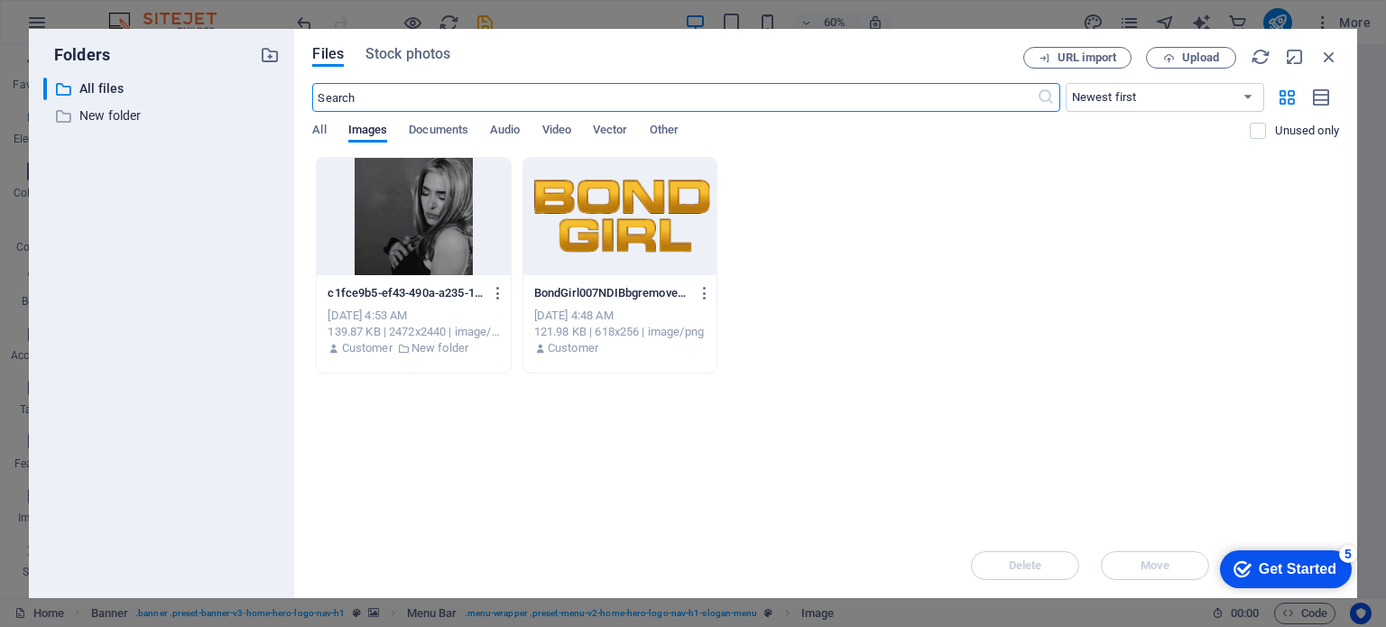
click at [646, 233] on div at bounding box center [619, 216] width 193 height 117
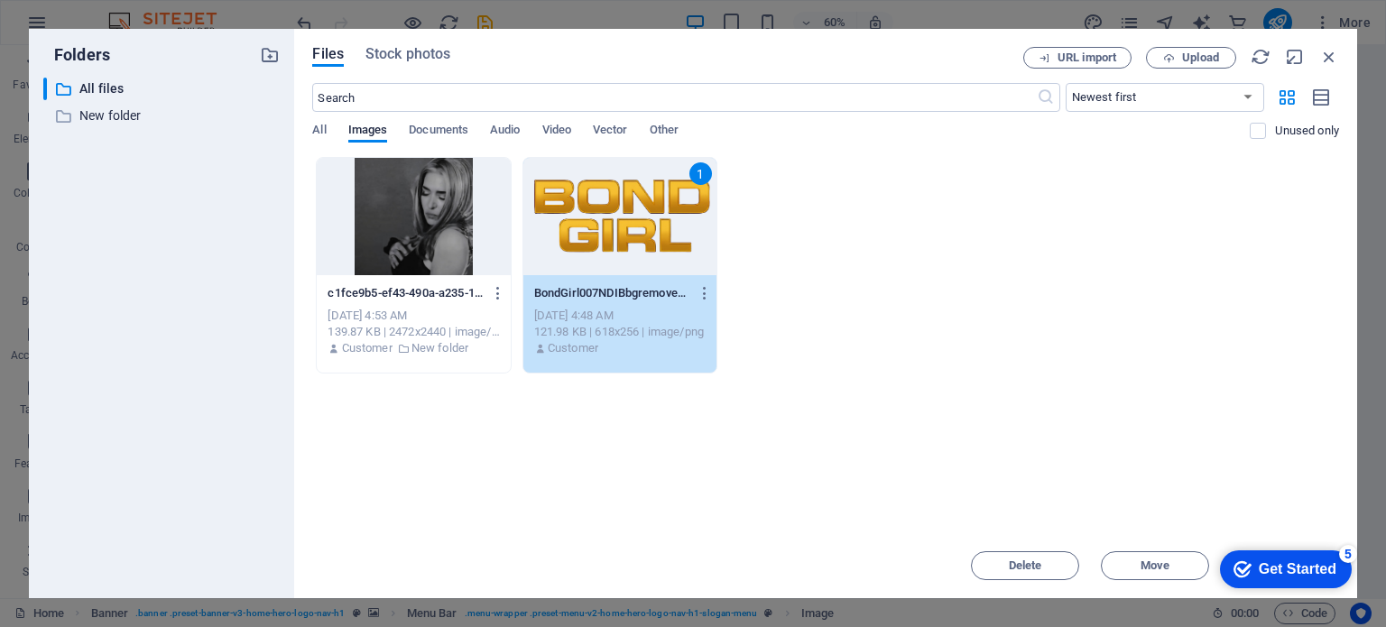
click at [663, 250] on div "1" at bounding box center [619, 216] width 193 height 117
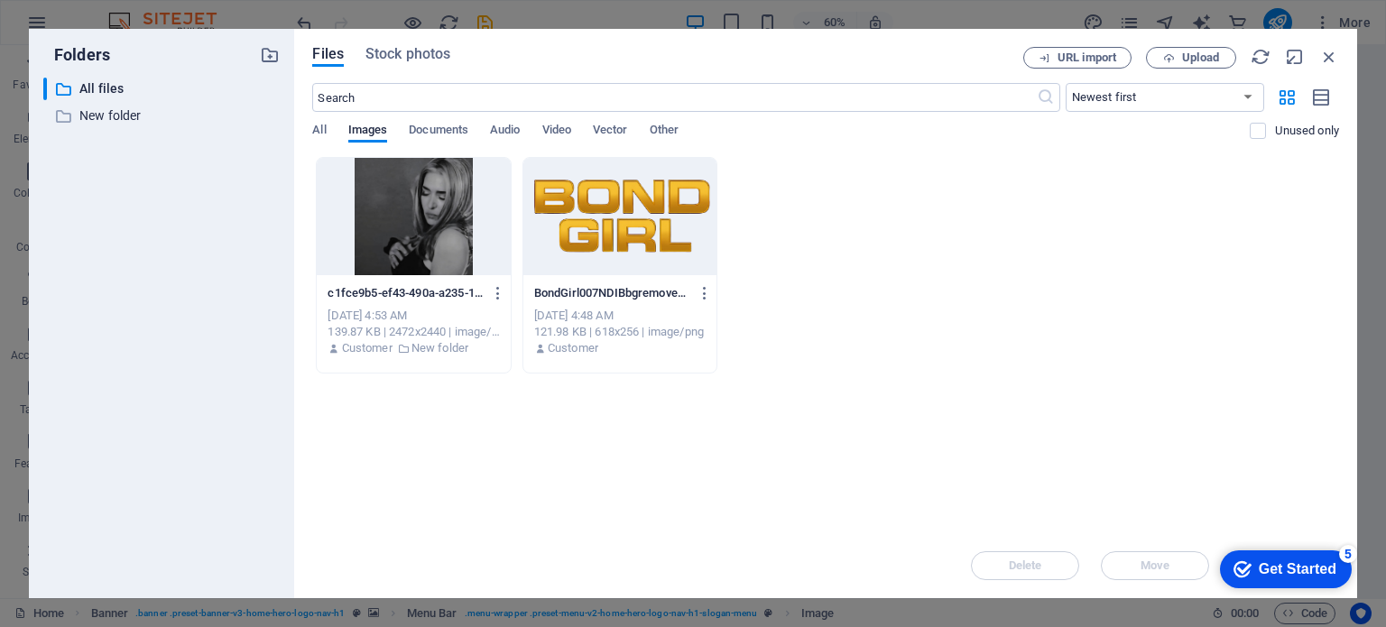
click at [663, 250] on div at bounding box center [619, 216] width 193 height 117
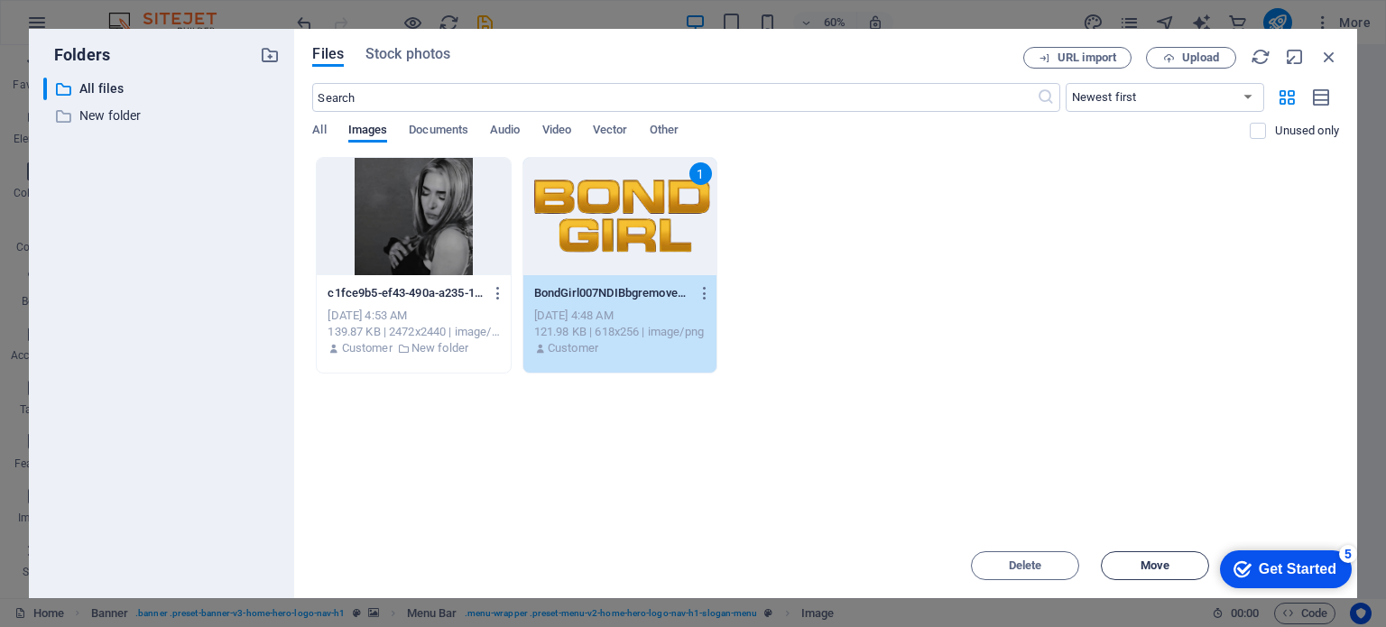
click at [1156, 569] on span "Move" at bounding box center [1154, 565] width 29 height 11
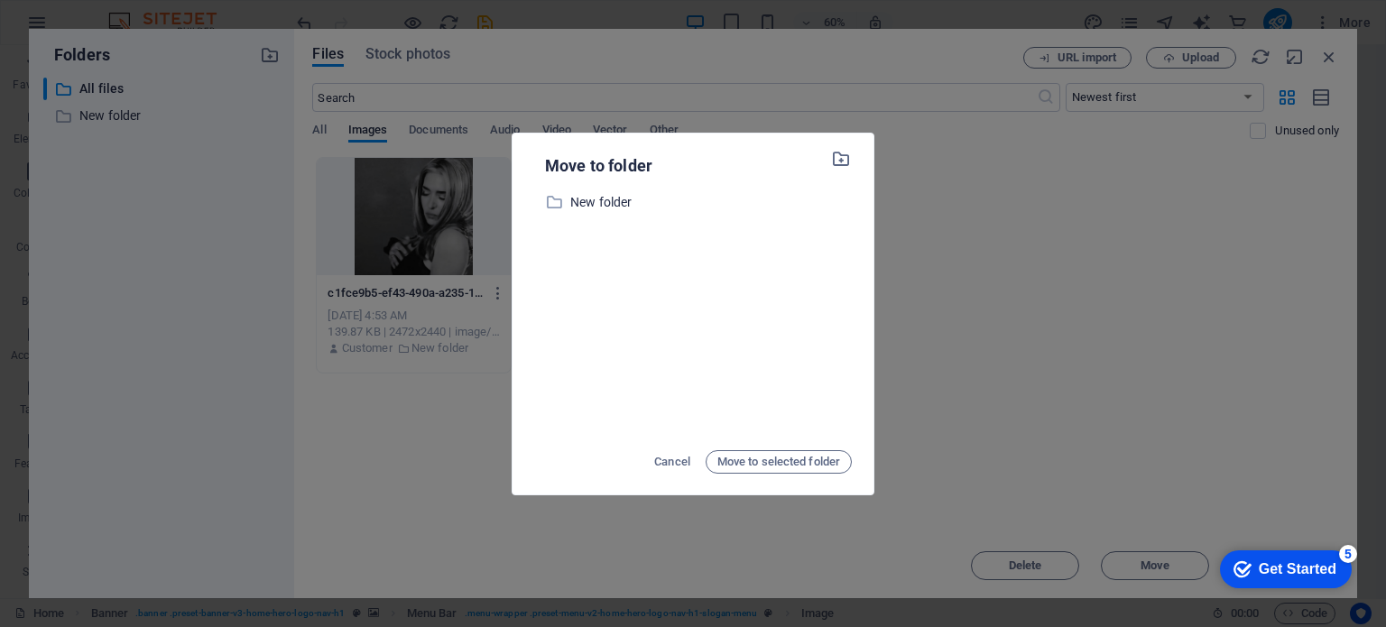
click at [953, 174] on div "Move to folder ​ New folder New folder Cancel Move to selected folder" at bounding box center [693, 313] width 1386 height 627
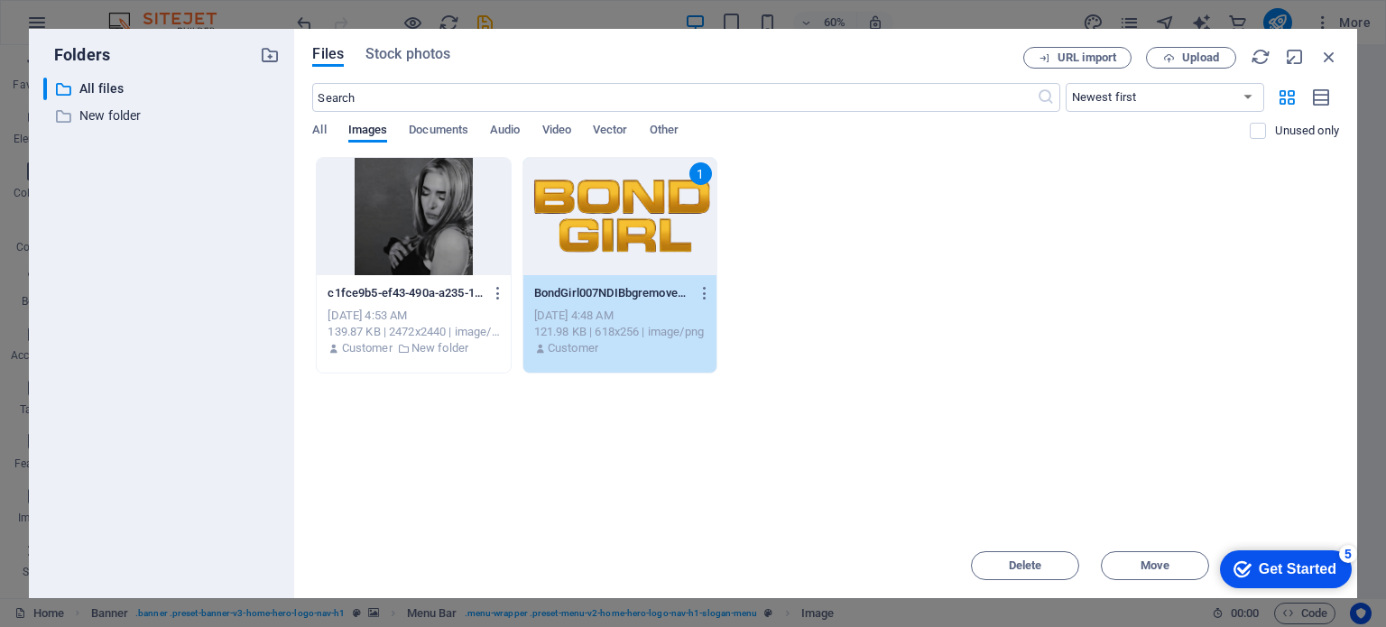
click at [663, 208] on div "1" at bounding box center [619, 216] width 193 height 117
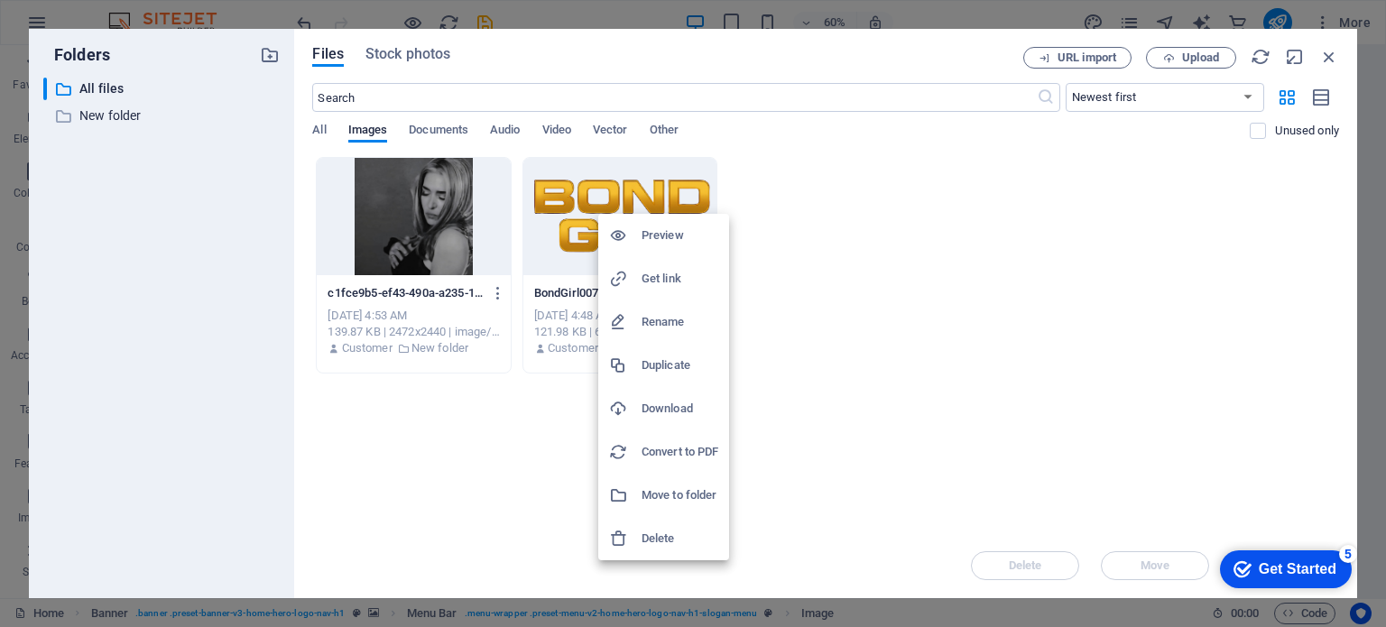
click at [1277, 557] on div "checkmark Get Started 5" at bounding box center [1286, 569] width 132 height 38
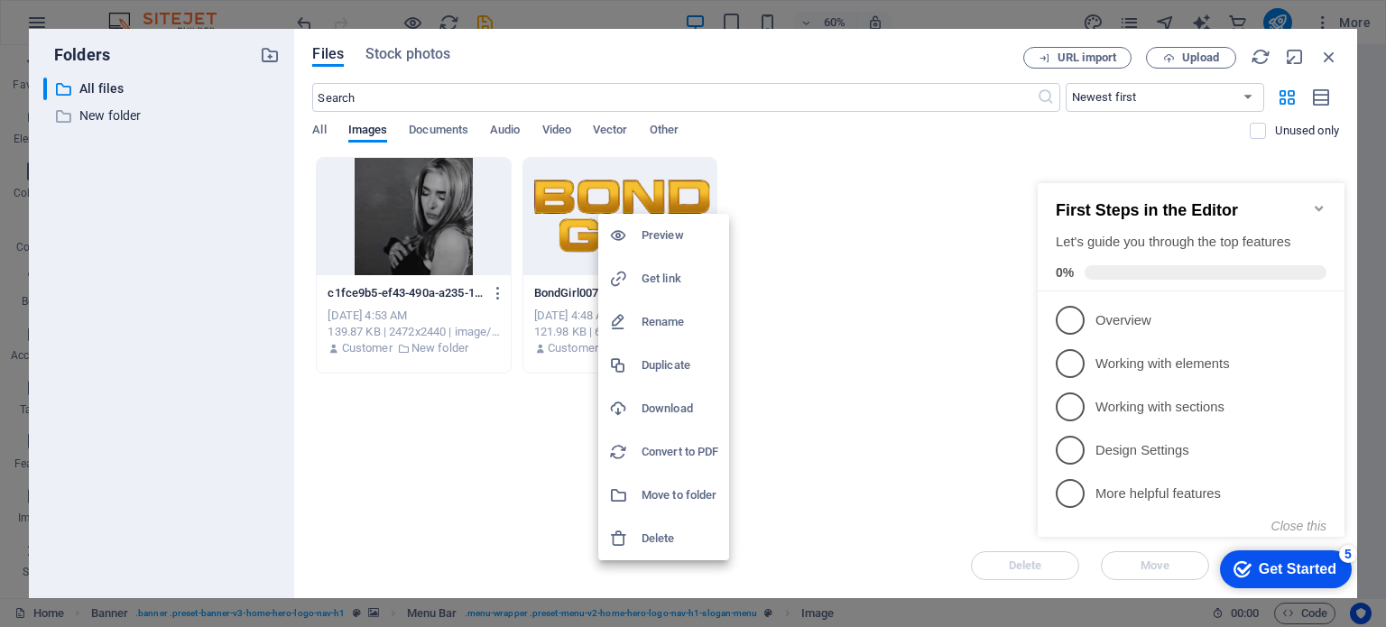
click at [534, 355] on div at bounding box center [693, 313] width 1386 height 627
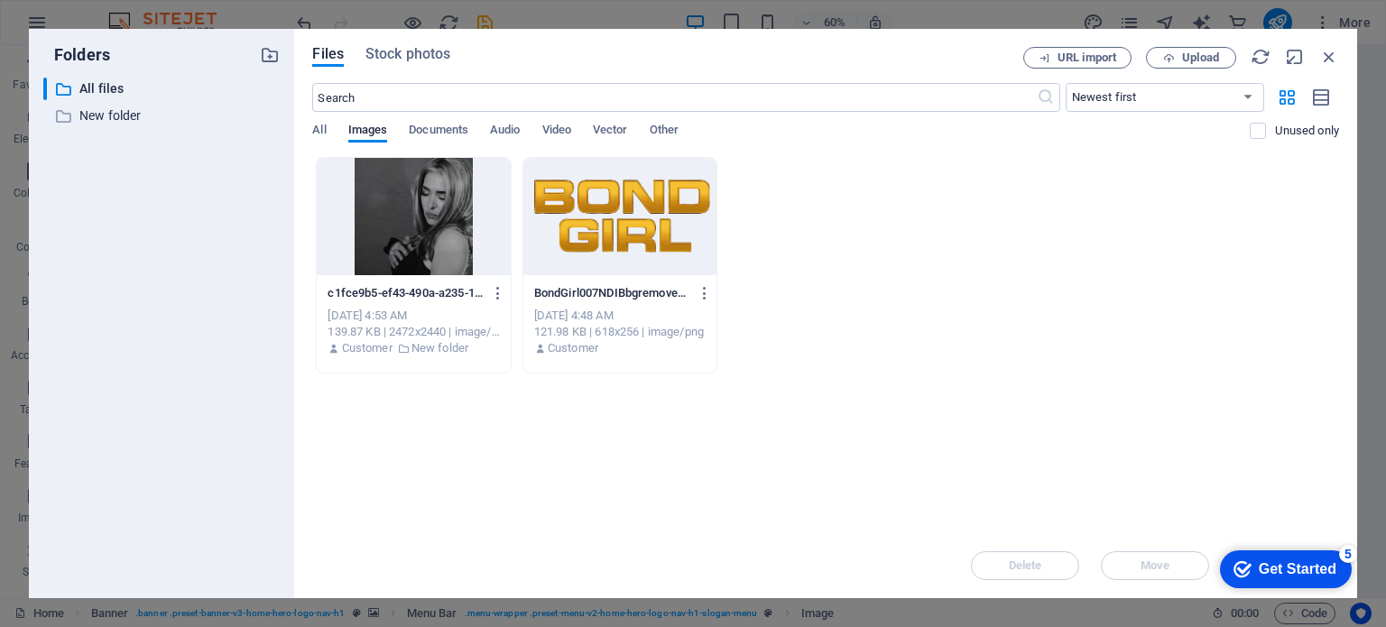
click at [583, 245] on div at bounding box center [619, 216] width 193 height 117
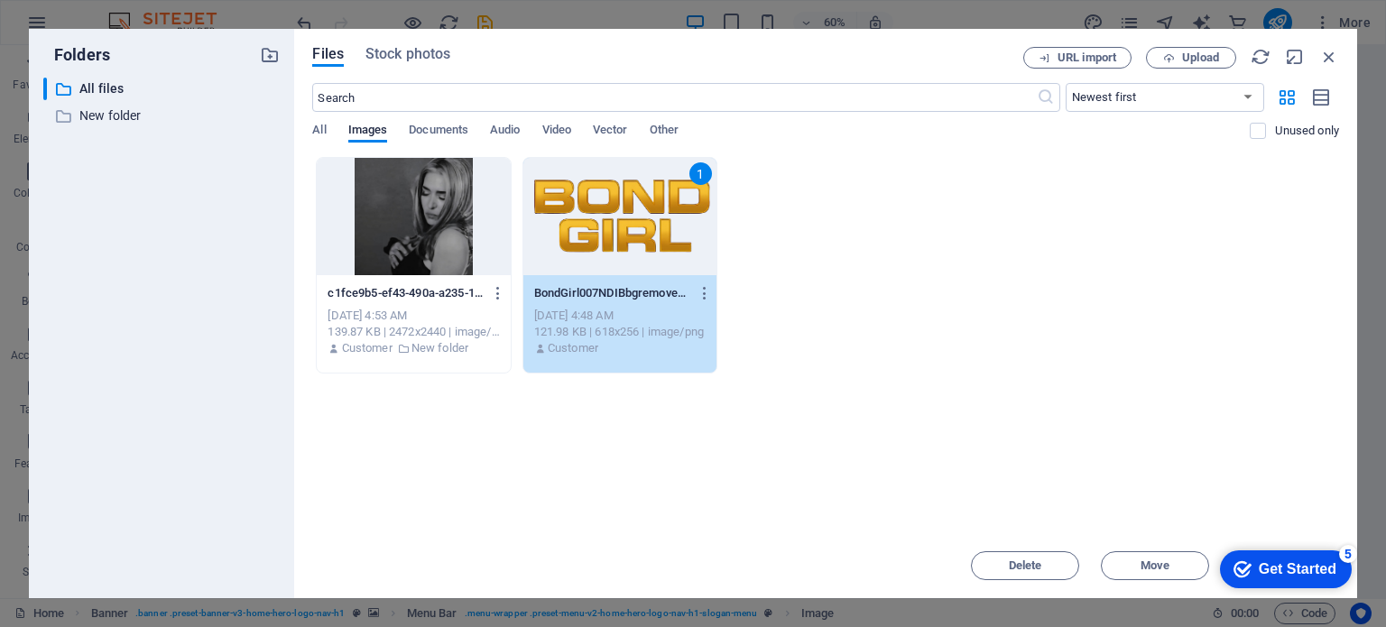
click at [583, 245] on div "1" at bounding box center [619, 216] width 193 height 117
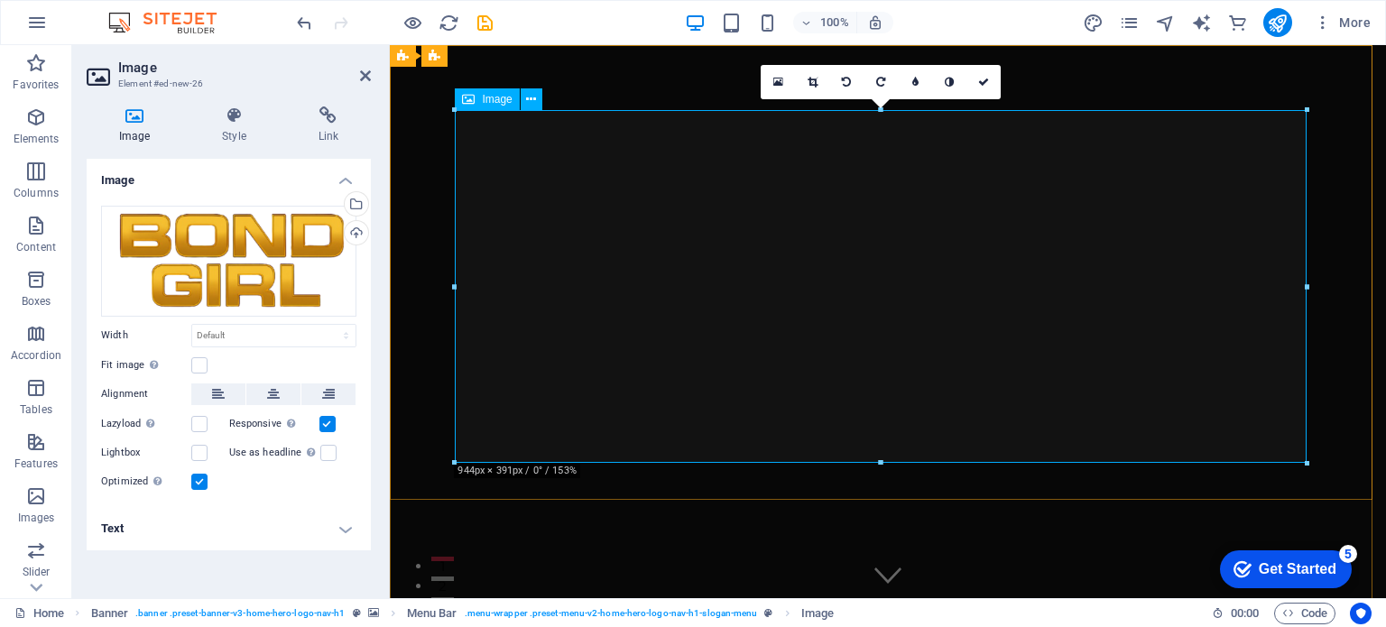
drag, startPoint x: 1692, startPoint y: 506, endPoint x: 1173, endPoint y: 393, distance: 531.7
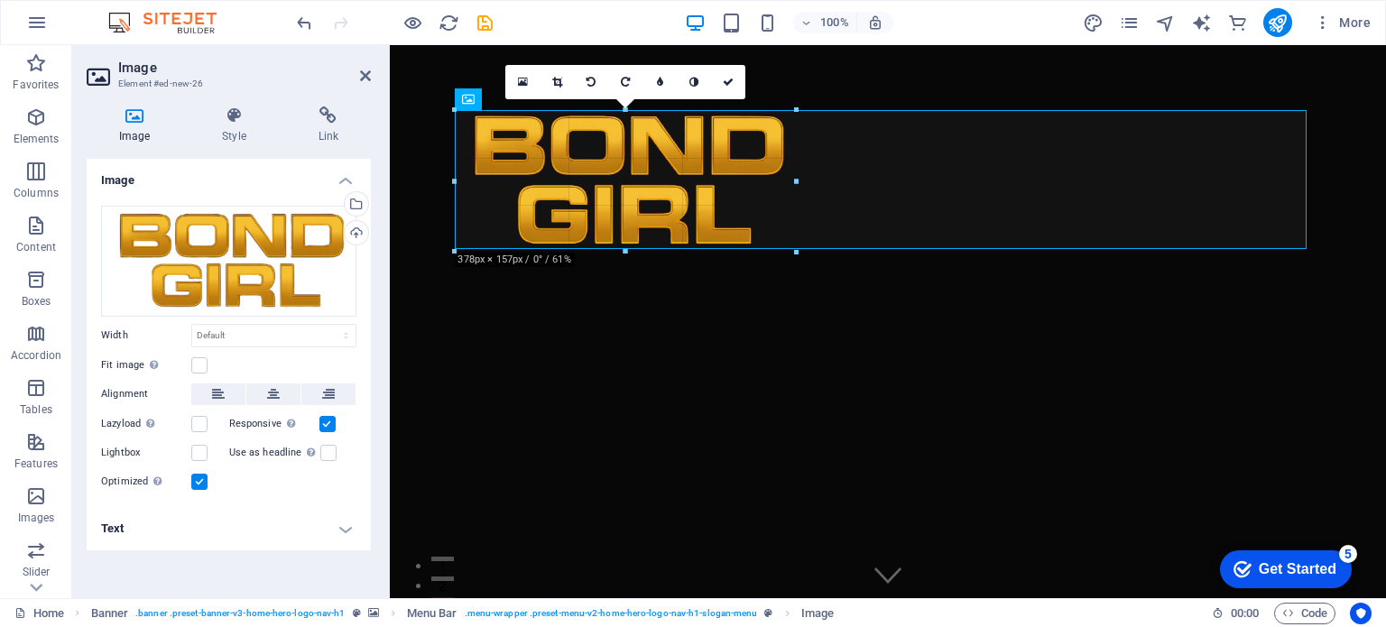
drag, startPoint x: 1306, startPoint y: 457, endPoint x: 792, endPoint y: 241, distance: 557.9
type input "378"
select select "px"
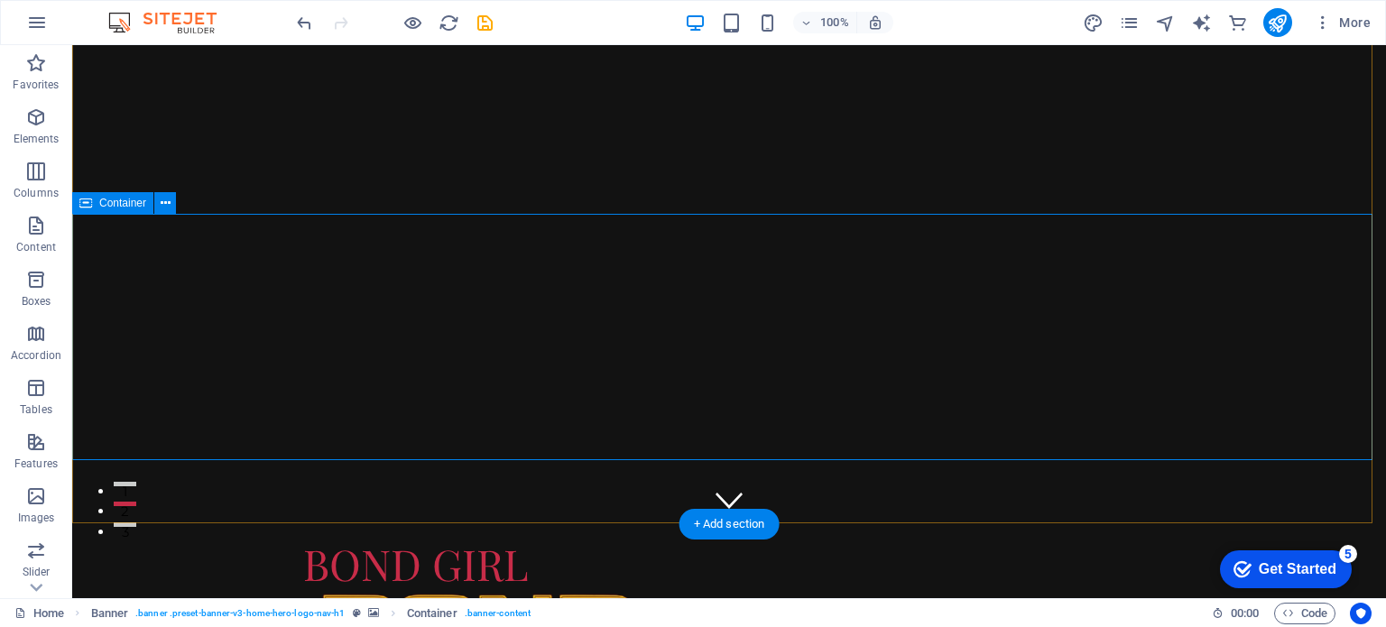
scroll to position [42, 0]
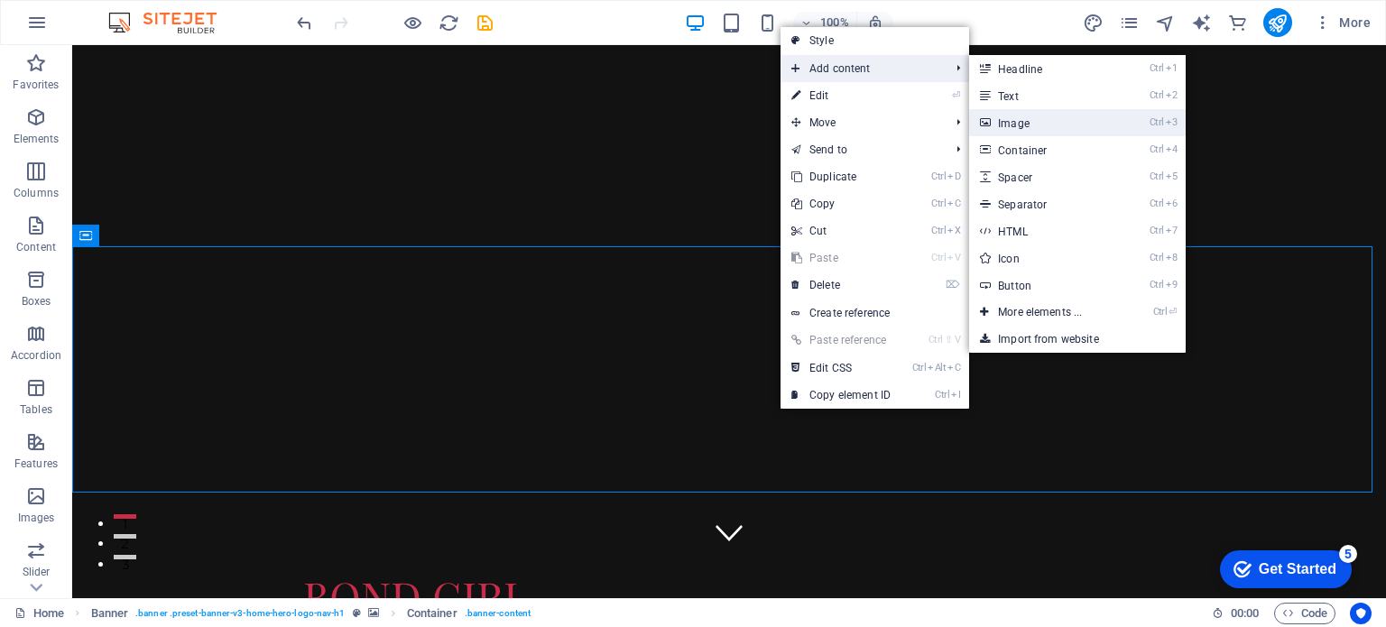
click at [1045, 120] on link "Ctrl 3 Image" at bounding box center [1043, 122] width 149 height 27
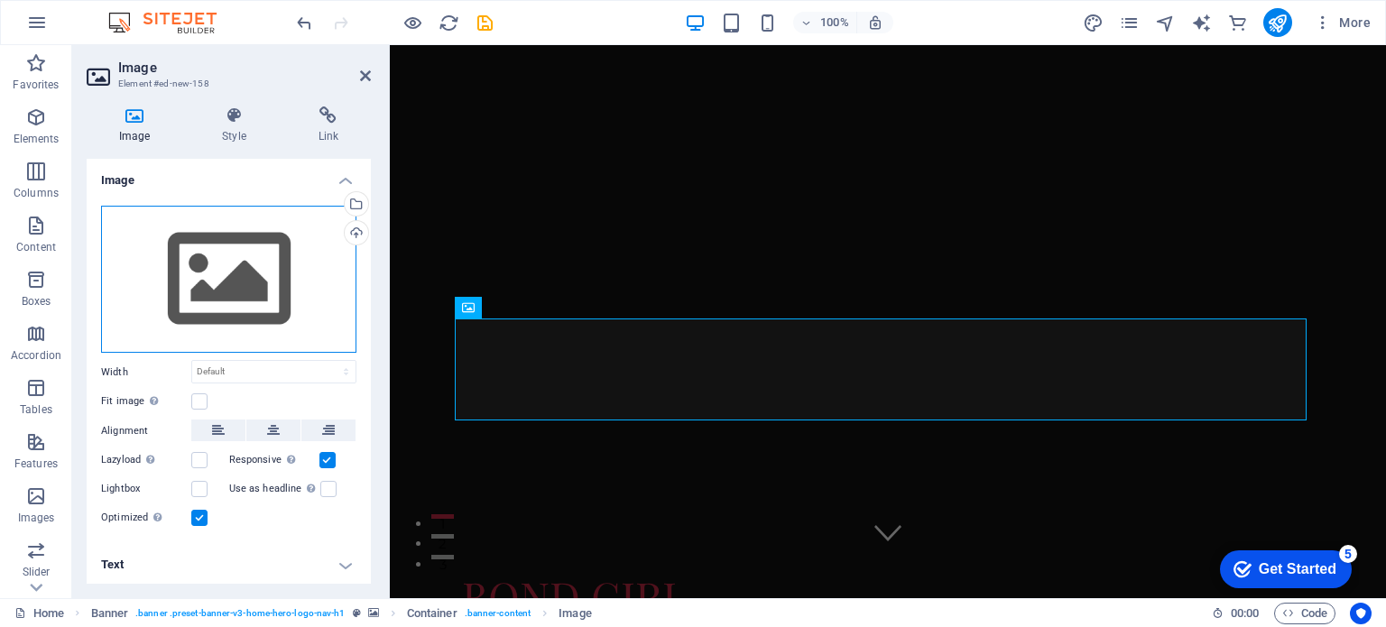
click at [216, 259] on div "Drag files here, click to choose files or select files from Files or our free s…" at bounding box center [228, 280] width 255 height 148
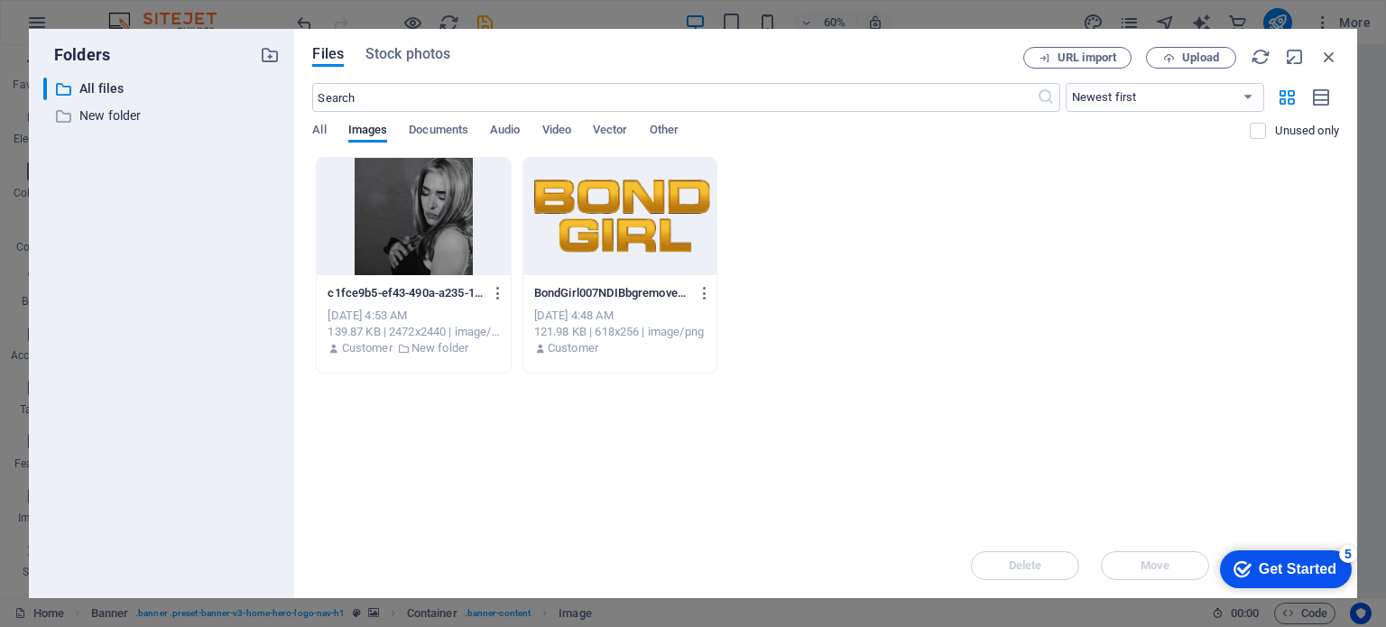
click at [429, 252] on div at bounding box center [413, 216] width 193 height 117
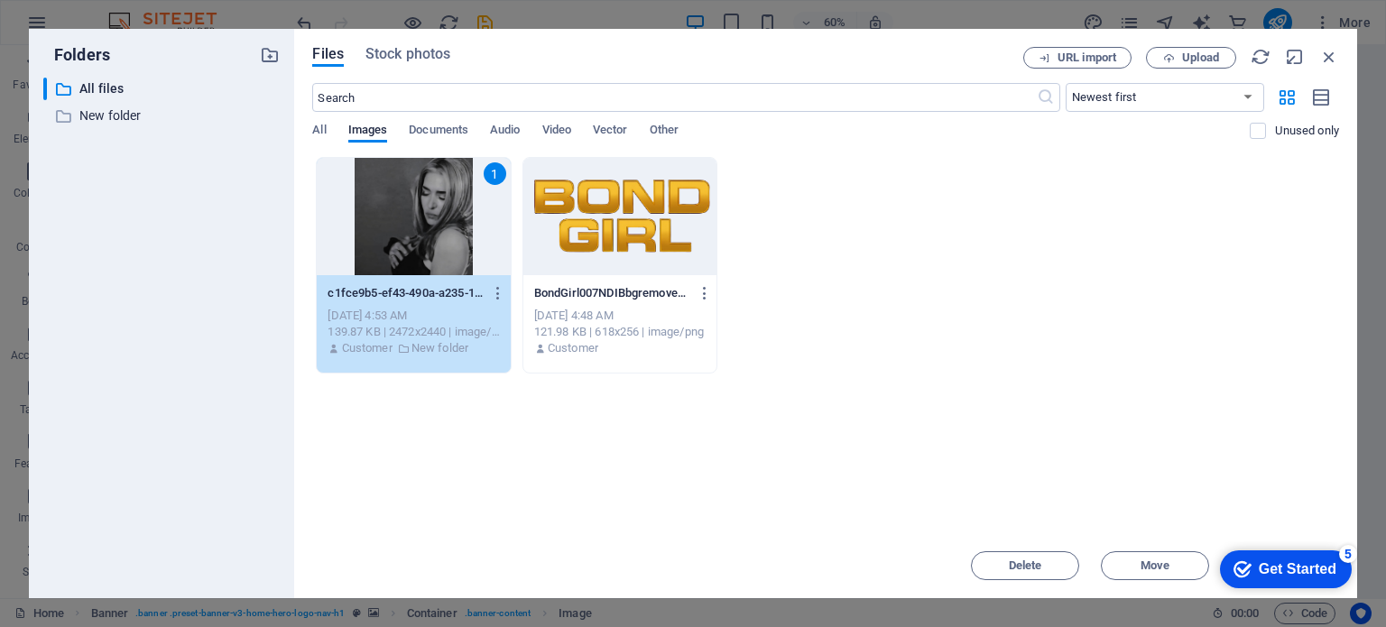
click at [1259, 555] on div "checkmark Get Started 5" at bounding box center [1286, 569] width 132 height 38
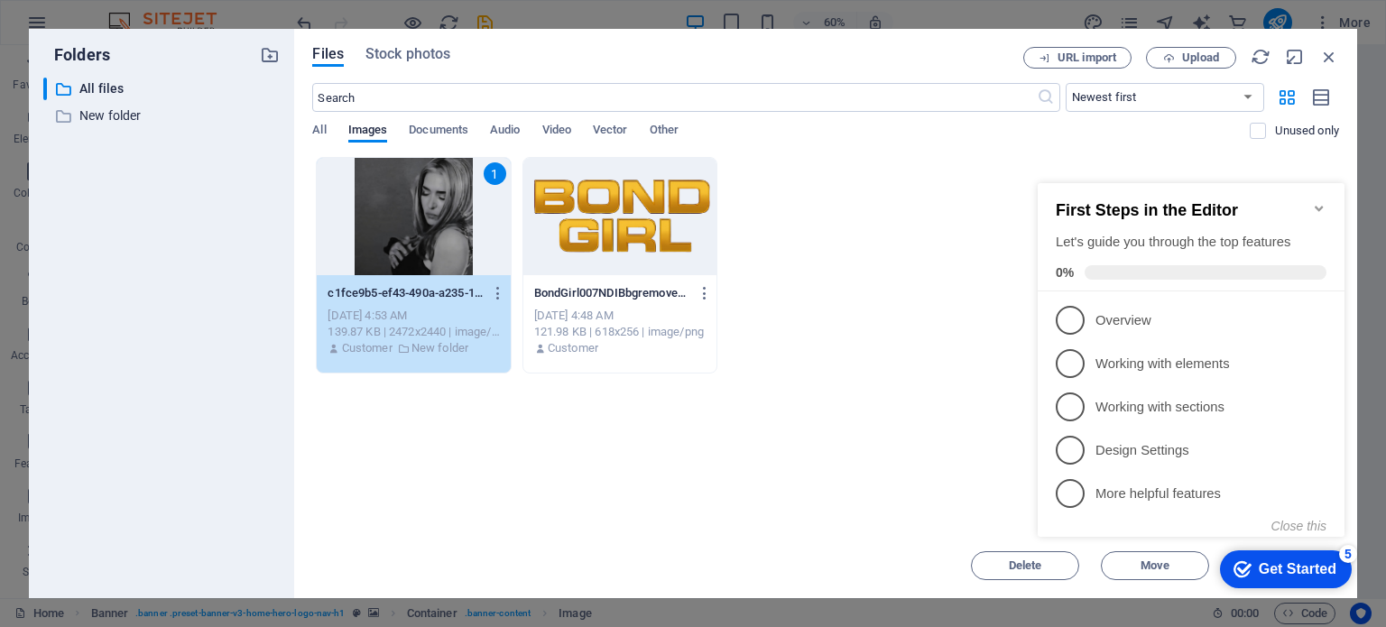
click at [1252, 565] on div "checkmark Get Started 5" at bounding box center [1284, 569] width 103 height 18
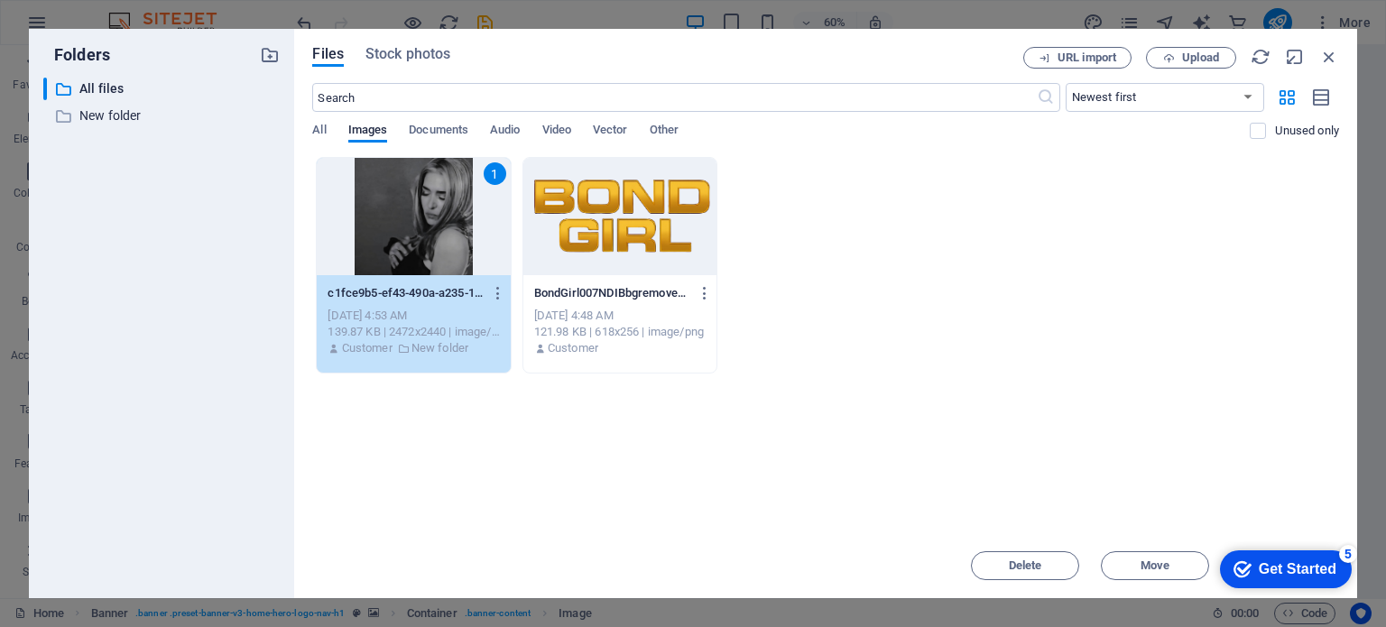
click at [419, 241] on div "1" at bounding box center [413, 216] width 193 height 117
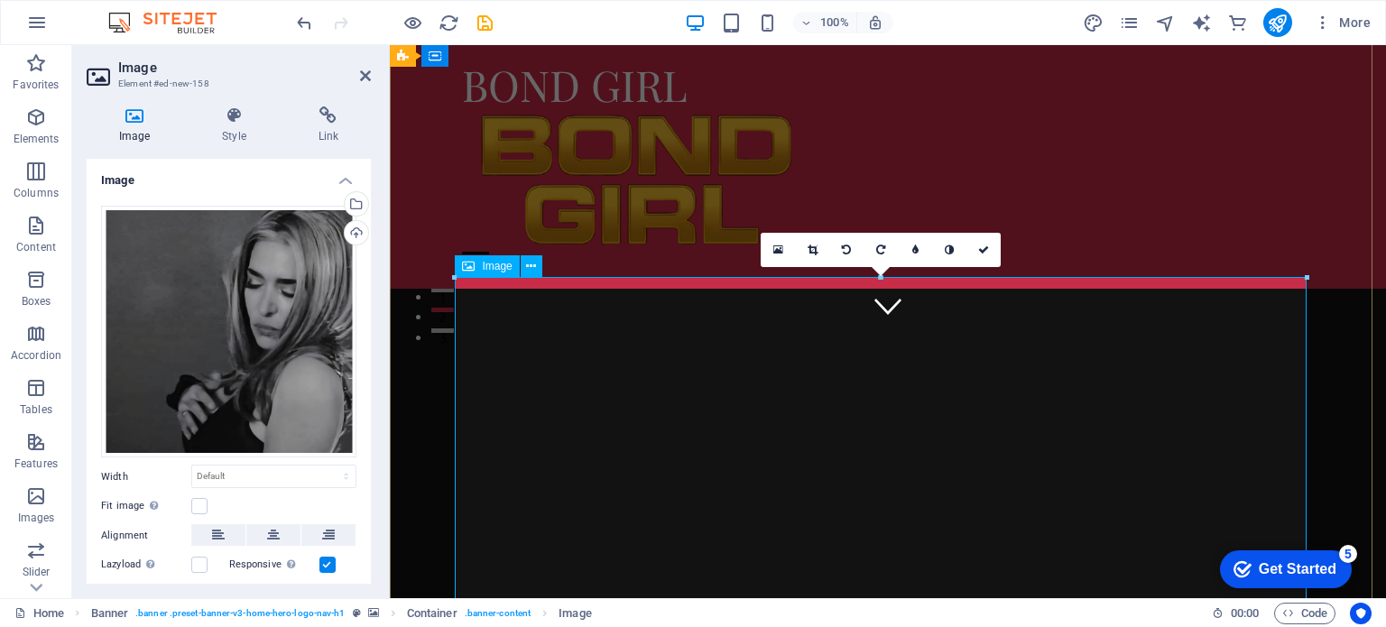
scroll to position [0, 0]
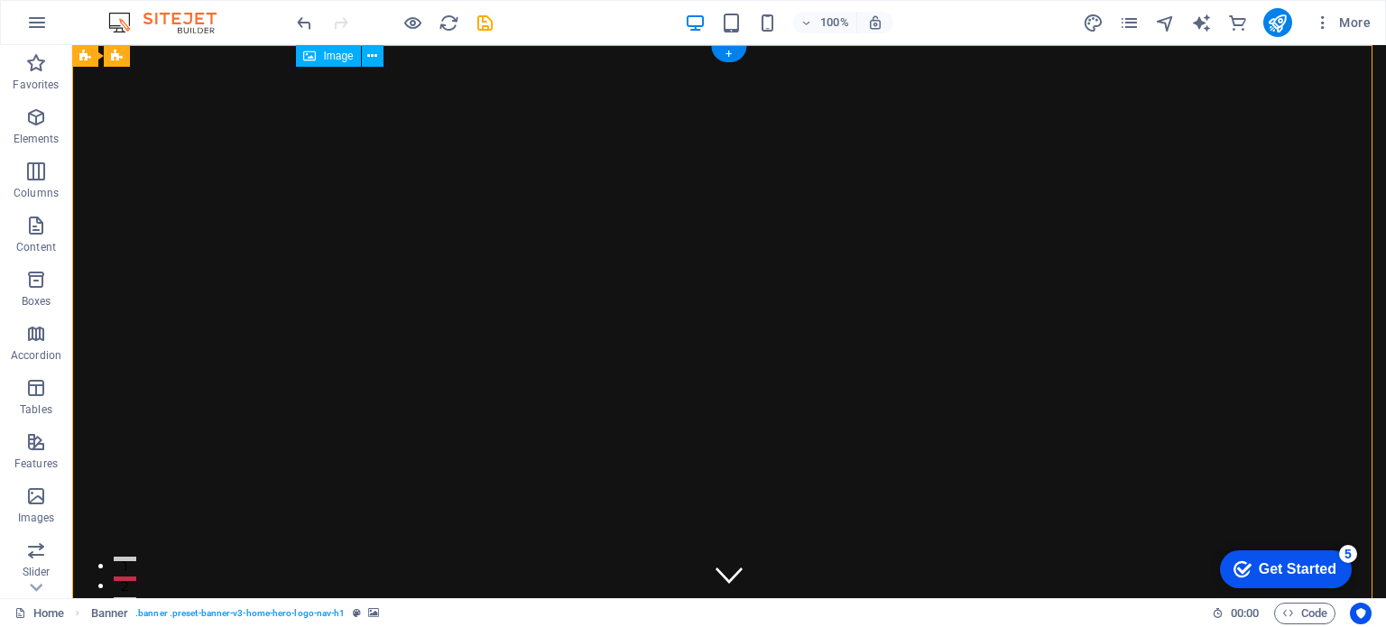
drag, startPoint x: 420, startPoint y: 97, endPoint x: 356, endPoint y: 97, distance: 64.0
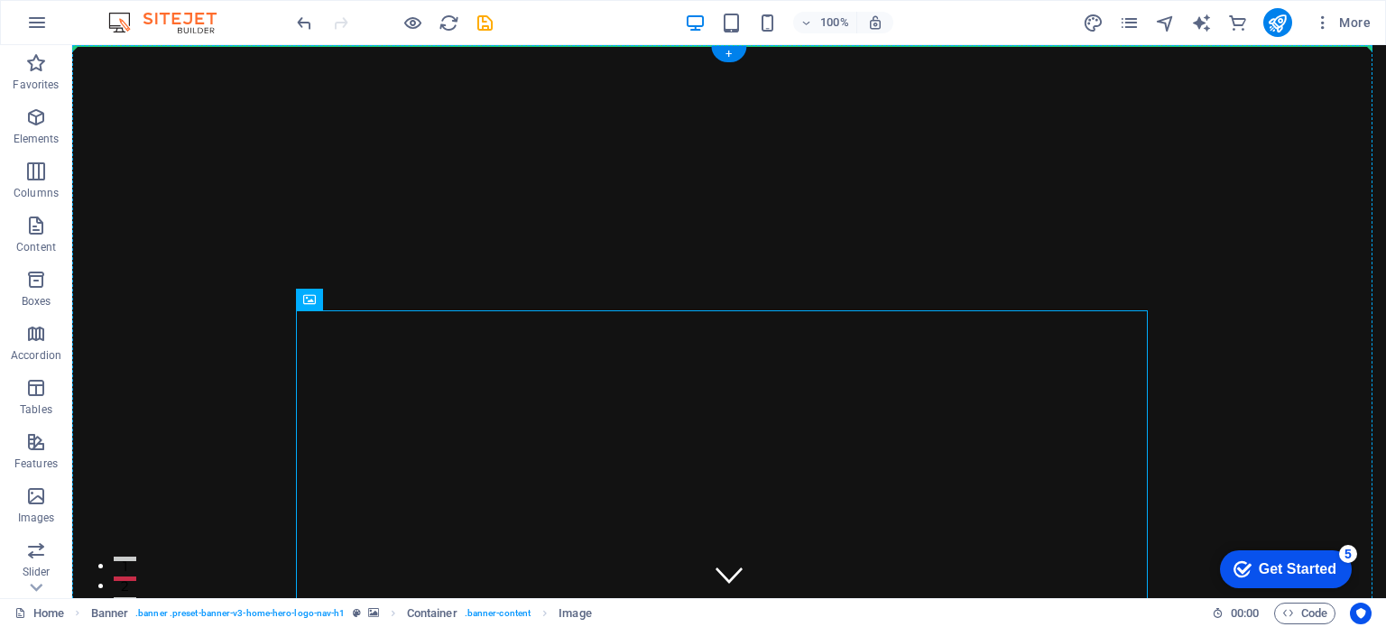
drag, startPoint x: 650, startPoint y: 337, endPoint x: 649, endPoint y: 292, distance: 45.1
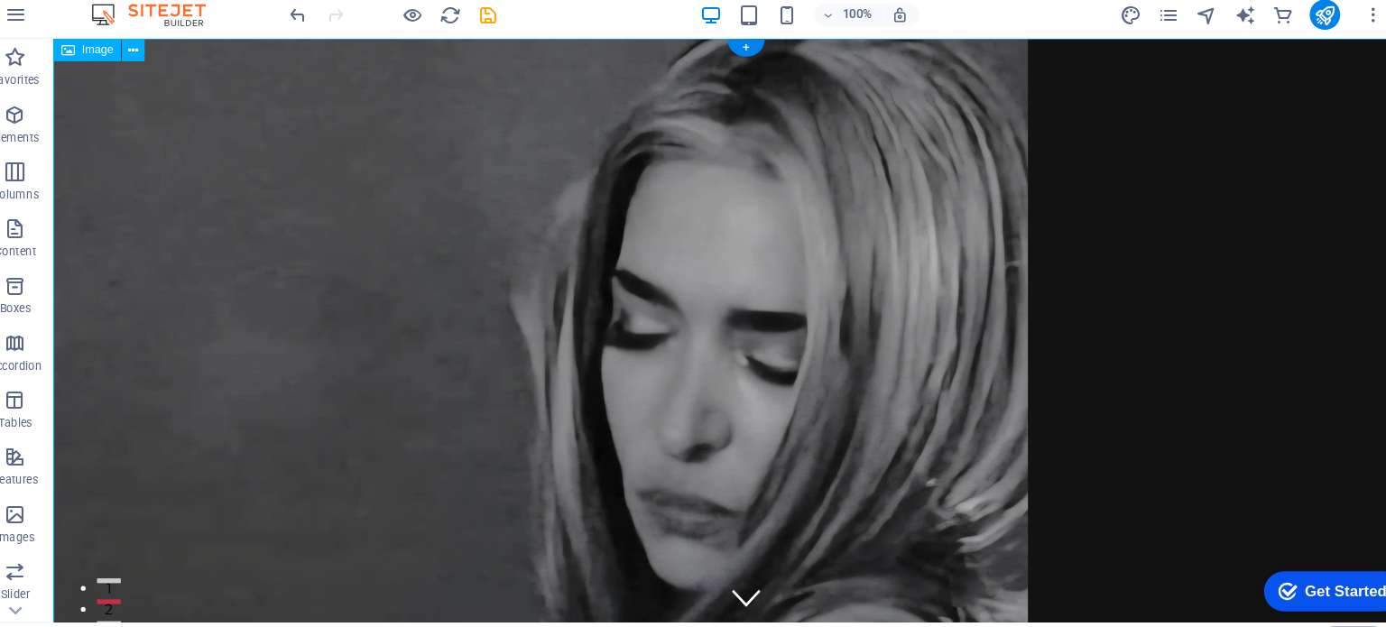
scroll to position [10, 0]
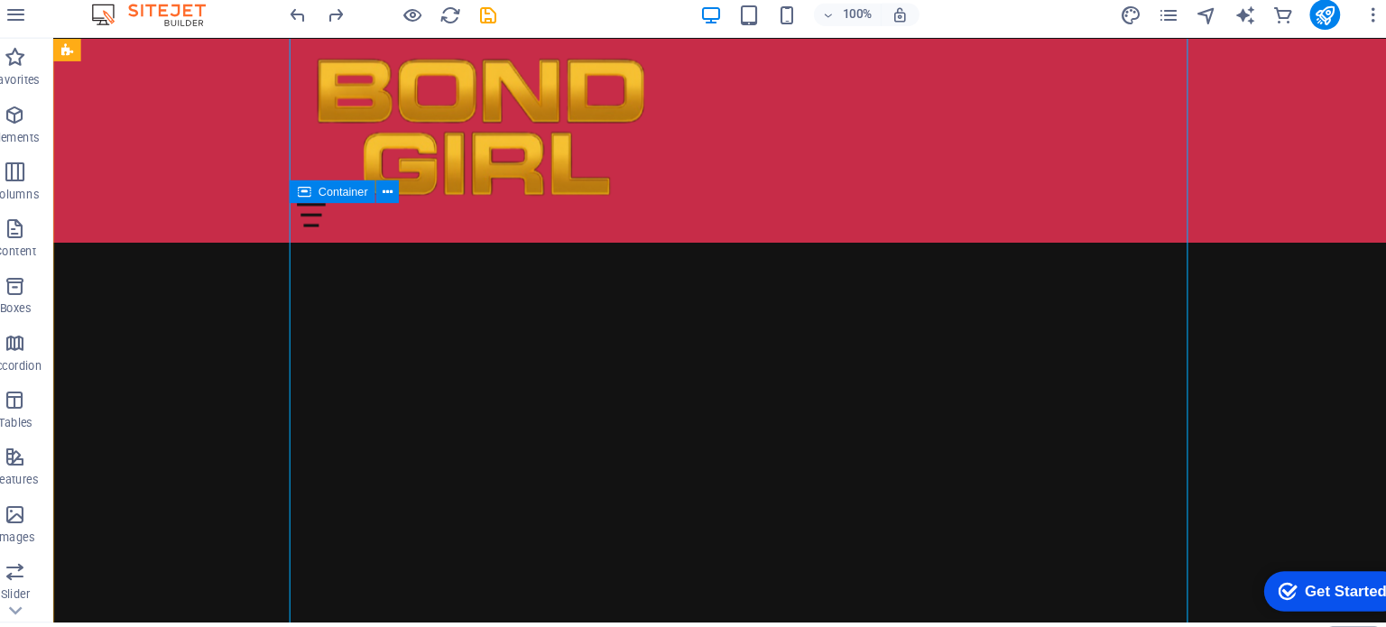
scroll to position [648, 0]
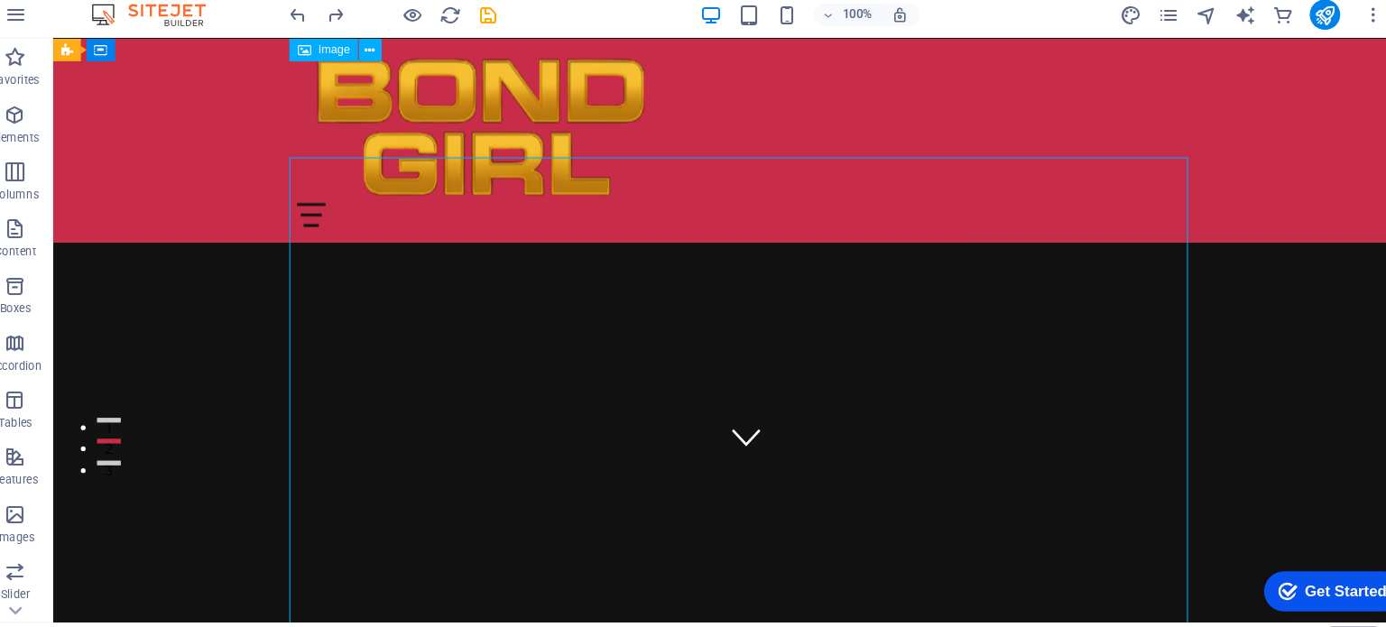
scroll to position [148, 0]
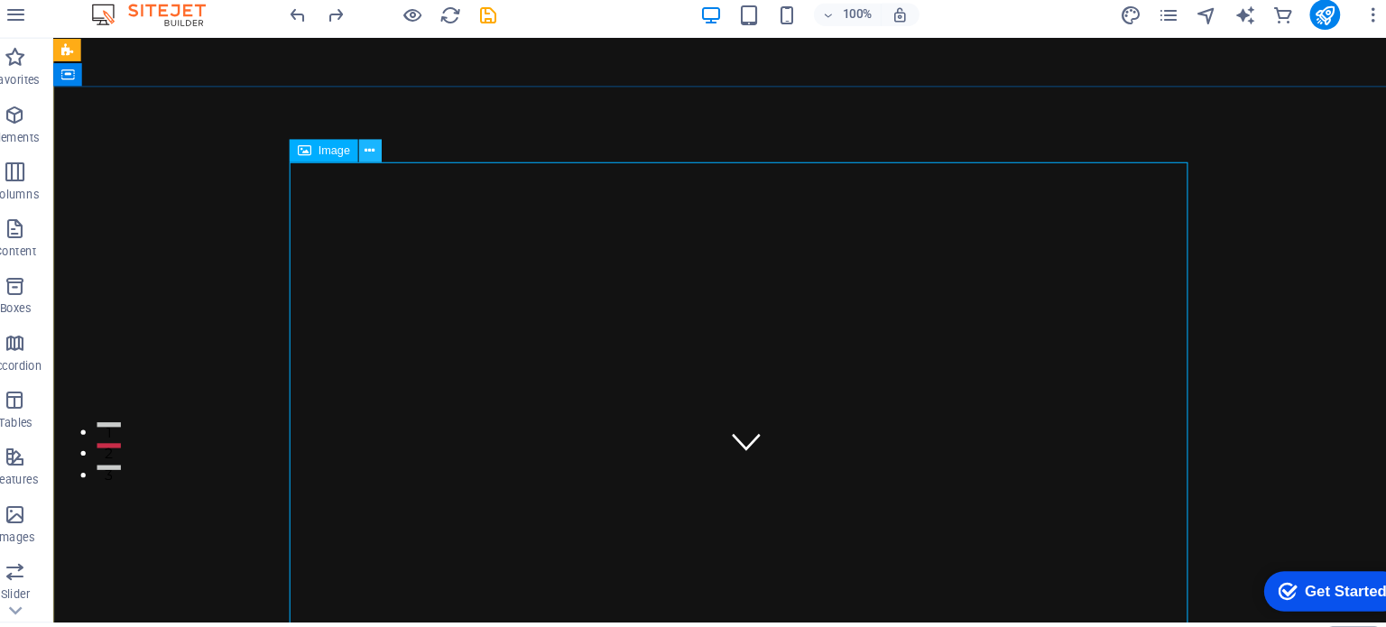
click at [373, 148] on icon at bounding box center [372, 152] width 10 height 19
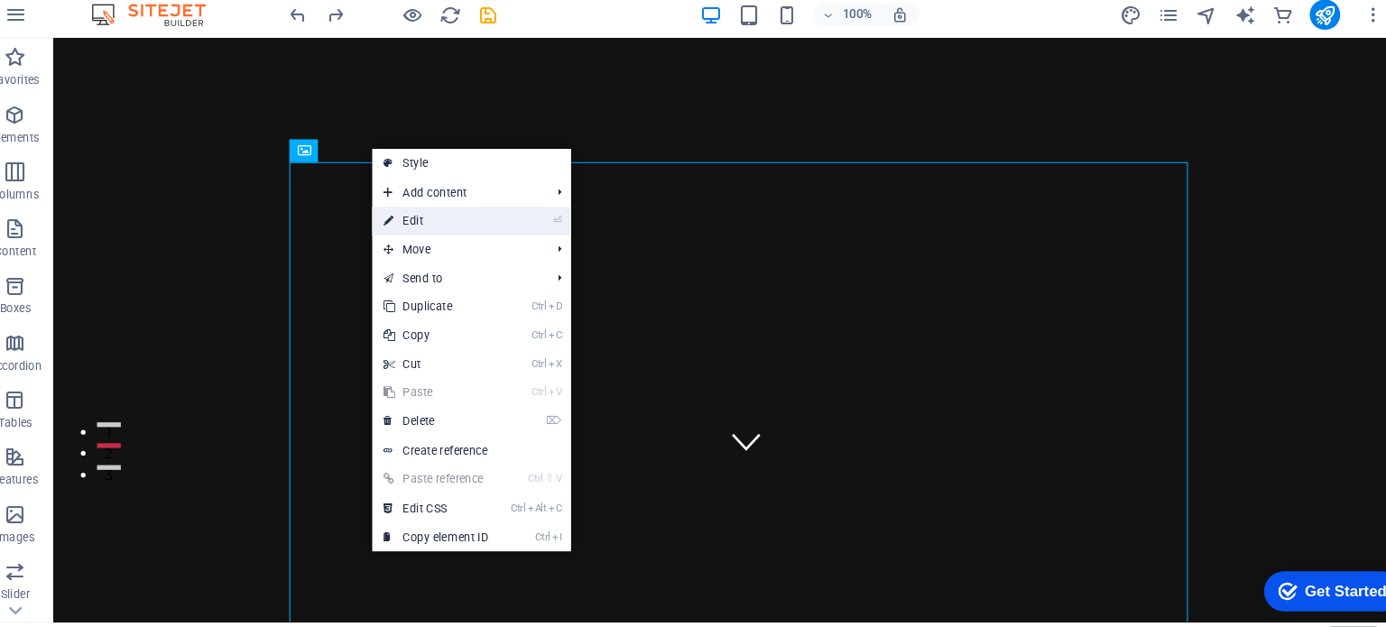
click at [410, 224] on link "⏎ Edit" at bounding box center [434, 218] width 121 height 27
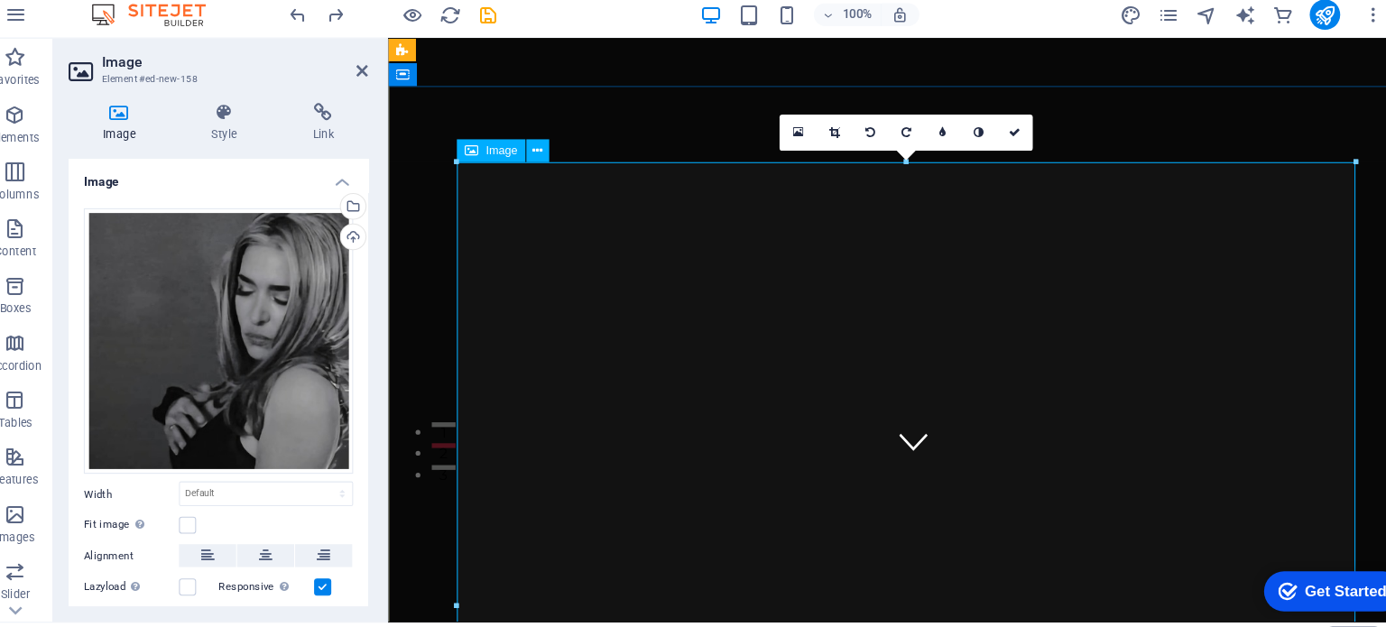
drag, startPoint x: 842, startPoint y: 199, endPoint x: 603, endPoint y: 269, distance: 248.1
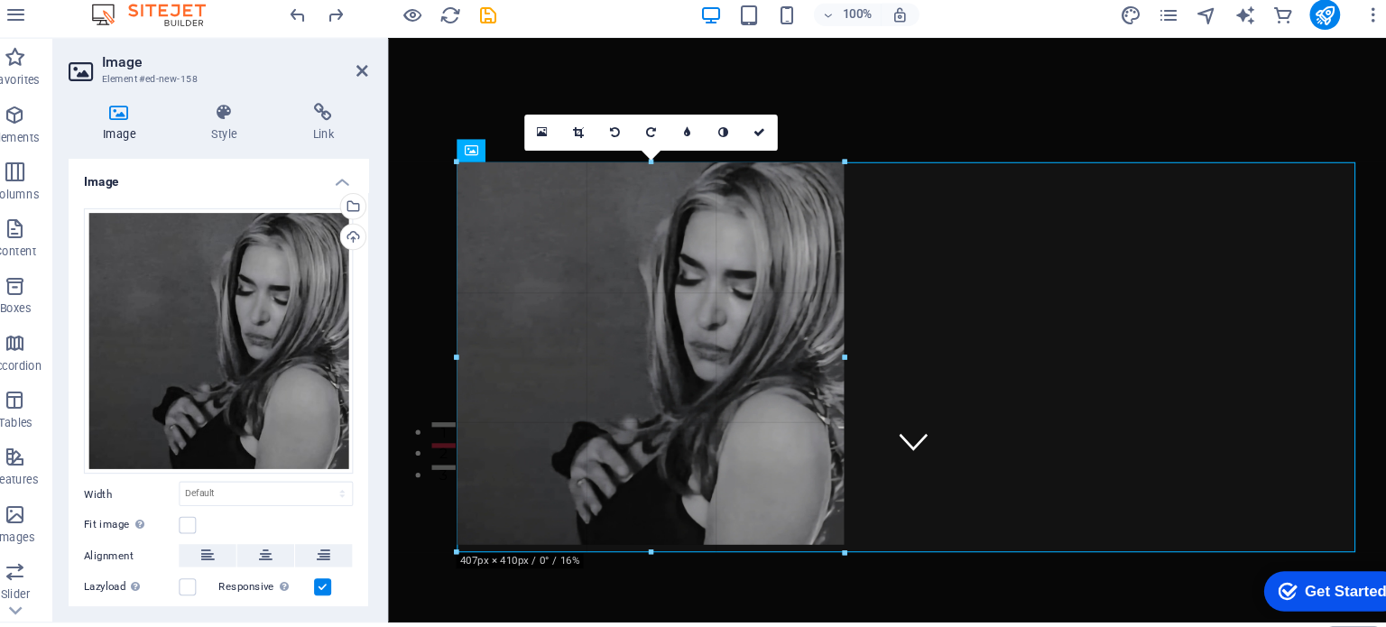
drag, startPoint x: 459, startPoint y: 162, endPoint x: 1039, endPoint y: 632, distance: 746.5
type input "407"
select select "px"
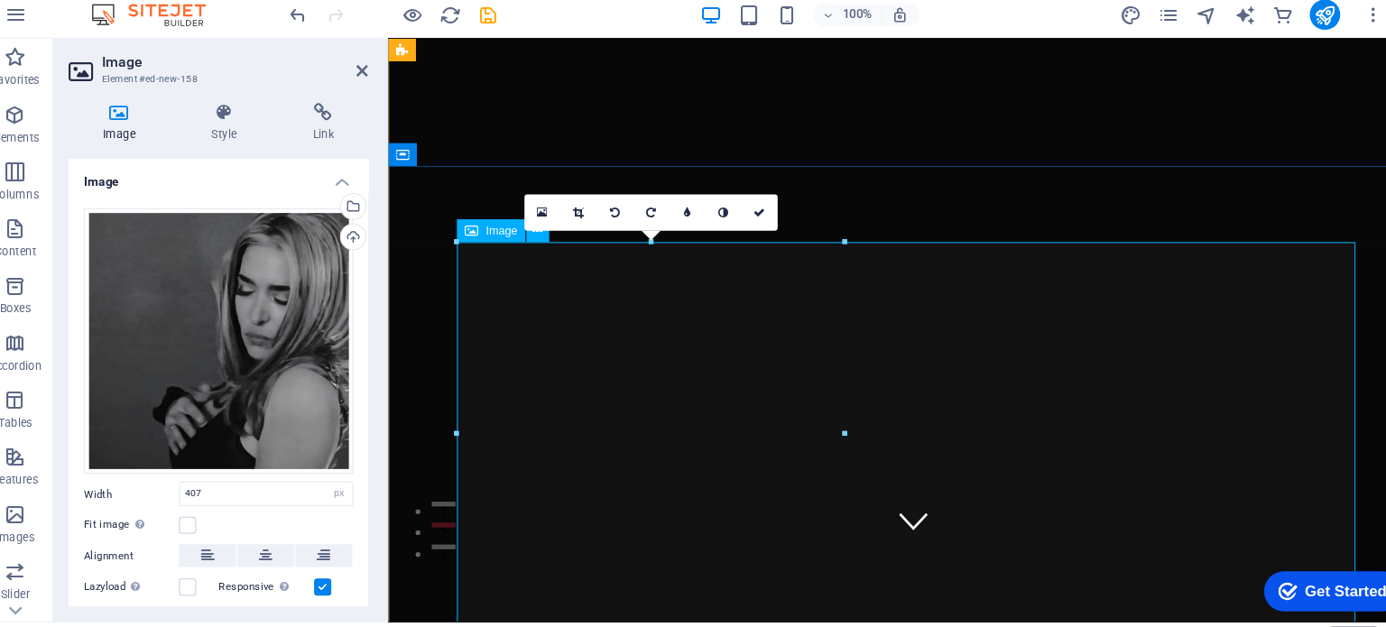
scroll to position [126, 0]
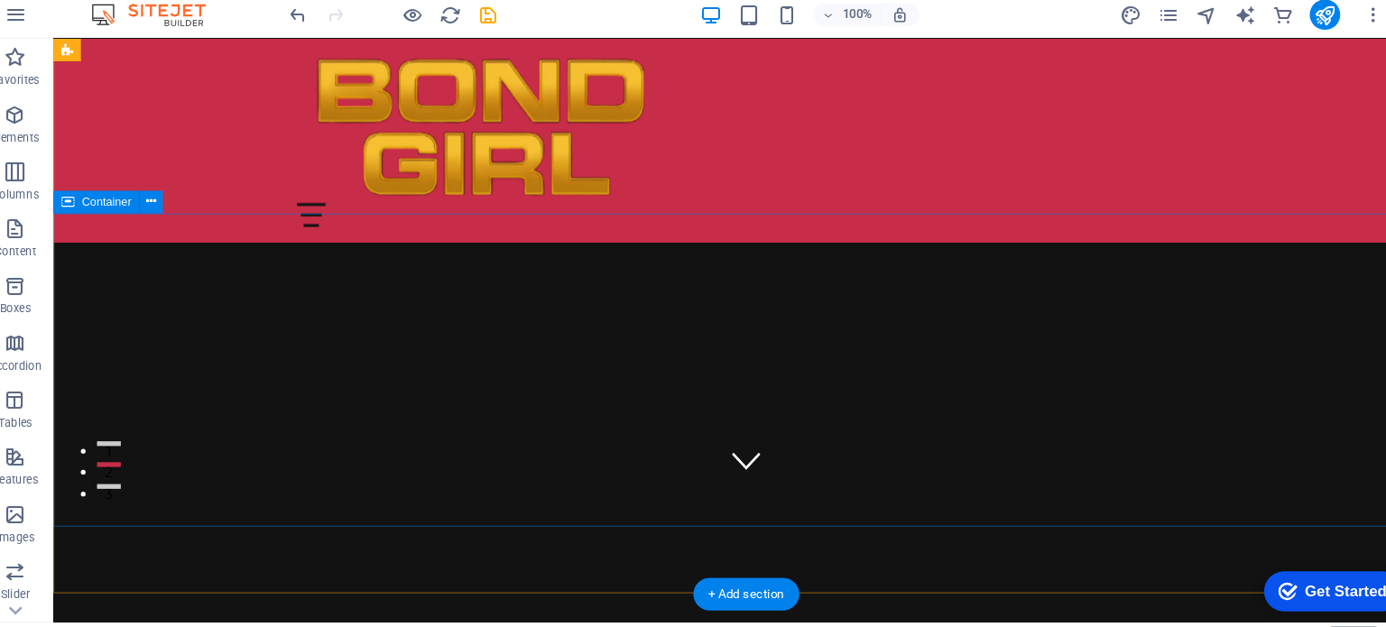
scroll to position [0, 0]
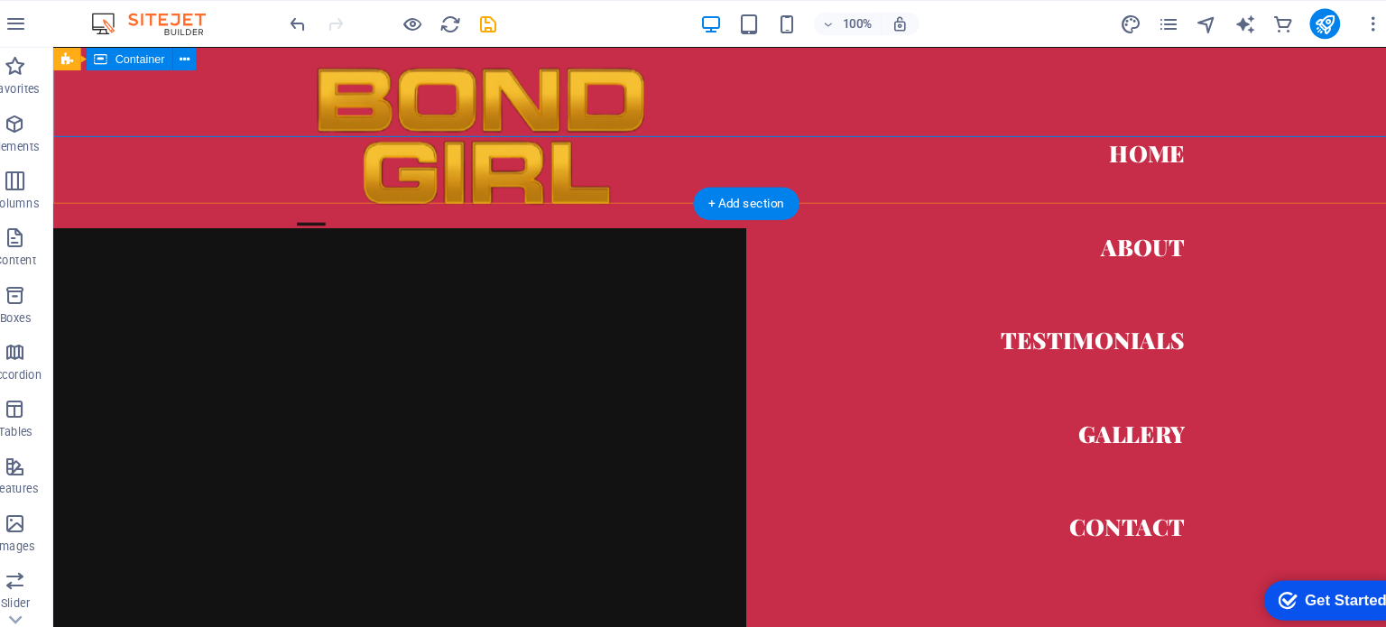
scroll to position [447, 0]
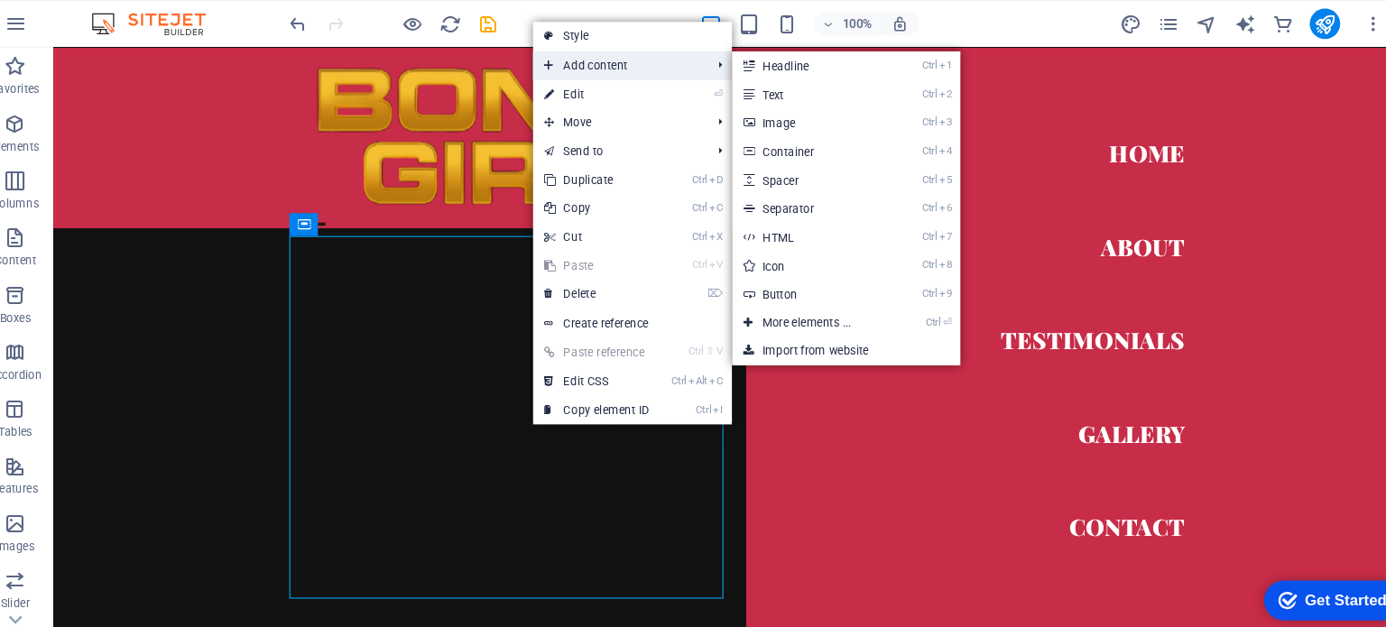
click at [653, 52] on span "Add content" at bounding box center [607, 62] width 161 height 27
click at [781, 116] on link "Ctrl 3 Image" at bounding box center [789, 116] width 149 height 27
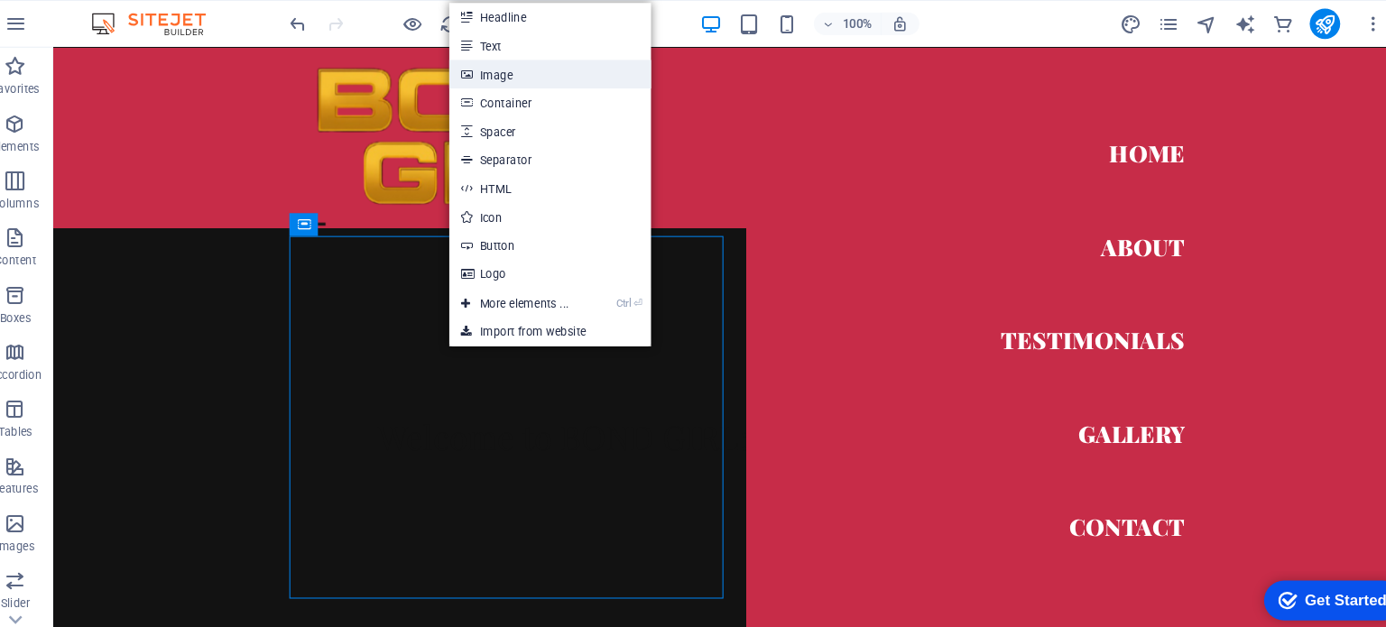
click at [530, 71] on link "Image" at bounding box center [542, 70] width 191 height 27
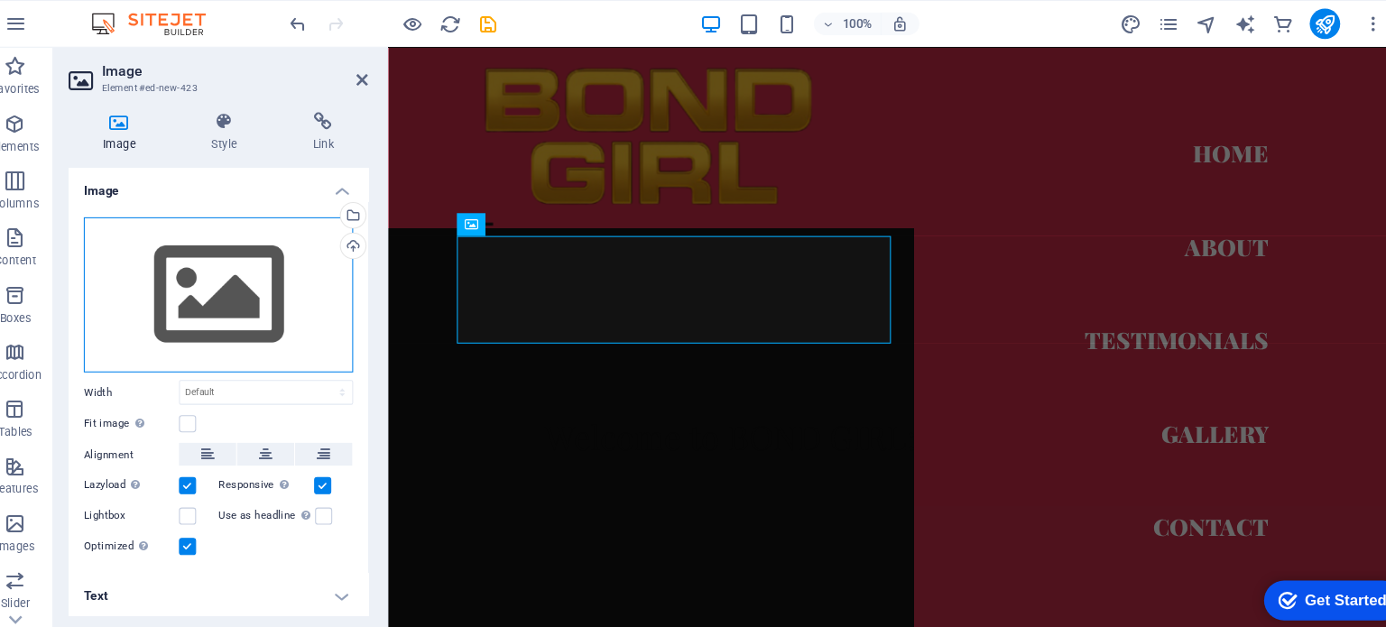
click at [290, 265] on div "Drag files here, click to choose files or select files from Files or our free s…" at bounding box center [228, 280] width 255 height 148
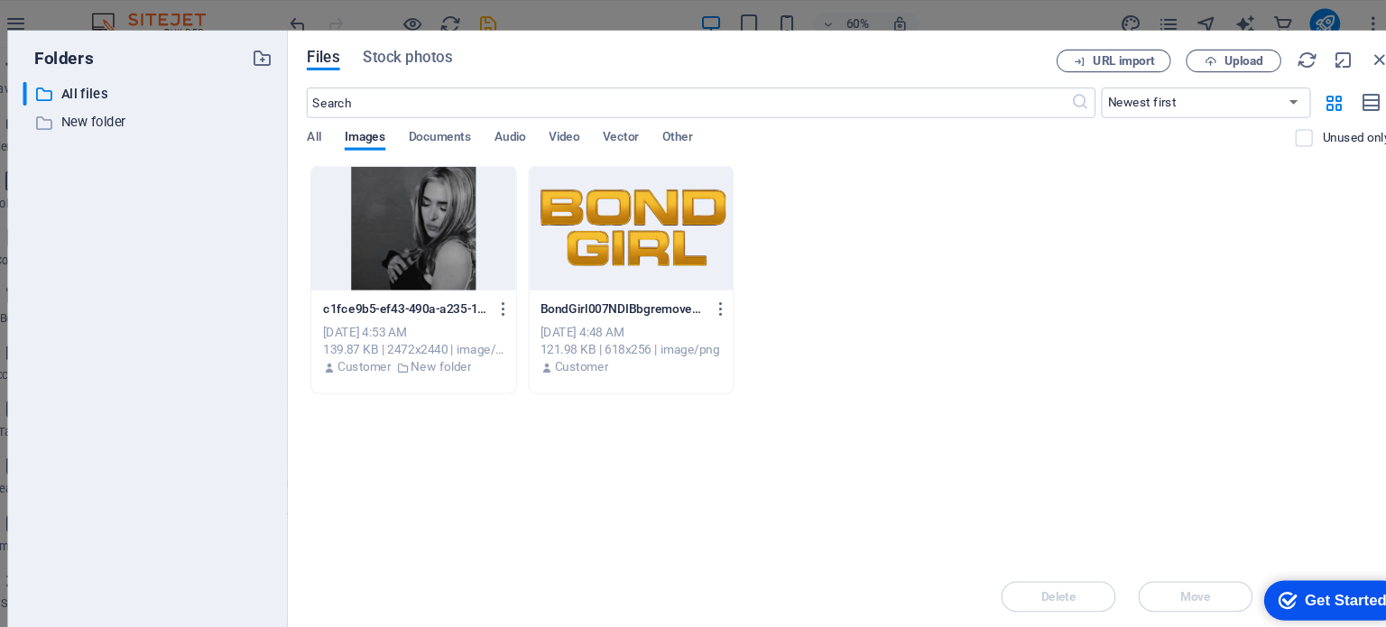
click at [420, 215] on div at bounding box center [413, 216] width 193 height 117
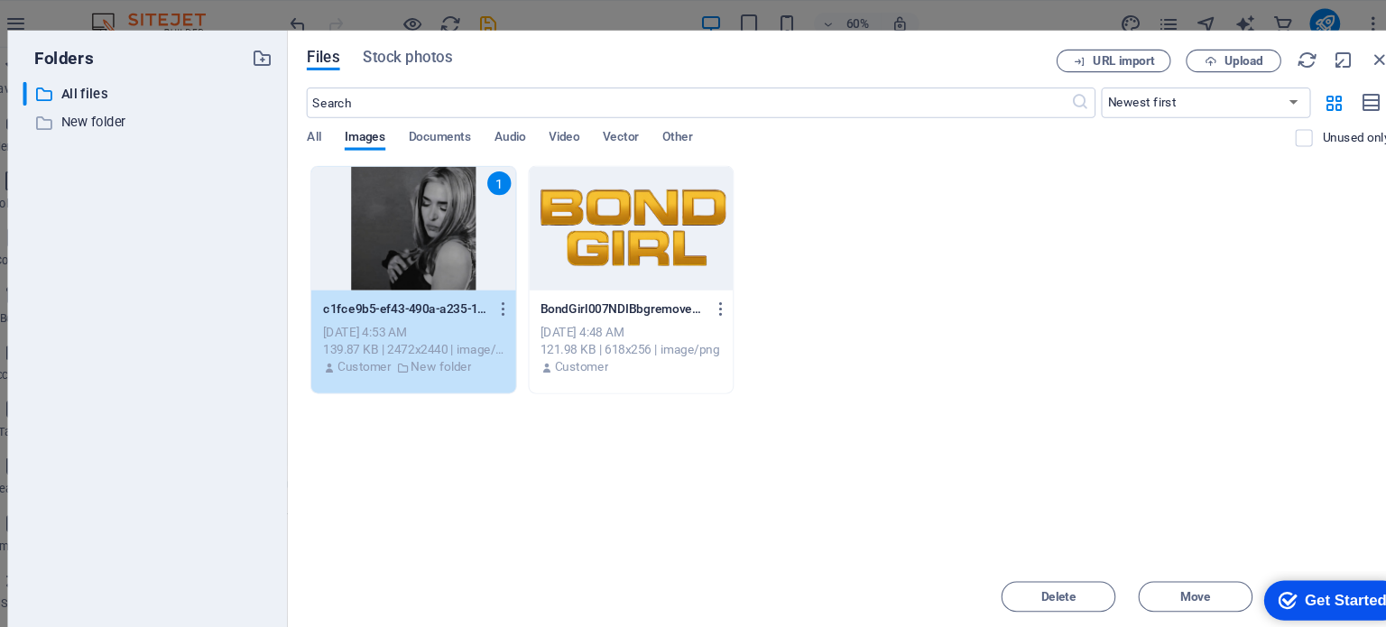
click at [1276, 599] on icon "checkmark" at bounding box center [1285, 598] width 18 height 18
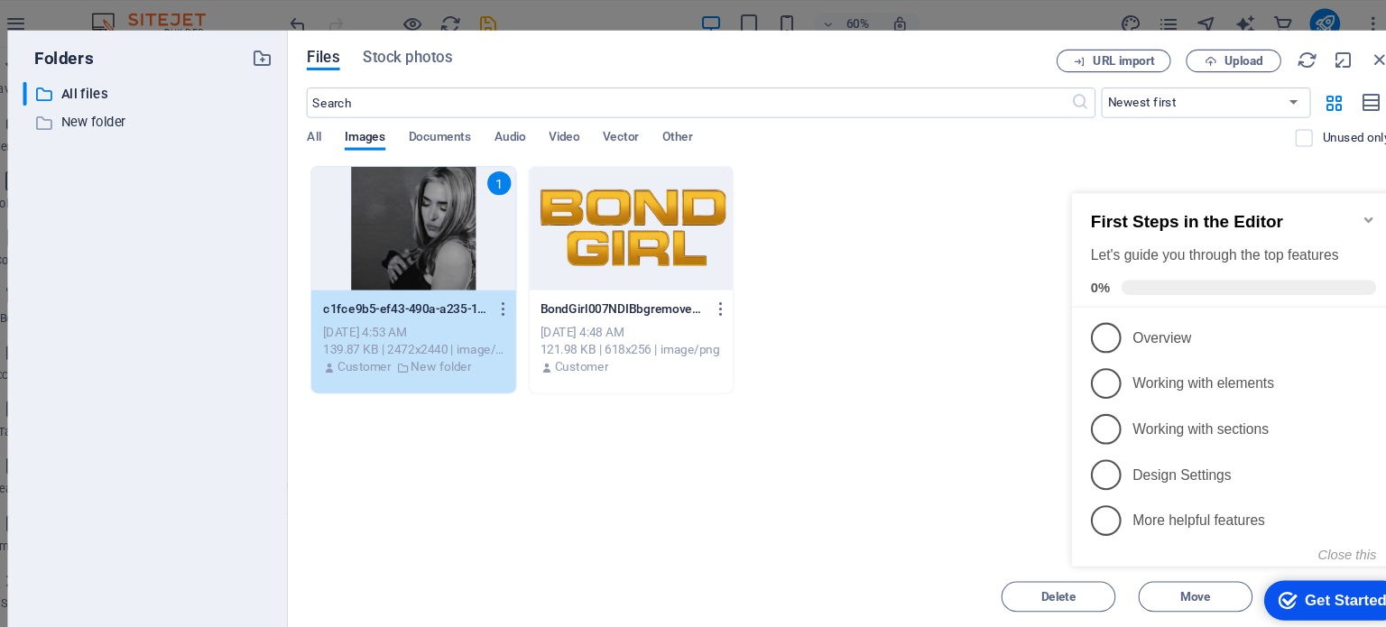
drag, startPoint x: 1091, startPoint y: 193, endPoint x: 1301, endPoint y: 569, distance: 430.5
click at [1301, 569] on div "Get Started" at bounding box center [1331, 577] width 78 height 16
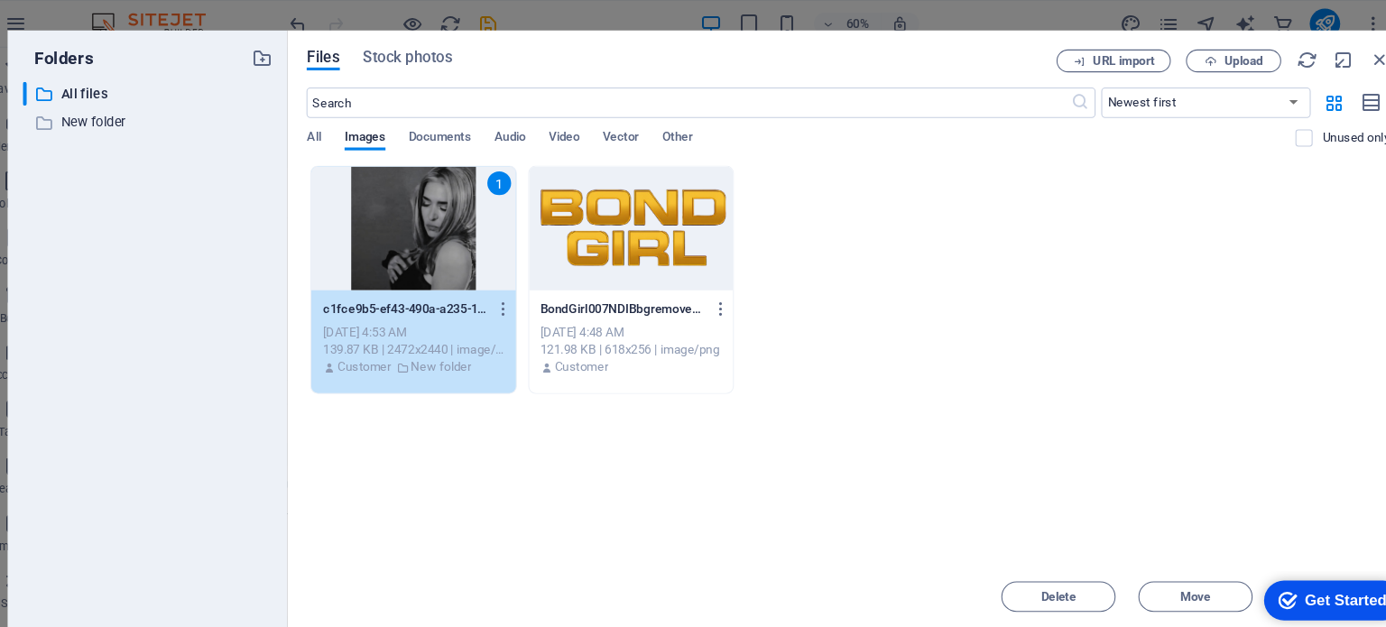
click at [1314, 581] on div "checkmark Get Started 5" at bounding box center [1328, 598] width 132 height 38
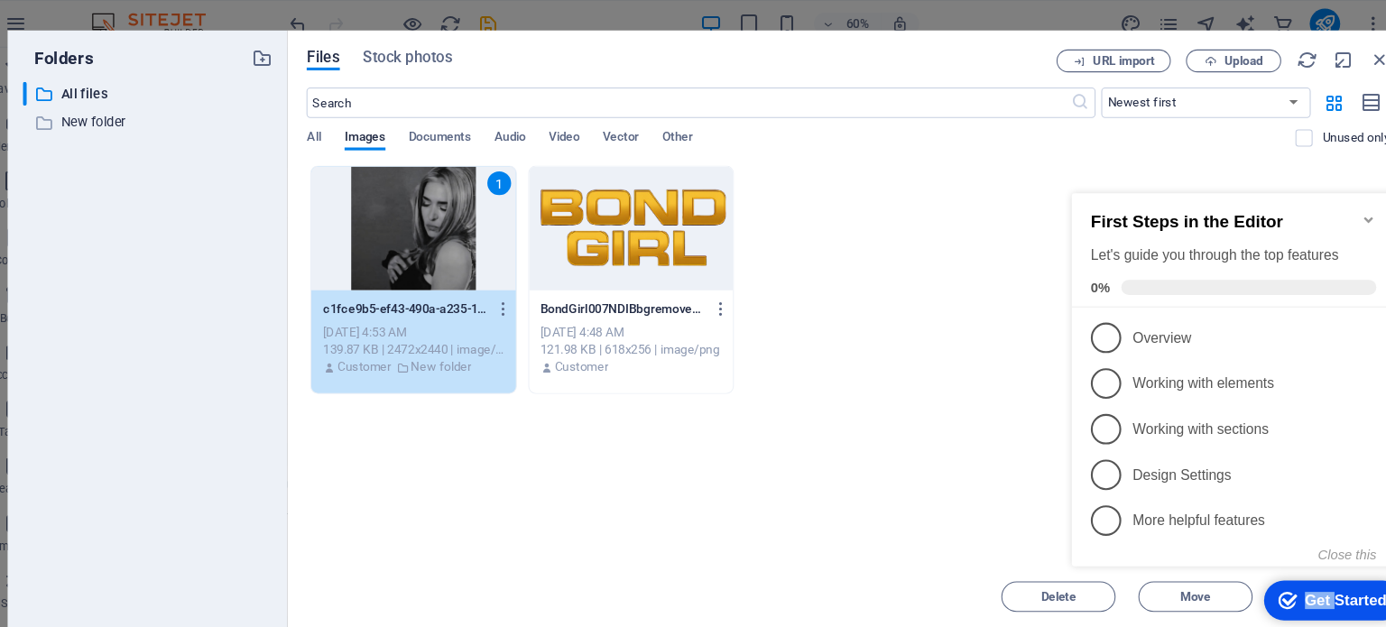
click at [1305, 560] on div "checkmark Get Started 5" at bounding box center [1319, 577] width 132 height 38
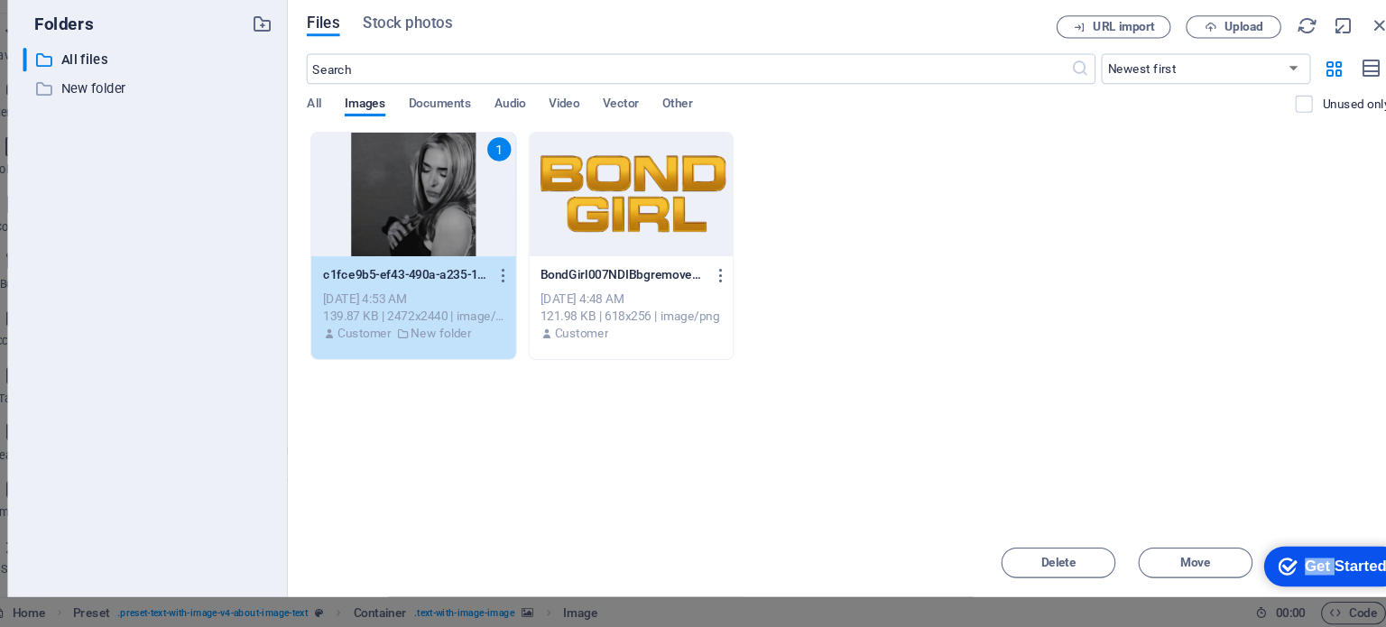
scroll to position [0, 0]
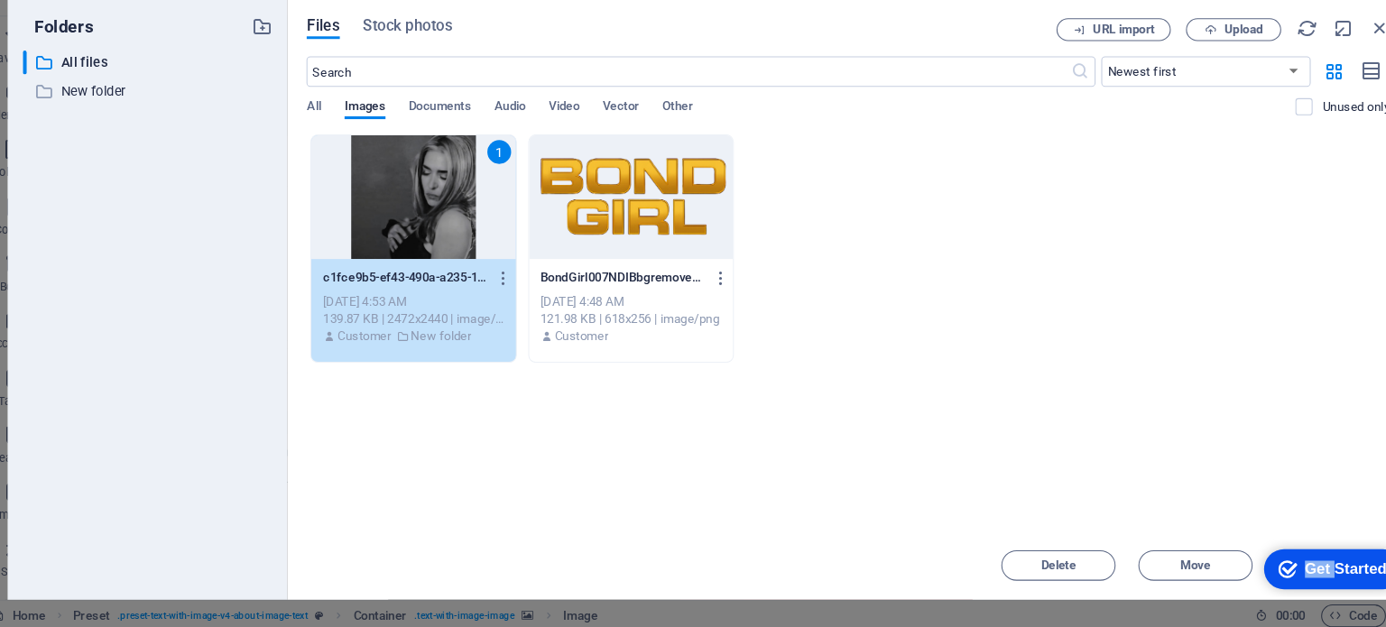
click at [1301, 560] on div "Get Started" at bounding box center [1340, 567] width 78 height 16
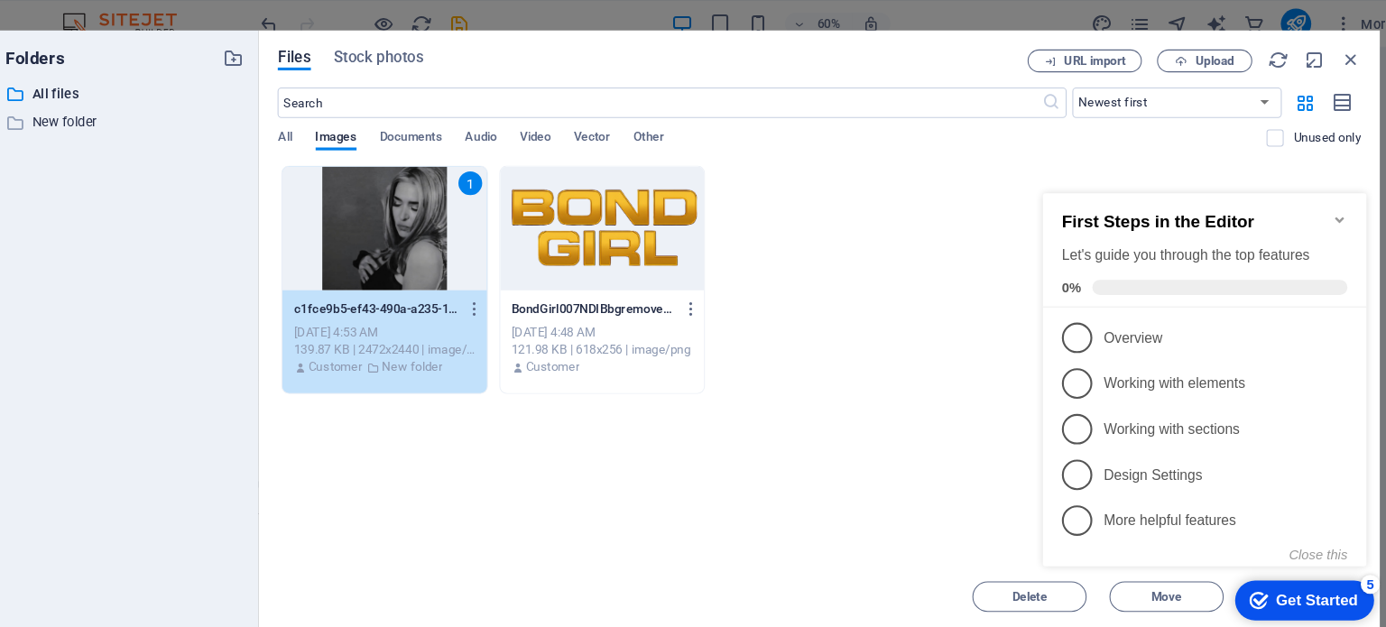
click at [410, 253] on div "1" at bounding box center [413, 216] width 193 height 117
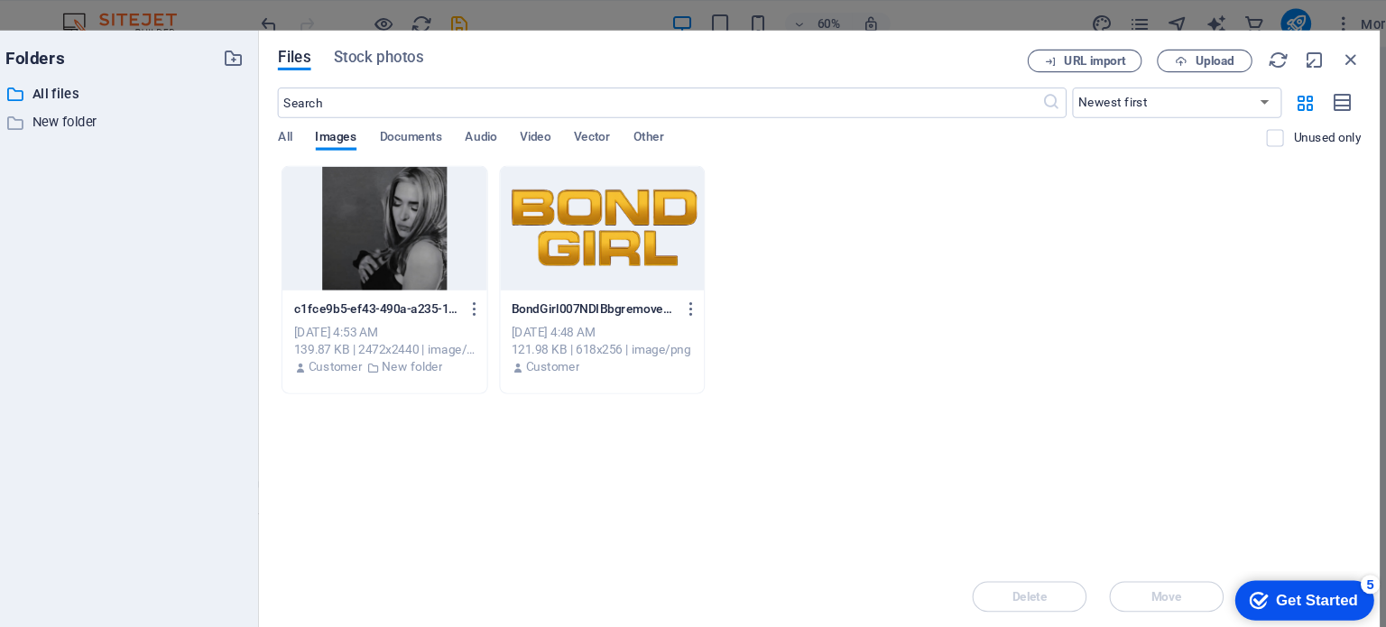
click at [1259, 601] on icon "checkmark" at bounding box center [1256, 598] width 18 height 18
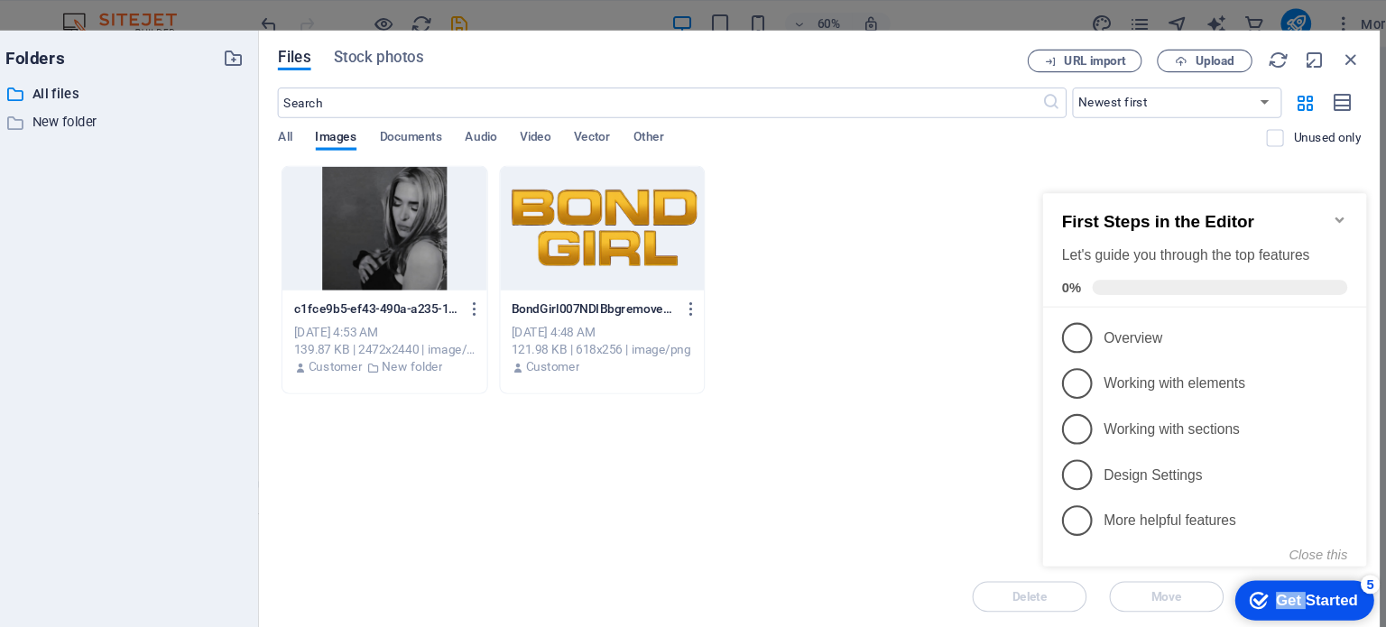
click at [1250, 580] on icon "checkmark" at bounding box center [1247, 577] width 18 height 18
